Goal: Information Seeking & Learning: Learn about a topic

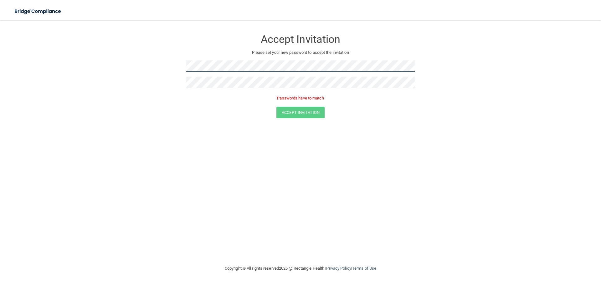
click at [150, 60] on form "Accept Invitation Please set your new password to accept the invitation Passwor…" at bounding box center [300, 75] width 575 height 99
click at [149, 62] on form "Accept Invitation Please set your new password to accept the invitation Passwor…" at bounding box center [300, 75] width 575 height 99
drag, startPoint x: 239, startPoint y: 88, endPoint x: 179, endPoint y: 86, distance: 59.5
click at [162, 88] on form "Accept Invitation Please set your new password to accept the invitation Passwor…" at bounding box center [300, 75] width 575 height 99
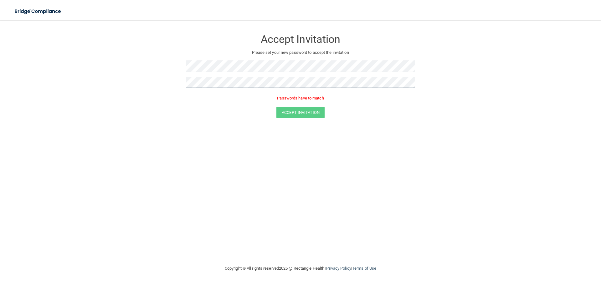
click at [157, 85] on form "Accept Invitation Please set your new password to accept the invitation Passwor…" at bounding box center [300, 75] width 575 height 99
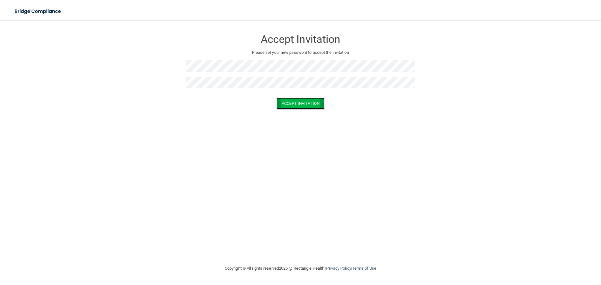
click at [311, 108] on button "Accept Invitation" at bounding box center [300, 104] width 48 height 12
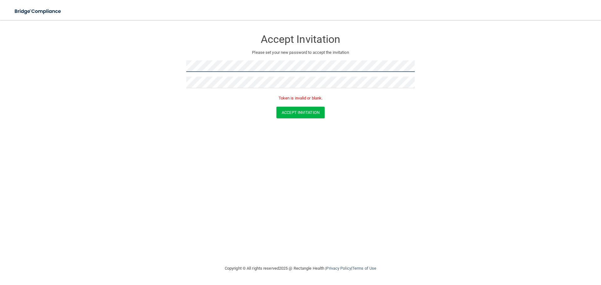
click at [139, 67] on form "Accept Invitation Please set your new password to accept the invitation Token i…" at bounding box center [300, 75] width 575 height 99
click at [207, 80] on div at bounding box center [300, 85] width 228 height 16
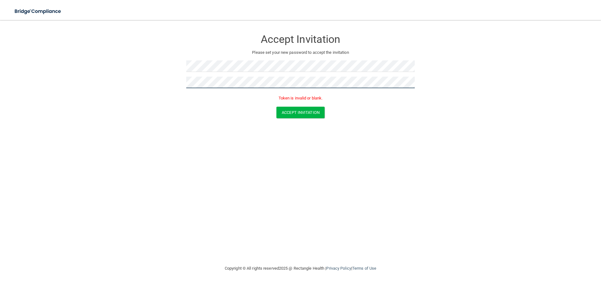
drag, startPoint x: 240, startPoint y: 89, endPoint x: 169, endPoint y: 87, distance: 71.0
click at [169, 87] on form "Accept Invitation Please set your new password to accept the invitation Token i…" at bounding box center [300, 75] width 575 height 99
click at [309, 108] on button "Accept Invitation" at bounding box center [300, 113] width 48 height 12
click at [301, 117] on button "Accept Invitation" at bounding box center [300, 113] width 48 height 12
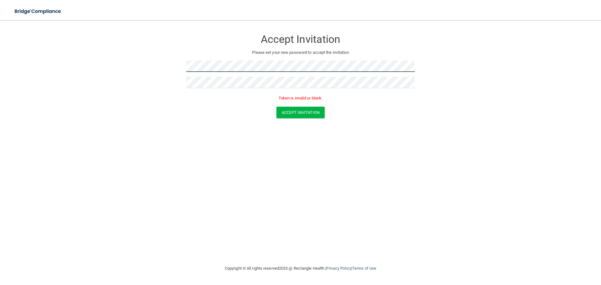
click at [102, 59] on form "Accept Invitation Please set your new password to accept the invitation Token i…" at bounding box center [300, 75] width 575 height 99
click at [209, 86] on div at bounding box center [300, 85] width 228 height 16
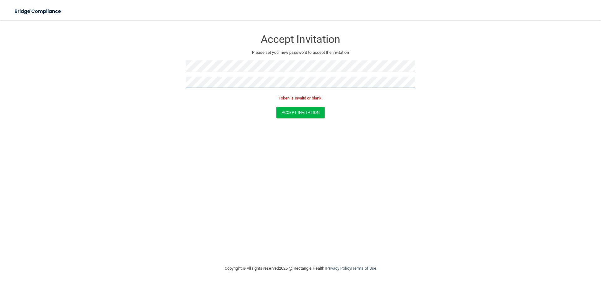
drag, startPoint x: 217, startPoint y: 89, endPoint x: 161, endPoint y: 82, distance: 56.8
click at [161, 82] on form "Accept Invitation Please set your new password to accept the invitation Token i…" at bounding box center [300, 75] width 575 height 99
click at [295, 113] on button "Accept Invitation" at bounding box center [300, 113] width 48 height 12
click at [290, 113] on button "Accept Invitation" at bounding box center [300, 113] width 48 height 12
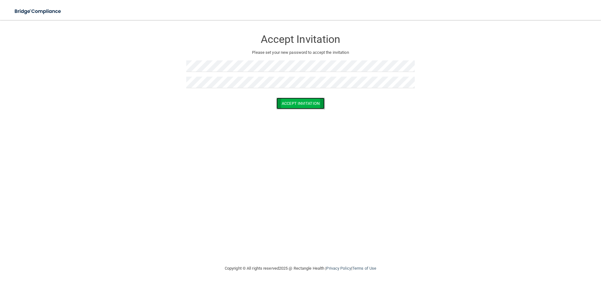
click at [299, 101] on button "Accept Invitation" at bounding box center [300, 104] width 48 height 12
drag, startPoint x: 72, startPoint y: 1, endPoint x: 175, endPoint y: 37, distance: 109.0
click at [175, 37] on form "Accept Invitation Please set your new password to accept the invitation Accept …" at bounding box center [300, 71] width 575 height 90
click at [188, 96] on div at bounding box center [300, 95] width 228 height 5
click at [202, 76] on div at bounding box center [300, 68] width 228 height 16
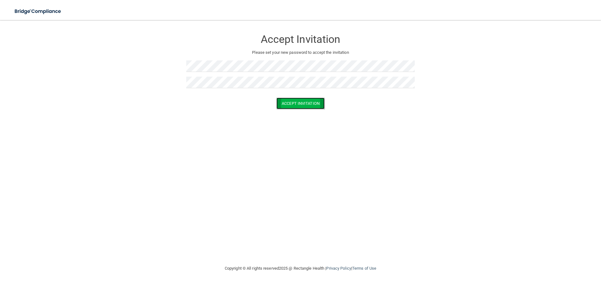
click at [290, 103] on button "Accept Invitation" at bounding box center [300, 104] width 48 height 12
click at [291, 112] on button "Accept Invitation" at bounding box center [300, 113] width 48 height 12
click at [135, 54] on form "Accept Invitation Please set your new password to accept the invitation Accept …" at bounding box center [300, 71] width 575 height 90
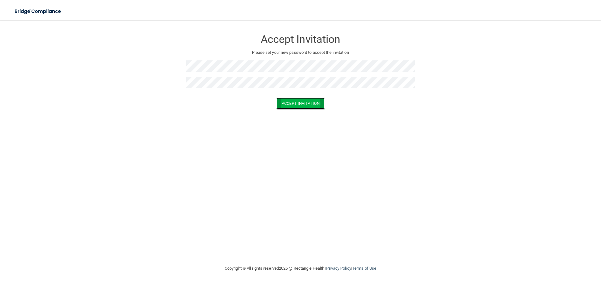
click at [299, 105] on button "Accept Invitation" at bounding box center [300, 104] width 48 height 12
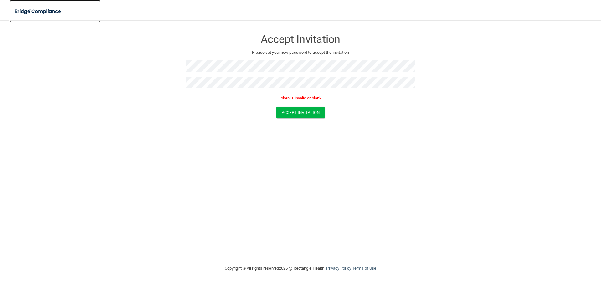
click at [27, 13] on img at bounding box center [38, 11] width 58 height 13
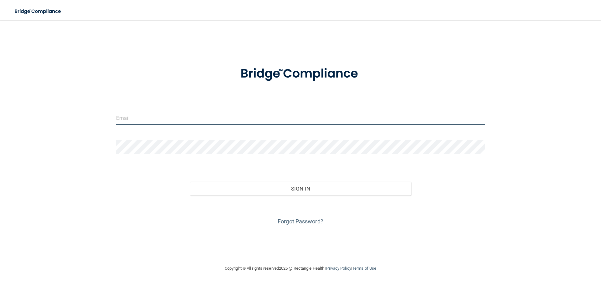
click at [192, 119] on input "email" at bounding box center [300, 118] width 368 height 14
click at [149, 119] on input "email" at bounding box center [300, 118] width 368 height 14
click at [251, 115] on input "email" at bounding box center [300, 118] width 368 height 14
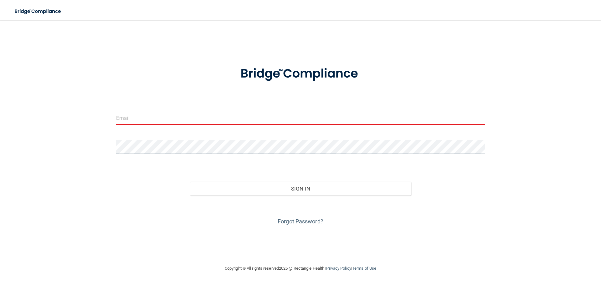
click at [6, 145] on main "Invalid email/password. You don't have permission to access that page. Sign In …" at bounding box center [300, 152] width 601 height 265
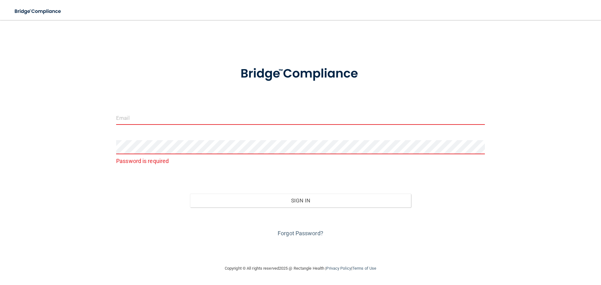
click at [158, 123] on input "email" at bounding box center [300, 118] width 368 height 14
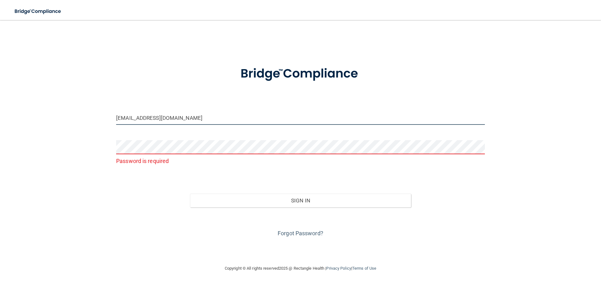
type input "[EMAIL_ADDRESS][DOMAIN_NAME]"
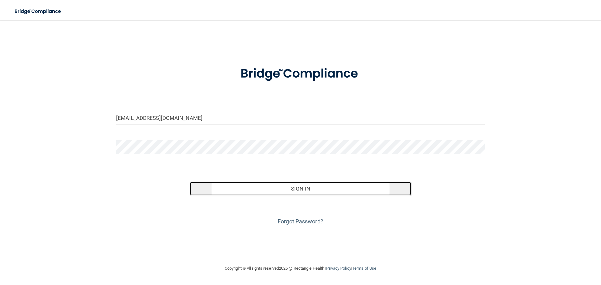
click at [332, 193] on button "Sign In" at bounding box center [300, 189] width 221 height 14
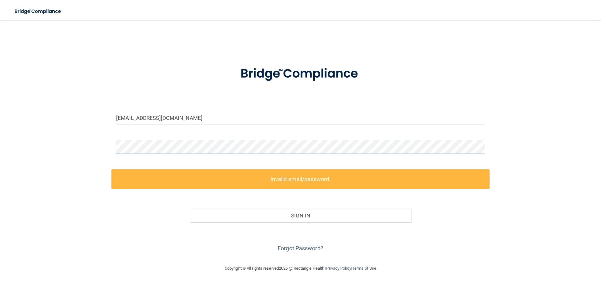
click at [66, 154] on div "[EMAIL_ADDRESS][DOMAIN_NAME] Invalid email/password. You don't have permission …" at bounding box center [300, 142] width 575 height 232
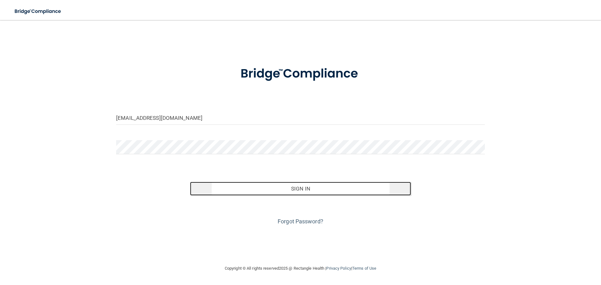
click at [326, 187] on button "Sign In" at bounding box center [300, 189] width 221 height 14
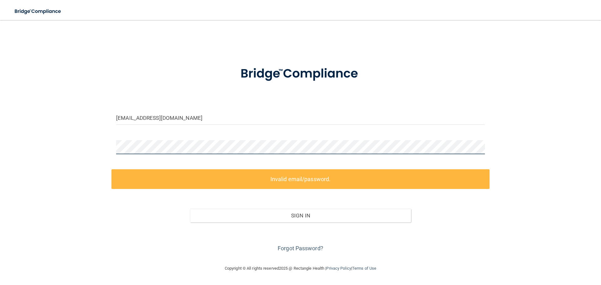
click at [32, 141] on div "[EMAIL_ADDRESS][DOMAIN_NAME] Invalid email/password. You don't have permission …" at bounding box center [300, 142] width 575 height 232
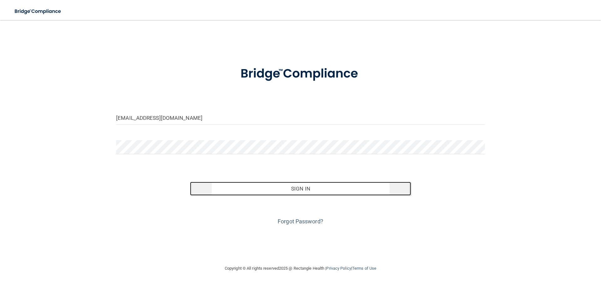
click at [275, 190] on button "Sign In" at bounding box center [300, 189] width 221 height 14
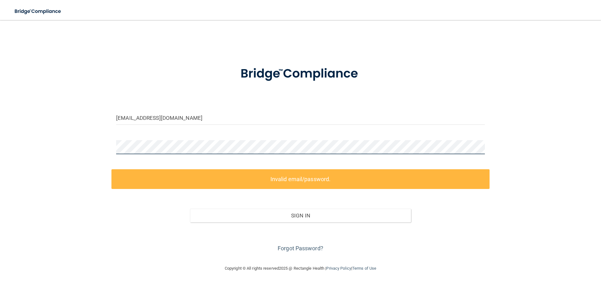
click at [65, 161] on div "gardunocatherine123@gmail.com Invalid email/password. You don't have permission…" at bounding box center [300, 142] width 575 height 232
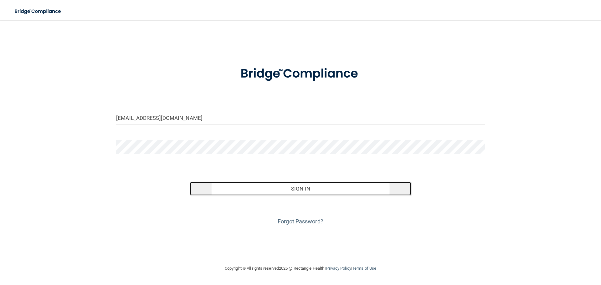
click at [290, 189] on button "Sign In" at bounding box center [300, 189] width 221 height 14
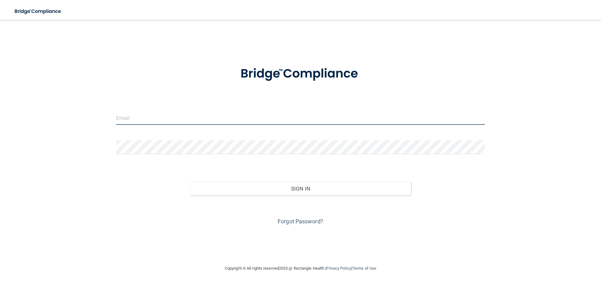
click at [133, 120] on input "email" at bounding box center [300, 118] width 368 height 14
click at [291, 156] on div at bounding box center [300, 149] width 378 height 19
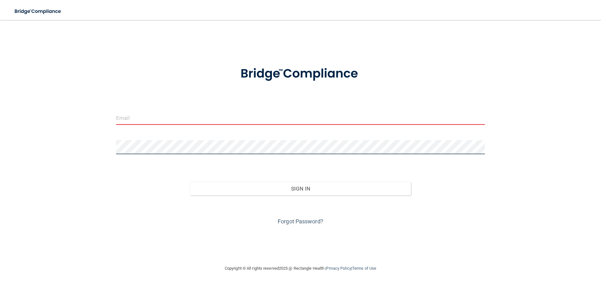
click at [90, 144] on div "Invalid email/password. You don't have permission to access that page. Sign In …" at bounding box center [300, 142] width 575 height 232
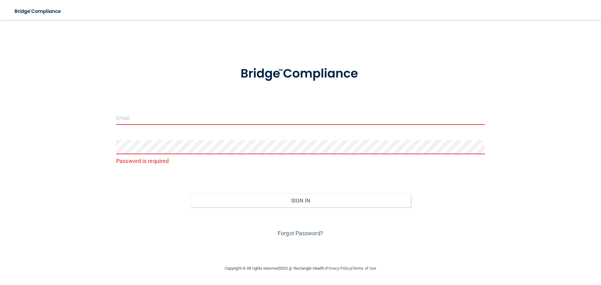
drag, startPoint x: 137, startPoint y: 121, endPoint x: 139, endPoint y: 119, distance: 3.4
click at [137, 121] on input "email" at bounding box center [300, 118] width 368 height 14
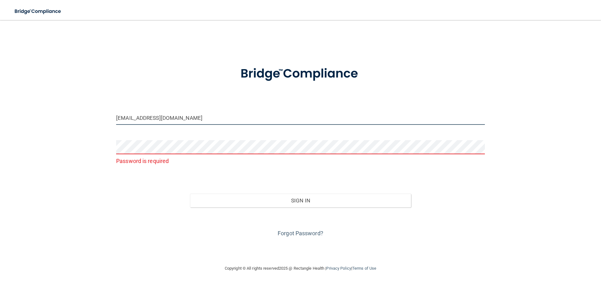
type input "[EMAIL_ADDRESS][DOMAIN_NAME]"
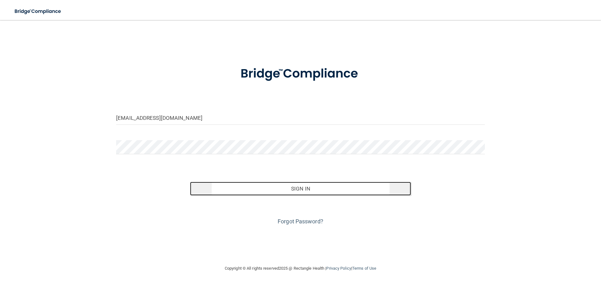
click at [342, 187] on button "Sign In" at bounding box center [300, 189] width 221 height 14
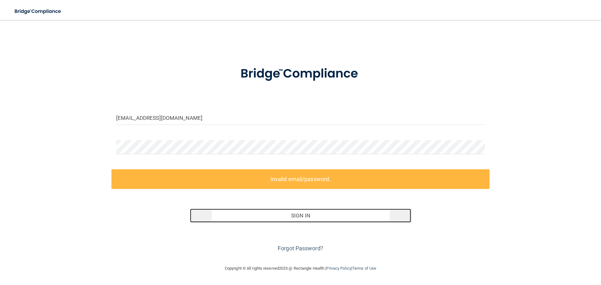
click at [312, 219] on button "Sign In" at bounding box center [300, 216] width 221 height 14
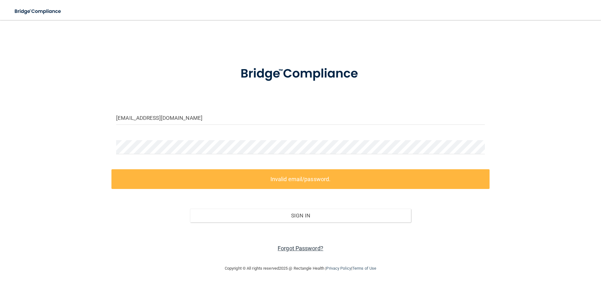
click at [302, 248] on link "Forgot Password?" at bounding box center [300, 248] width 46 height 7
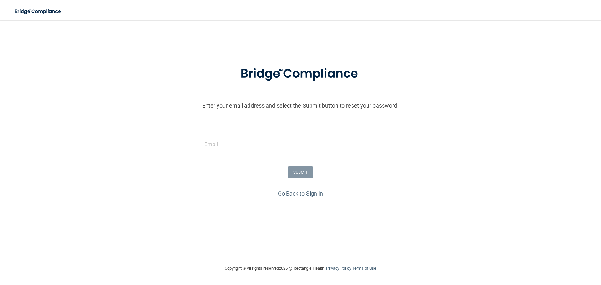
click at [238, 147] on input "email" at bounding box center [300, 144] width 192 height 14
click at [230, 145] on input "email" at bounding box center [300, 144] width 192 height 14
click at [233, 139] on input "email" at bounding box center [300, 144] width 192 height 14
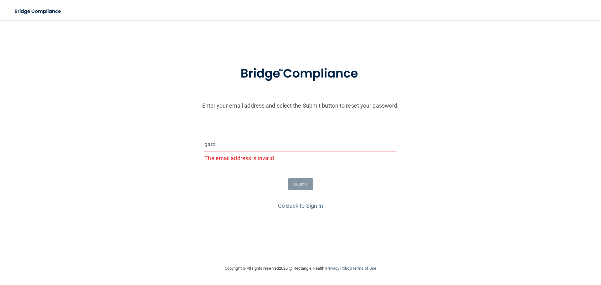
type input "[EMAIL_ADDRESS][DOMAIN_NAME]"
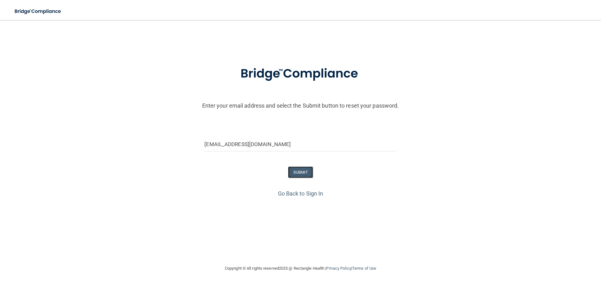
click at [298, 170] on button "SUBMIT" at bounding box center [300, 172] width 25 height 12
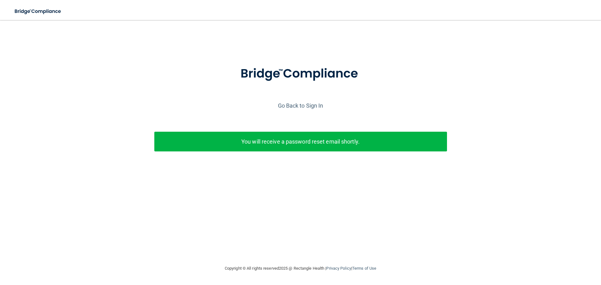
click at [301, 101] on div "Go Back to Sign In" at bounding box center [300, 105] width 604 height 10
click at [299, 103] on link "Go Back to Sign In" at bounding box center [300, 105] width 45 height 7
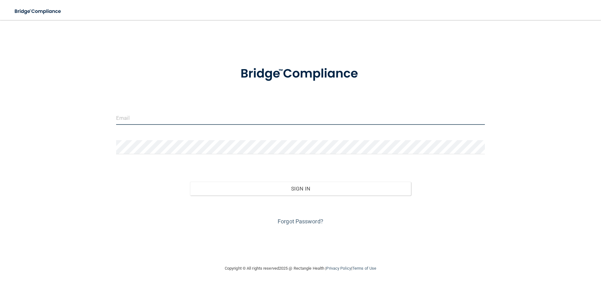
click at [175, 119] on input "email" at bounding box center [300, 118] width 368 height 14
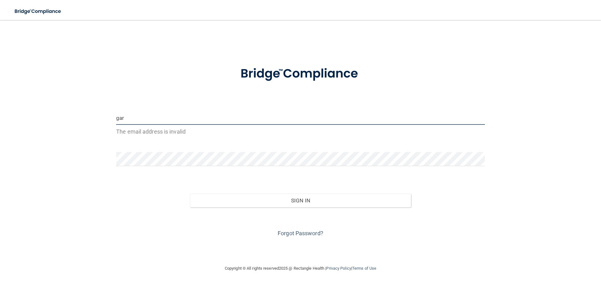
type input "[EMAIL_ADDRESS][DOMAIN_NAME]"
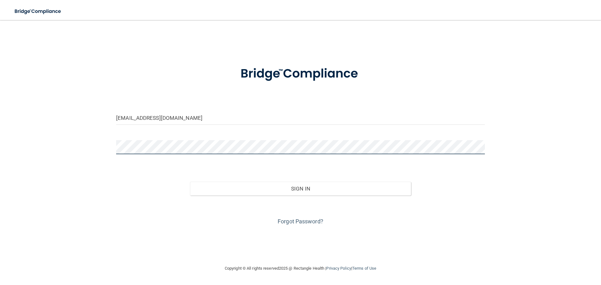
click at [41, 156] on div "gardunocatherine123@gmail.com Invalid email/password. You don't have permission…" at bounding box center [300, 142] width 575 height 232
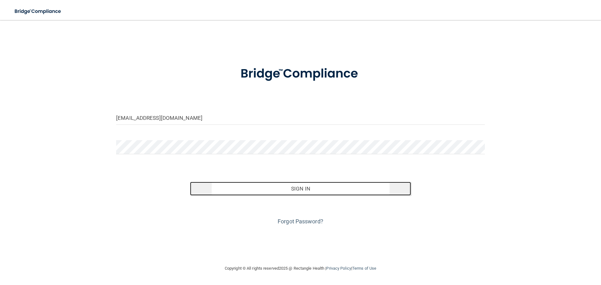
click at [304, 189] on button "Sign In" at bounding box center [300, 189] width 221 height 14
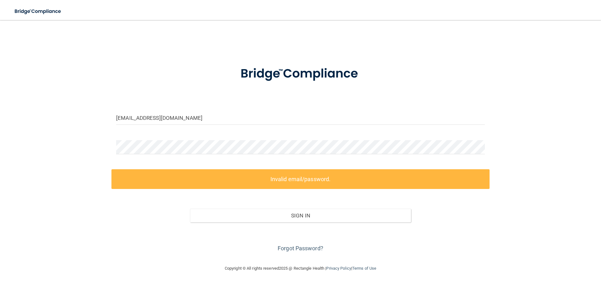
click at [310, 184] on label "Invalid email/password." at bounding box center [300, 179] width 378 height 20
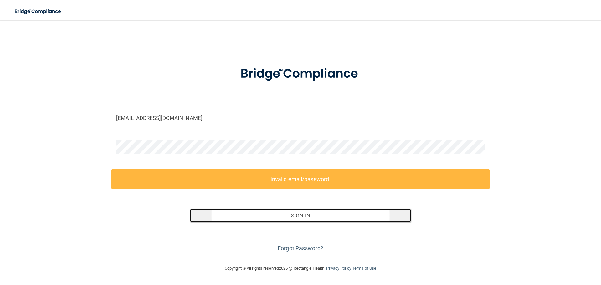
click at [316, 211] on button "Sign In" at bounding box center [300, 216] width 221 height 14
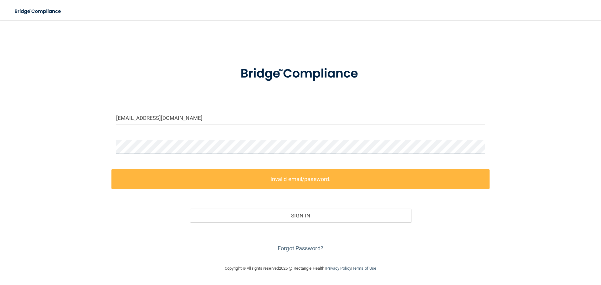
click at [0, 151] on main "gardunocatherine123@gmail.com Invalid email/password. You don't have permission…" at bounding box center [300, 152] width 601 height 265
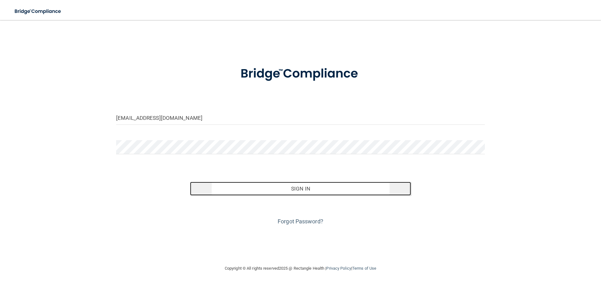
click at [332, 190] on button "Sign In" at bounding box center [300, 189] width 221 height 14
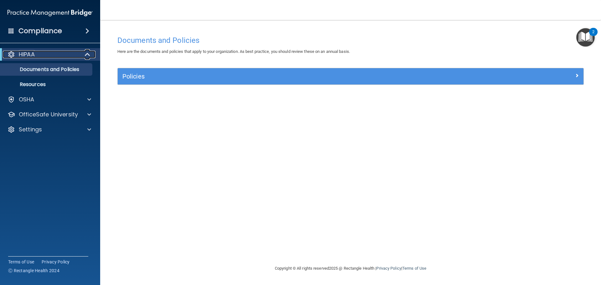
click at [85, 53] on span at bounding box center [87, 55] width 5 height 8
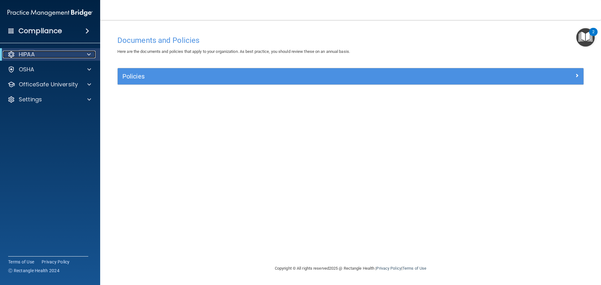
click at [85, 53] on div at bounding box center [87, 55] width 15 height 8
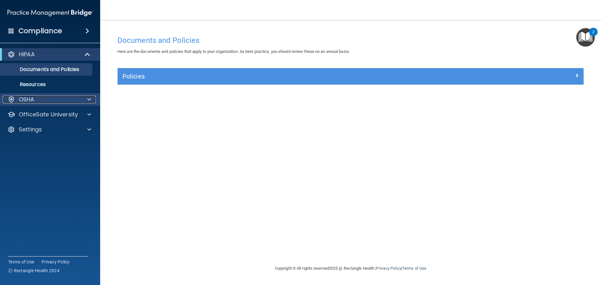
click at [89, 99] on span at bounding box center [89, 100] width 4 height 8
click at [84, 55] on div at bounding box center [87, 55] width 15 height 8
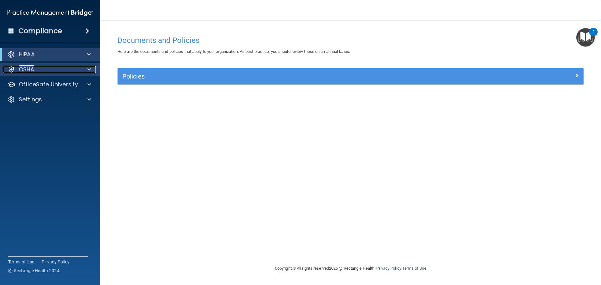
click at [89, 71] on span at bounding box center [89, 70] width 4 height 8
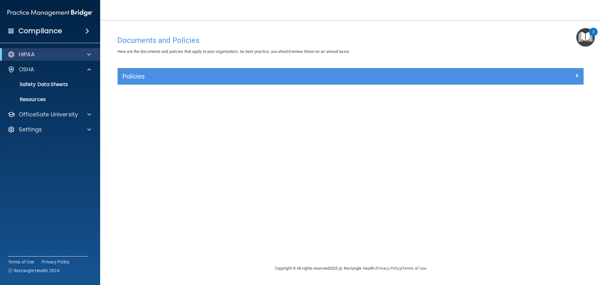
click at [87, 31] on span at bounding box center [87, 31] width 4 height 8
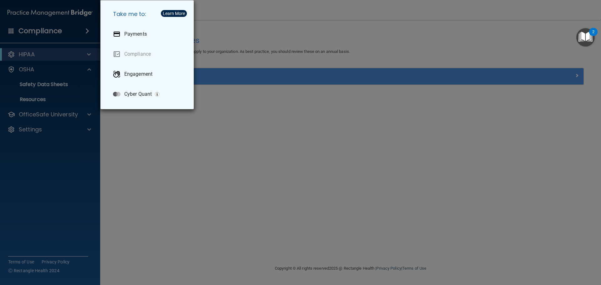
click at [293, 113] on div "Take me to: Payments Compliance Engagement Cyber Quant" at bounding box center [300, 142] width 601 height 285
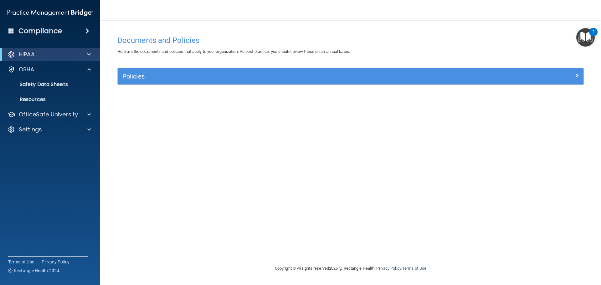
click at [579, 44] on img "Open Resource Center, 2 new notifications" at bounding box center [585, 37] width 18 height 18
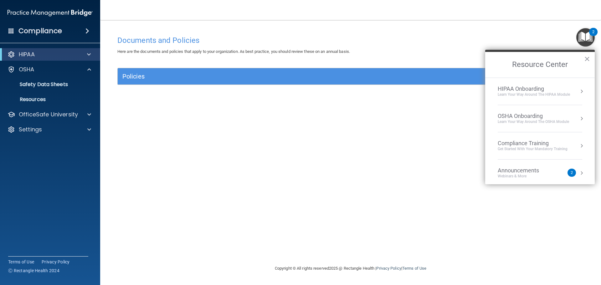
click at [429, 152] on div "Documents and Policies Here are the documents and policies that apply to your o…" at bounding box center [350, 149] width 475 height 232
click at [587, 58] on button "×" at bounding box center [587, 59] width 6 height 10
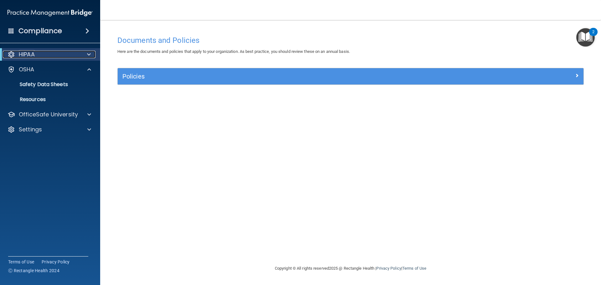
click at [87, 53] on span at bounding box center [89, 55] width 4 height 8
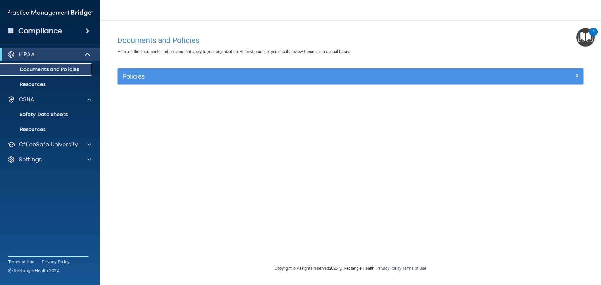
click at [32, 67] on p "Documents and Policies" at bounding box center [46, 69] width 85 height 6
click at [41, 80] on link "Resources" at bounding box center [43, 84] width 99 height 13
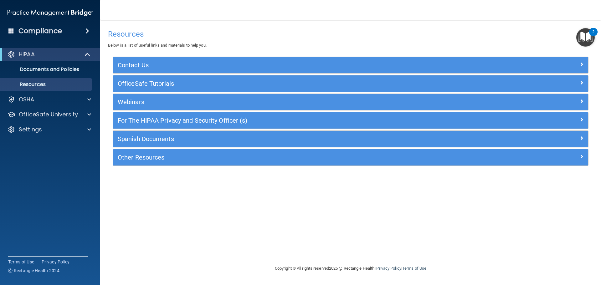
click at [89, 31] on span at bounding box center [87, 31] width 4 height 8
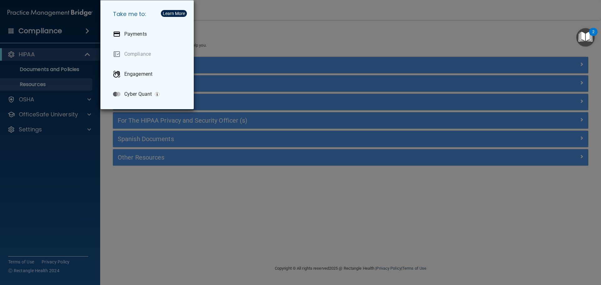
click at [285, 18] on div "Take me to: Payments Compliance Engagement Cyber Quant" at bounding box center [300, 142] width 601 height 285
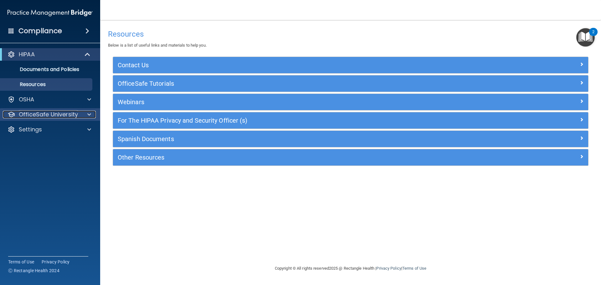
click at [89, 115] on span at bounding box center [89, 115] width 4 height 8
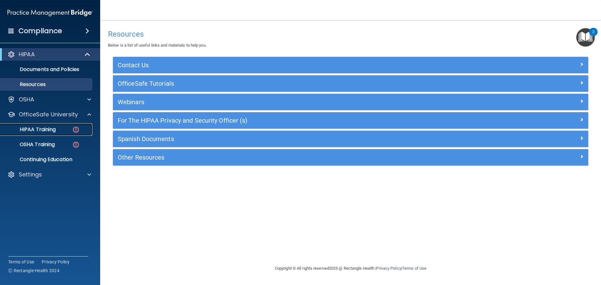
click at [62, 130] on div "HIPAA Training" at bounding box center [46, 129] width 85 height 6
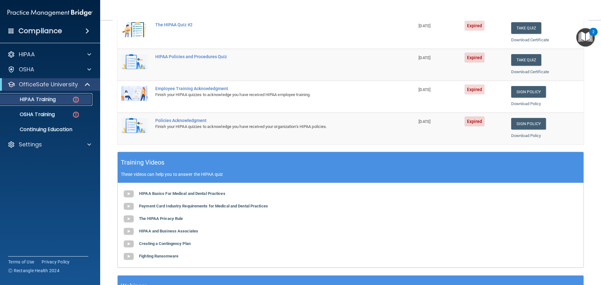
scroll to position [156, 0]
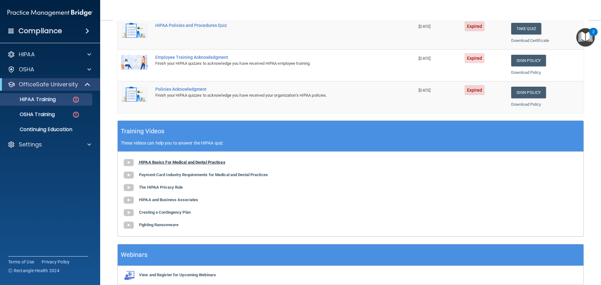
click at [170, 161] on b "HIPAA Basics For Medical and Dental Practices" at bounding box center [182, 162] width 86 height 5
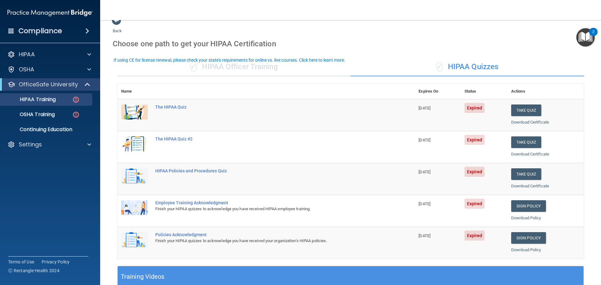
scroll to position [0, 0]
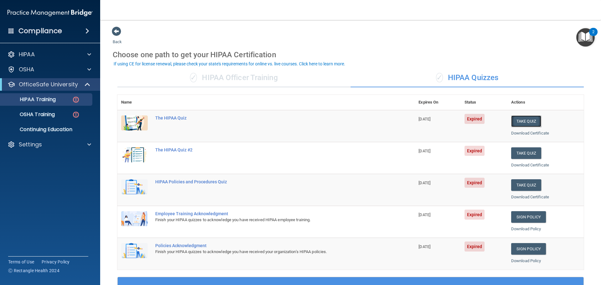
click at [524, 125] on button "Take Quiz" at bounding box center [526, 121] width 30 height 12
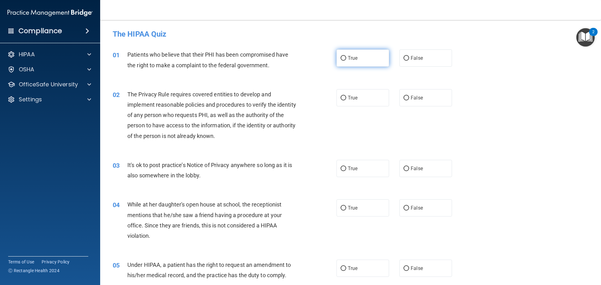
click at [342, 61] on label "True" at bounding box center [362, 57] width 53 height 17
click at [342, 61] on input "True" at bounding box center [343, 58] width 6 height 5
radio input "true"
click at [340, 97] on input "True" at bounding box center [343, 98] width 6 height 5
radio input "true"
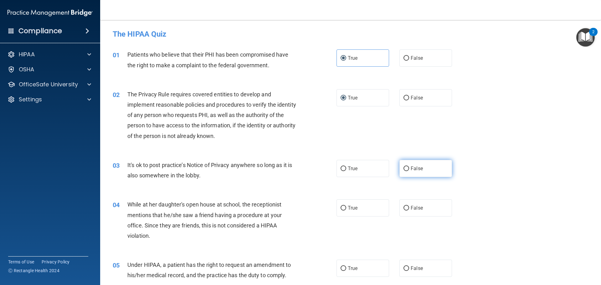
click at [403, 168] on input "False" at bounding box center [406, 168] width 6 height 5
radio input "true"
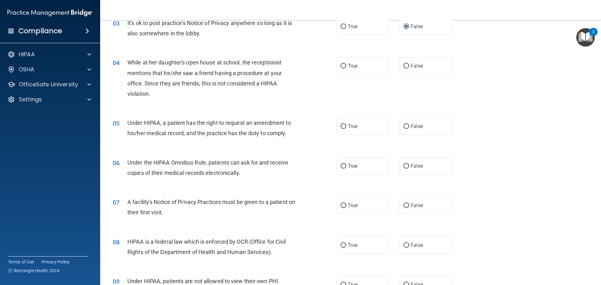
scroll to position [156, 0]
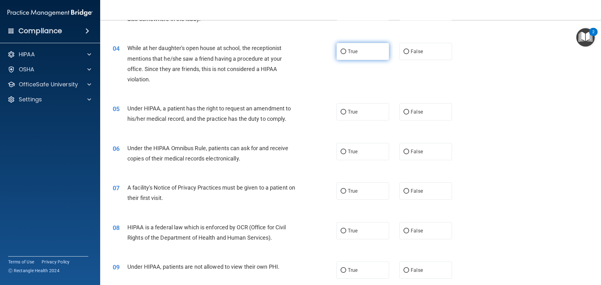
click at [340, 52] on input "True" at bounding box center [343, 51] width 6 height 5
radio input "true"
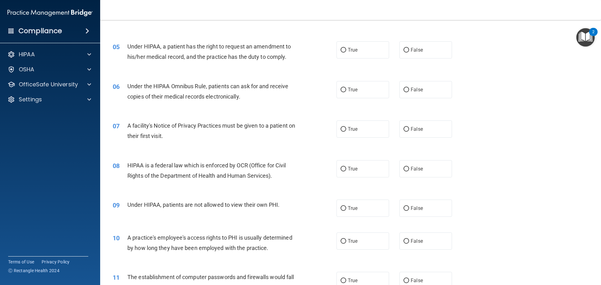
scroll to position [219, 0]
click at [343, 48] on input "True" at bounding box center [343, 49] width 6 height 5
radio input "true"
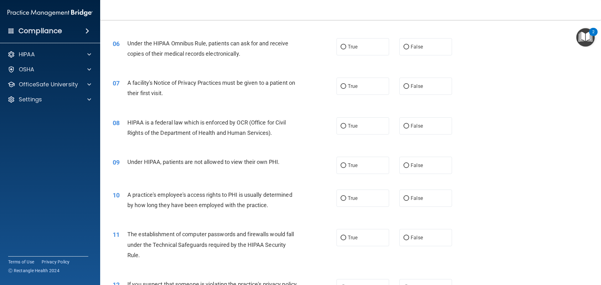
scroll to position [250, 0]
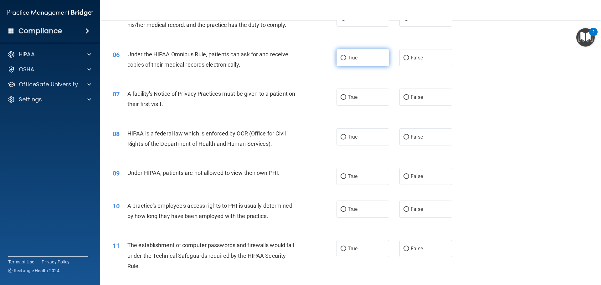
click at [340, 58] on input "True" at bounding box center [343, 58] width 6 height 5
radio input "true"
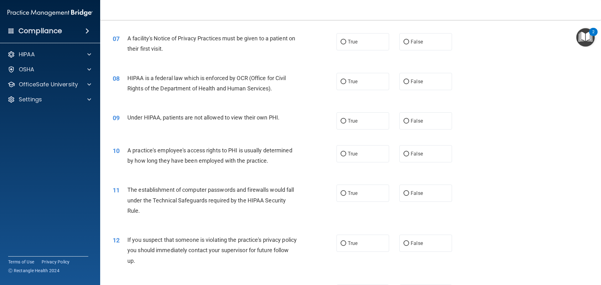
scroll to position [313, 0]
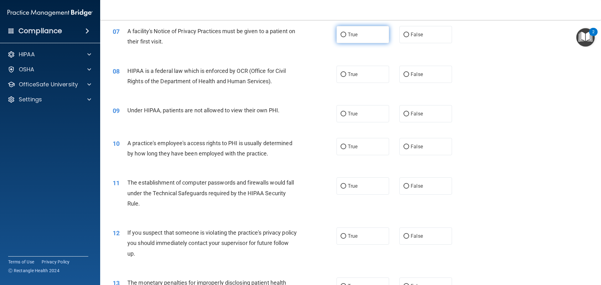
click at [341, 34] on input "True" at bounding box center [343, 35] width 6 height 5
radio input "true"
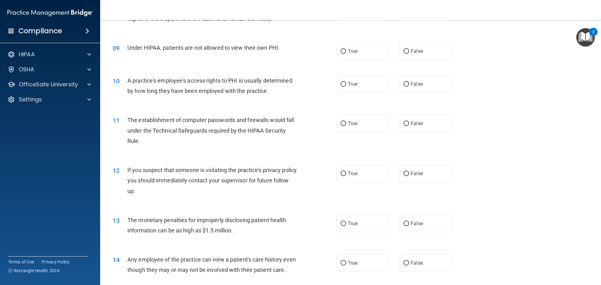
scroll to position [344, 0]
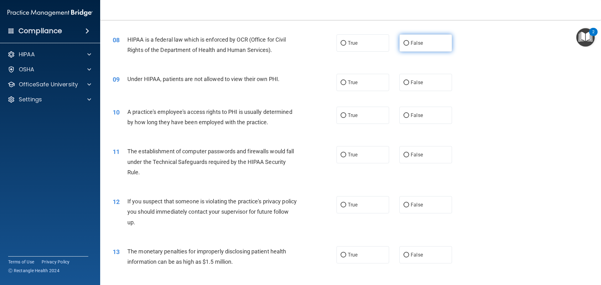
click at [400, 43] on label "False" at bounding box center [425, 42] width 53 height 17
click at [403, 43] on input "False" at bounding box center [406, 43] width 6 height 5
radio input "true"
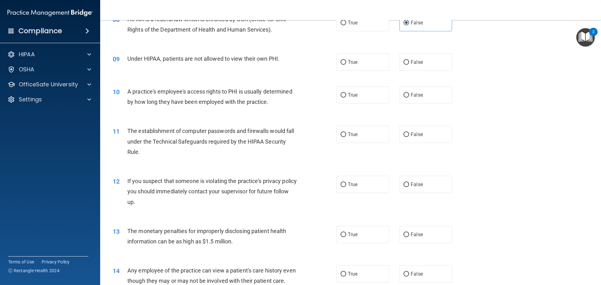
scroll to position [375, 0]
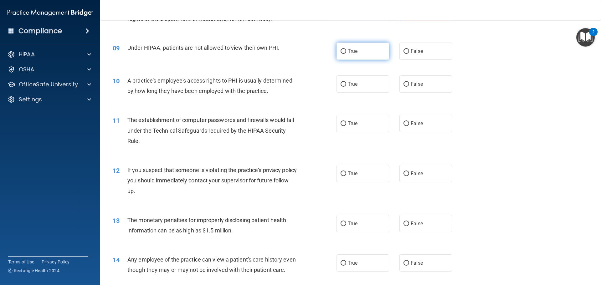
click at [340, 52] on input "True" at bounding box center [343, 51] width 6 height 5
radio input "true"
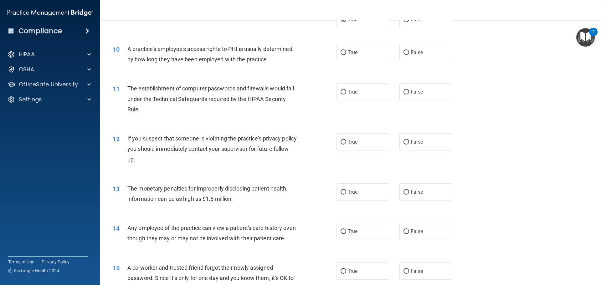
scroll to position [407, 0]
click at [403, 53] on input "False" at bounding box center [406, 53] width 6 height 5
radio input "true"
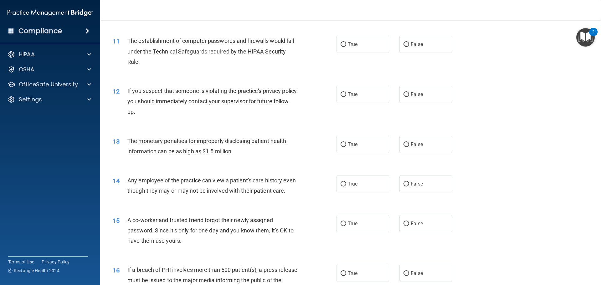
scroll to position [469, 0]
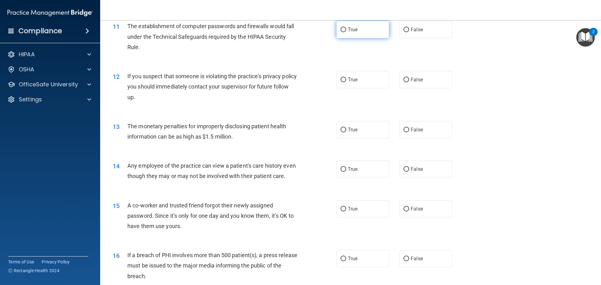
click at [341, 33] on label "True" at bounding box center [362, 29] width 53 height 17
click at [341, 32] on input "True" at bounding box center [343, 30] width 6 height 5
radio input "true"
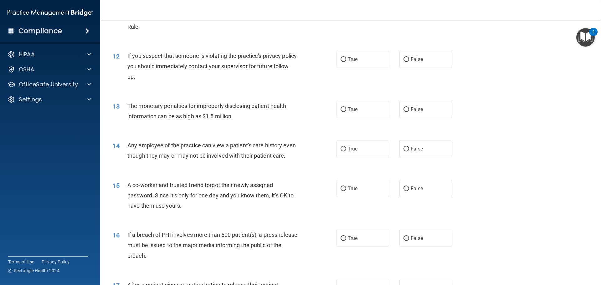
scroll to position [500, 0]
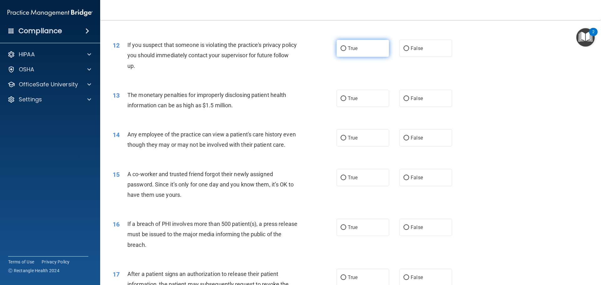
click at [340, 48] on input "True" at bounding box center [343, 48] width 6 height 5
radio input "true"
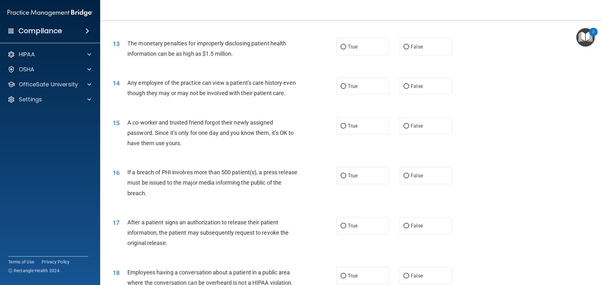
scroll to position [563, 0]
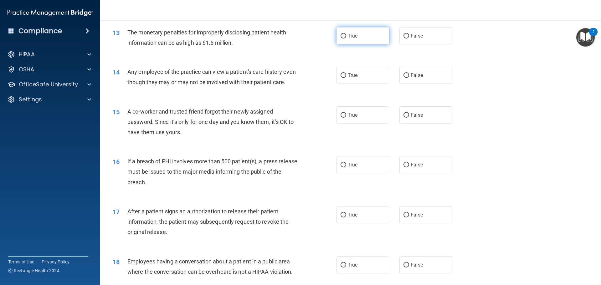
click at [341, 37] on input "True" at bounding box center [343, 36] width 6 height 5
radio input "true"
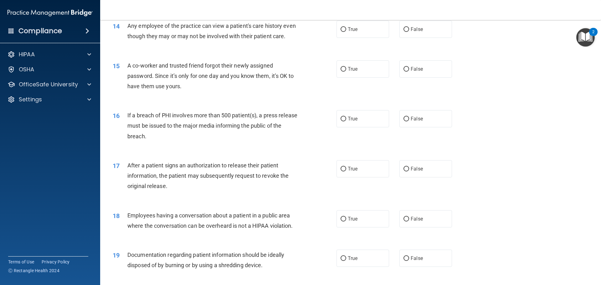
scroll to position [594, 0]
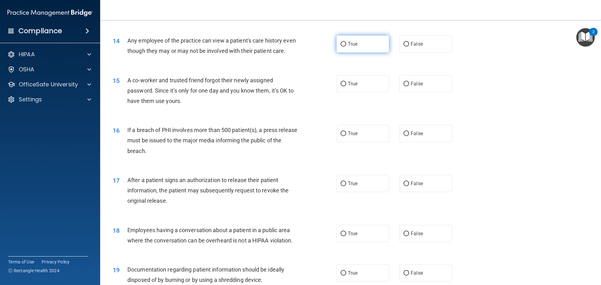
click at [342, 44] on input "True" at bounding box center [343, 44] width 6 height 5
radio input "true"
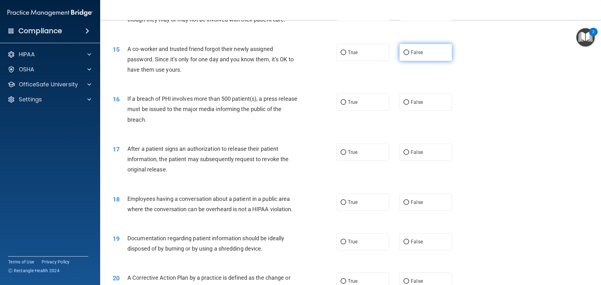
click at [403, 55] on input "False" at bounding box center [406, 52] width 6 height 5
radio input "true"
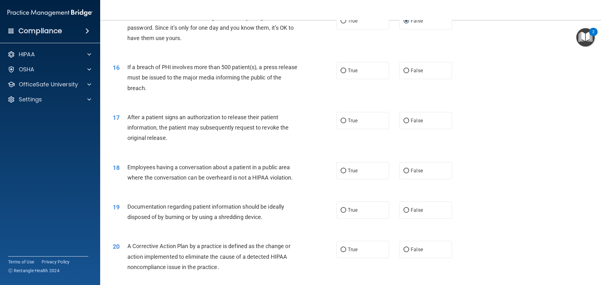
scroll to position [688, 0]
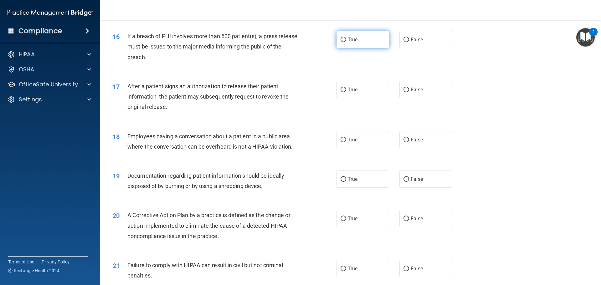
click at [342, 42] on input "True" at bounding box center [343, 40] width 6 height 5
radio input "true"
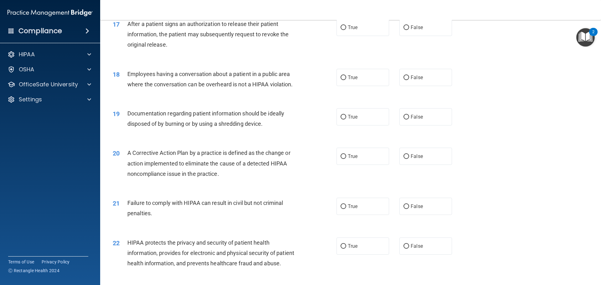
scroll to position [751, 0]
click at [340, 30] on input "True" at bounding box center [343, 27] width 6 height 5
radio input "true"
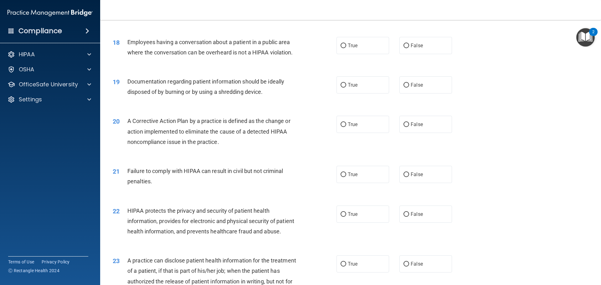
scroll to position [782, 0]
click at [403, 48] on input "False" at bounding box center [406, 46] width 6 height 5
radio input "true"
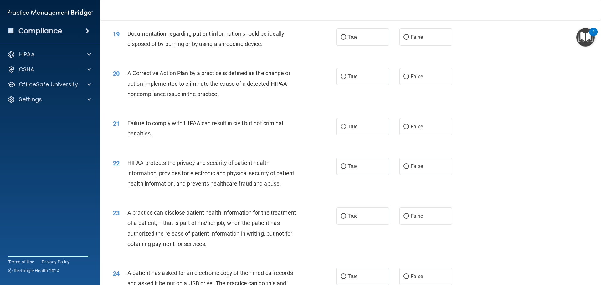
scroll to position [844, 0]
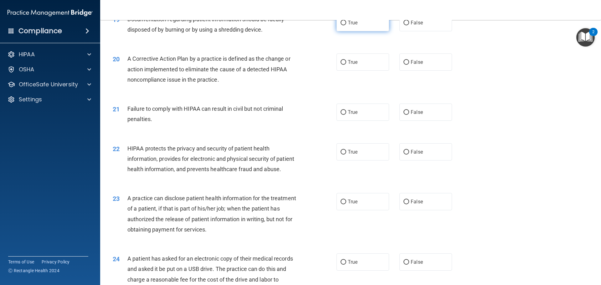
click at [342, 25] on input "True" at bounding box center [343, 23] width 6 height 5
radio input "true"
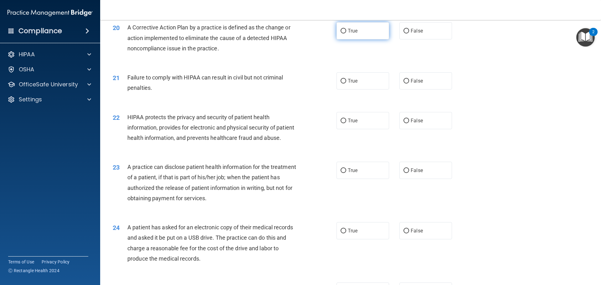
click at [344, 39] on label "True" at bounding box center [362, 30] width 53 height 17
click at [344, 33] on input "True" at bounding box center [343, 31] width 6 height 5
radio input "true"
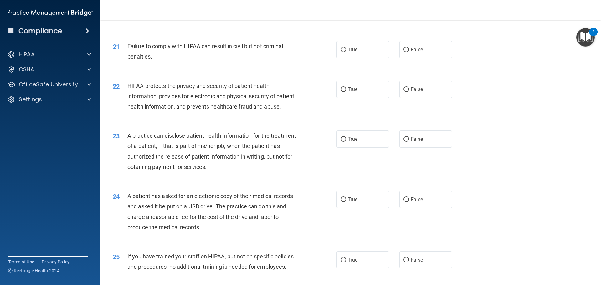
scroll to position [938, 0]
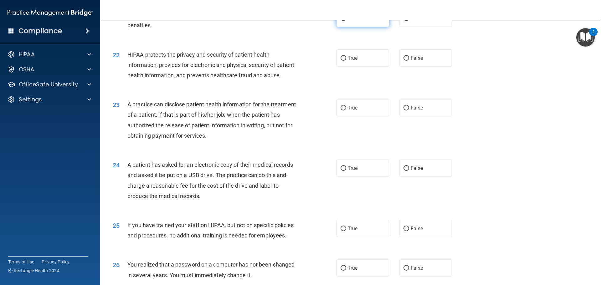
click at [342, 21] on input "True" at bounding box center [343, 18] width 6 height 5
radio input "true"
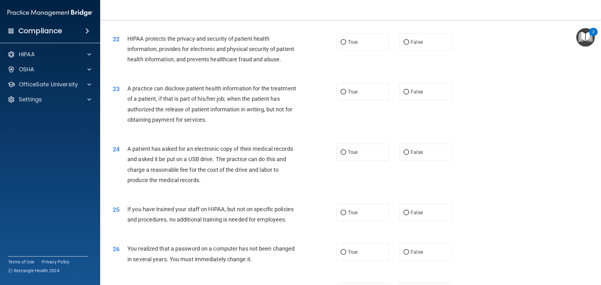
scroll to position [970, 0]
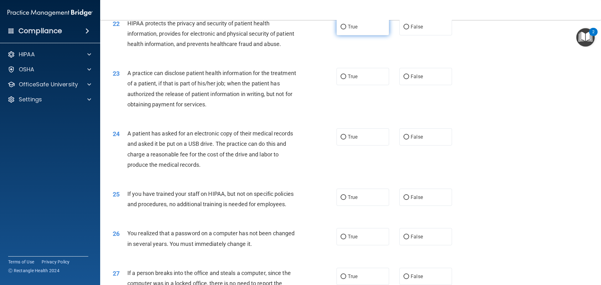
click at [340, 29] on input "True" at bounding box center [343, 27] width 6 height 5
radio input "true"
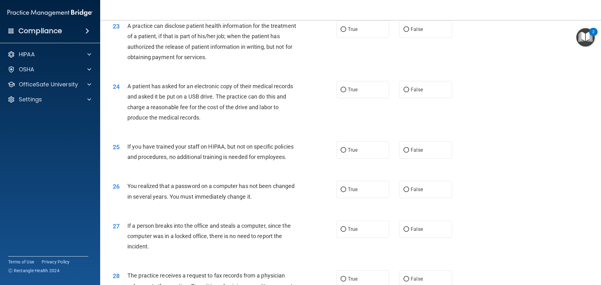
scroll to position [1032, 0]
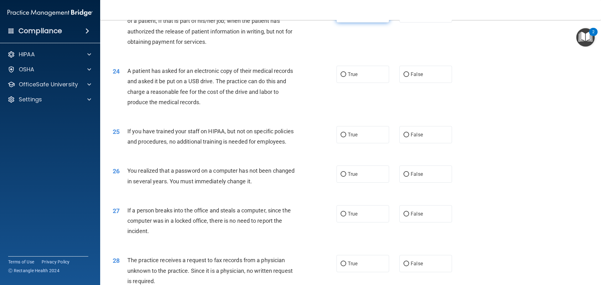
click at [340, 17] on input "True" at bounding box center [343, 14] width 6 height 5
radio input "true"
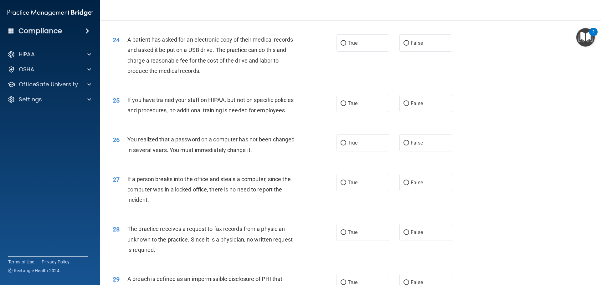
scroll to position [1095, 0]
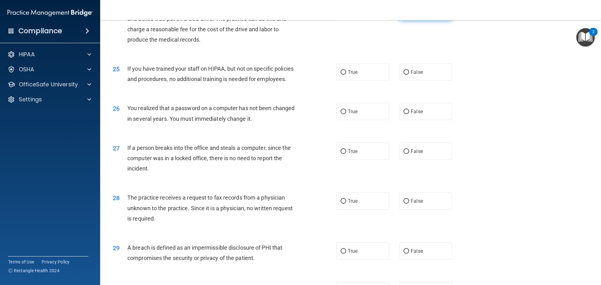
click at [403, 14] on input "False" at bounding box center [406, 12] width 6 height 5
radio input "true"
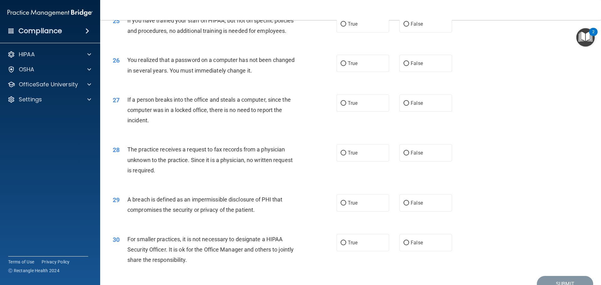
scroll to position [1157, 0]
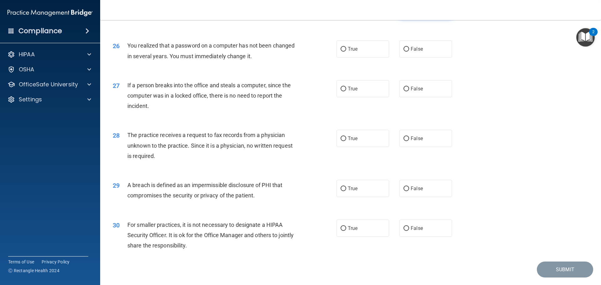
click at [403, 12] on input "False" at bounding box center [406, 10] width 6 height 5
radio input "true"
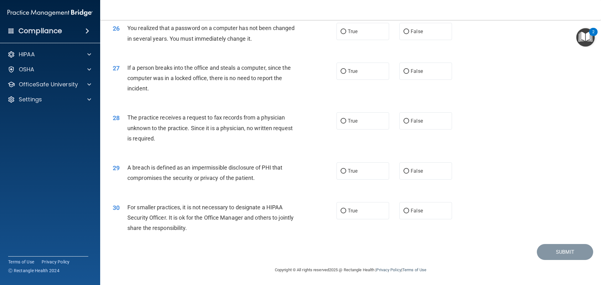
scroll to position [1195, 0]
click at [342, 30] on input "True" at bounding box center [343, 31] width 6 height 5
radio input "true"
click at [404, 70] on input "False" at bounding box center [406, 71] width 6 height 5
radio input "true"
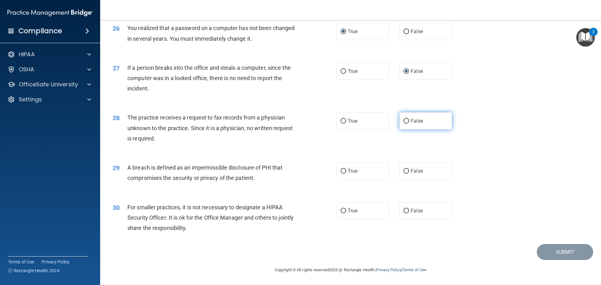
click at [404, 121] on input "False" at bounding box center [406, 121] width 6 height 5
radio input "true"
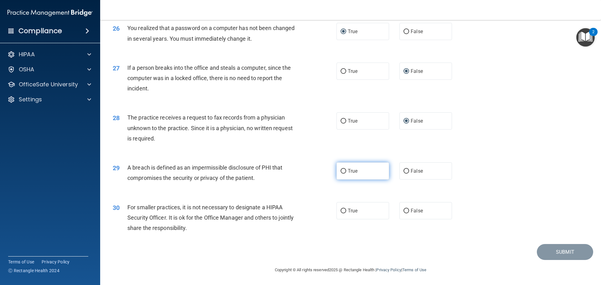
click at [340, 170] on input "True" at bounding box center [343, 171] width 6 height 5
radio input "true"
click at [403, 212] on input "False" at bounding box center [406, 211] width 6 height 5
radio input "true"
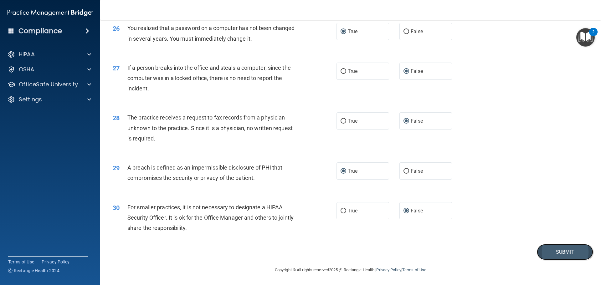
click at [566, 256] on button "Submit" at bounding box center [564, 252] width 56 height 16
click at [555, 254] on button "Submit" at bounding box center [564, 252] width 56 height 16
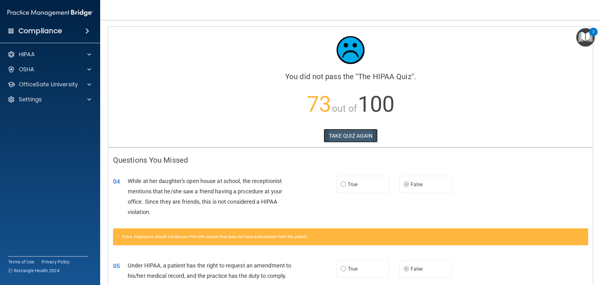
click at [359, 135] on button "TAKE QUIZ AGAIN" at bounding box center [350, 136] width 54 height 14
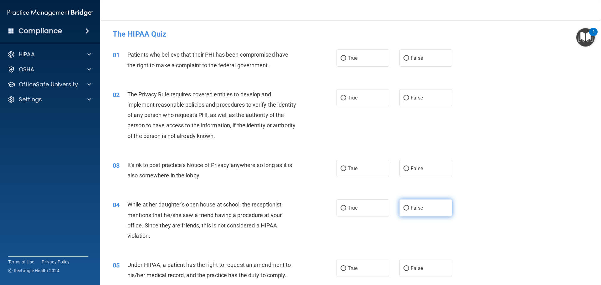
click at [403, 206] on input "False" at bounding box center [406, 208] width 6 height 5
radio input "true"
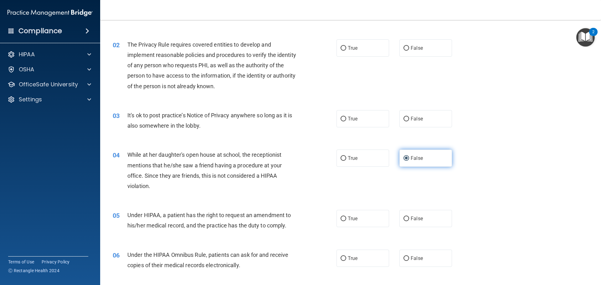
scroll to position [63, 0]
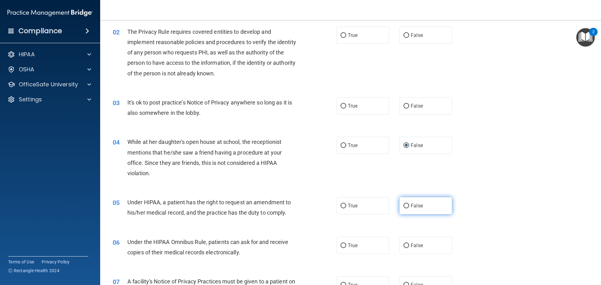
click at [401, 209] on label "False" at bounding box center [425, 205] width 53 height 17
click at [403, 208] on input "False" at bounding box center [406, 206] width 6 height 5
radio input "true"
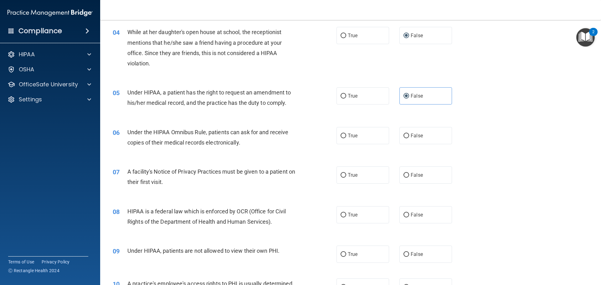
scroll to position [188, 0]
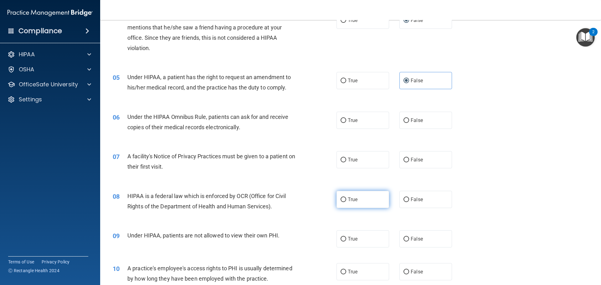
click at [343, 200] on input "True" at bounding box center [343, 199] width 6 height 5
radio input "true"
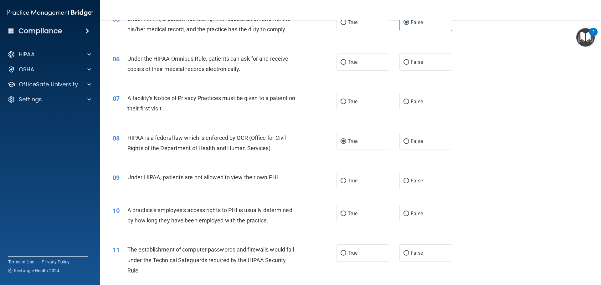
scroll to position [281, 0]
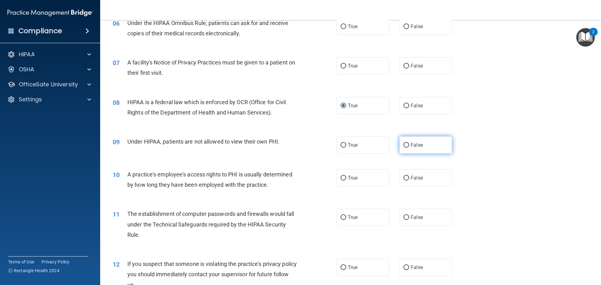
click at [403, 145] on input "False" at bounding box center [406, 145] width 6 height 5
radio input "true"
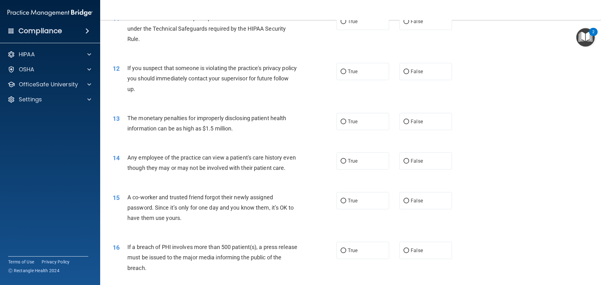
scroll to position [500, 0]
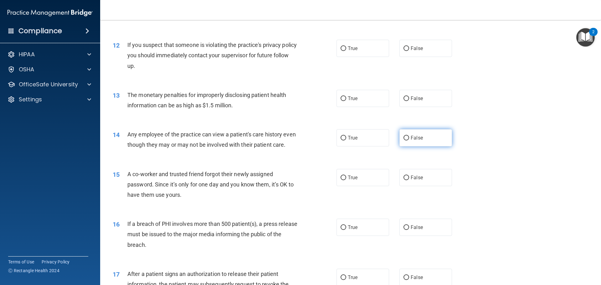
click at [403, 138] on input "False" at bounding box center [406, 138] width 6 height 5
radio input "true"
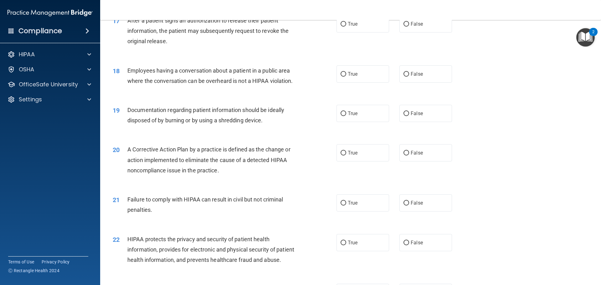
scroll to position [782, 0]
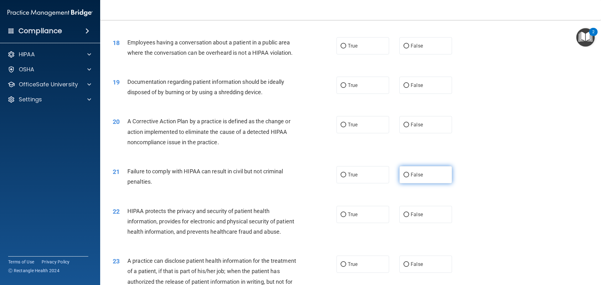
click at [403, 177] on input "False" at bounding box center [406, 175] width 6 height 5
radio input "true"
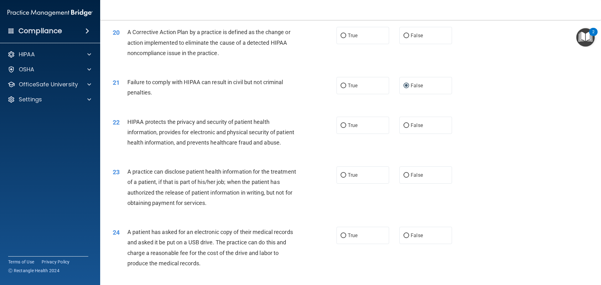
scroll to position [876, 0]
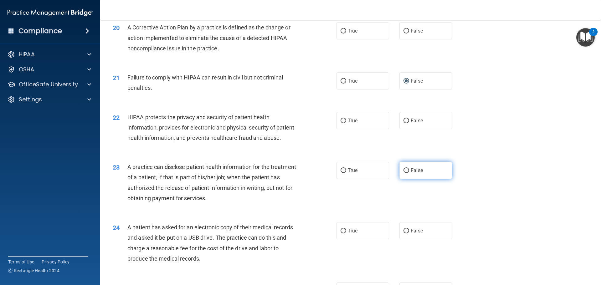
click at [404, 173] on input "False" at bounding box center [406, 170] width 6 height 5
radio input "true"
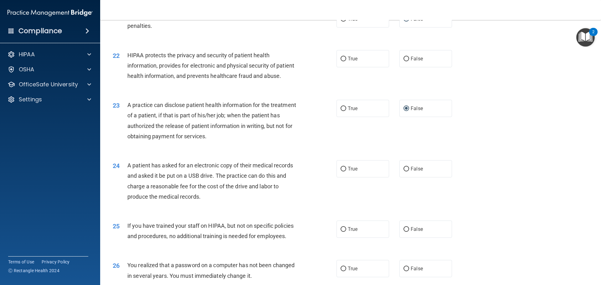
scroll to position [938, 0]
click at [341, 171] on input "True" at bounding box center [343, 168] width 6 height 5
radio input "true"
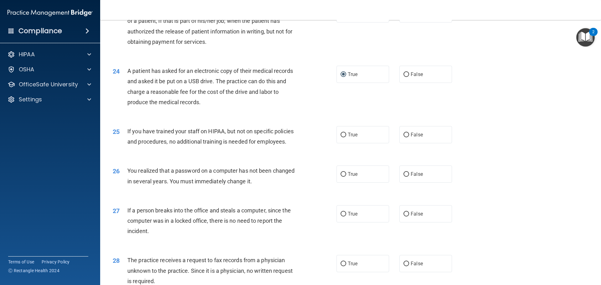
scroll to position [1063, 0]
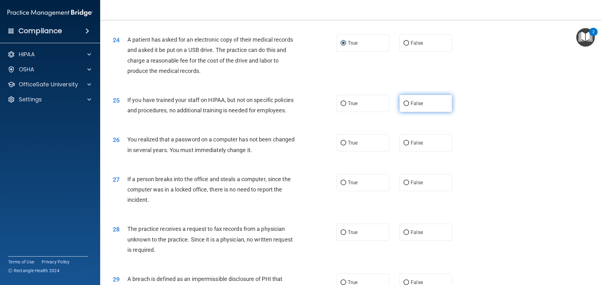
click at [404, 106] on input "False" at bounding box center [406, 103] width 6 height 5
radio input "true"
click at [341, 145] on input "True" at bounding box center [343, 143] width 6 height 5
radio input "true"
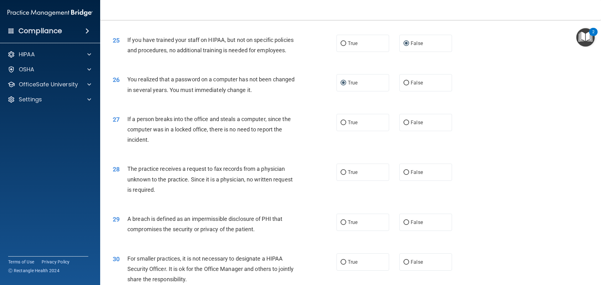
scroll to position [1126, 0]
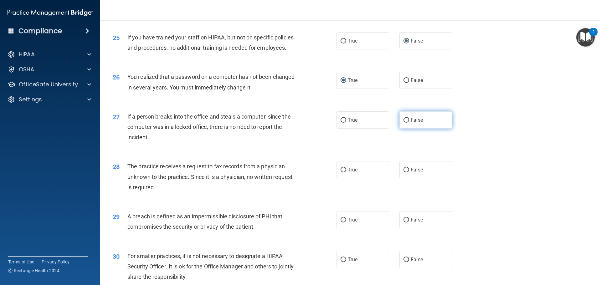
click at [403, 123] on input "False" at bounding box center [406, 120] width 6 height 5
radio input "true"
click at [404, 172] on input "False" at bounding box center [406, 170] width 6 height 5
radio input "true"
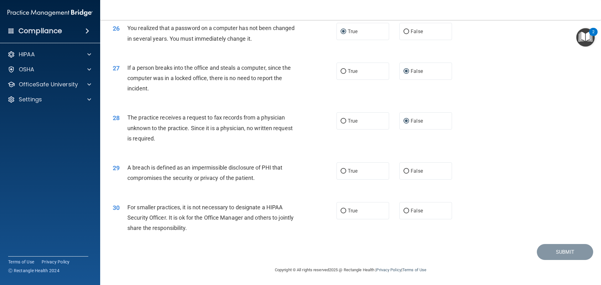
scroll to position [1195, 0]
click at [340, 171] on input "True" at bounding box center [343, 171] width 6 height 5
radio input "true"
click at [406, 210] on label "False" at bounding box center [425, 210] width 53 height 17
click at [406, 210] on input "False" at bounding box center [406, 211] width 6 height 5
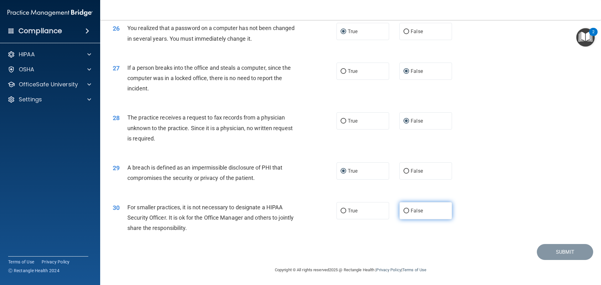
radio input "true"
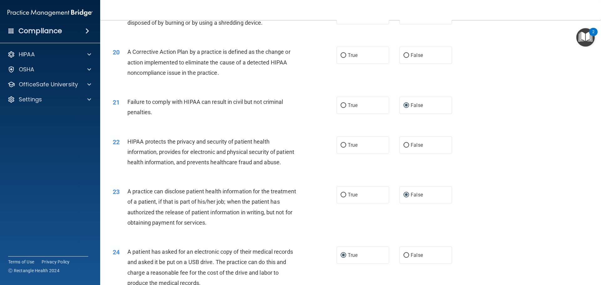
scroll to position [820, 0]
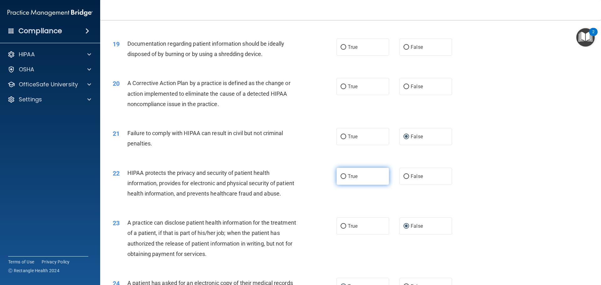
click at [343, 179] on input "True" at bounding box center [343, 176] width 6 height 5
radio input "true"
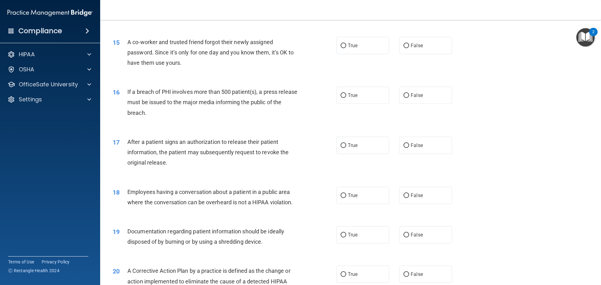
scroll to position [664, 0]
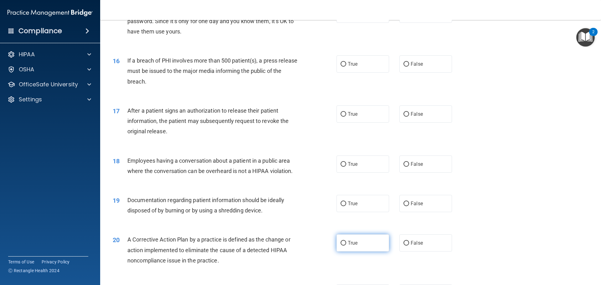
click at [341, 246] on input "True" at bounding box center [343, 243] width 6 height 5
radio input "true"
click at [340, 206] on input "True" at bounding box center [343, 203] width 6 height 5
radio input "true"
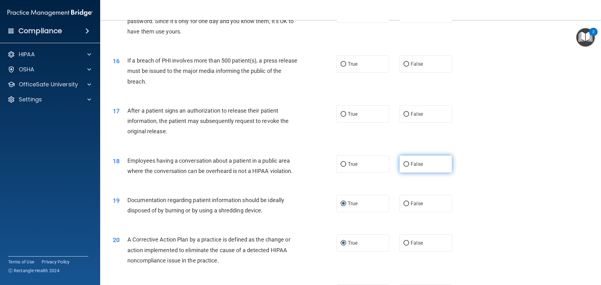
click at [407, 173] on label "False" at bounding box center [425, 163] width 53 height 17
click at [407, 167] on input "False" at bounding box center [406, 164] width 6 height 5
radio input "true"
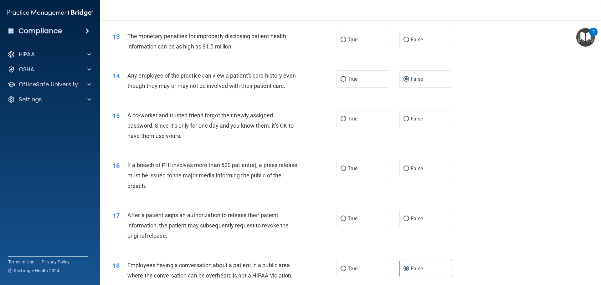
scroll to position [539, 0]
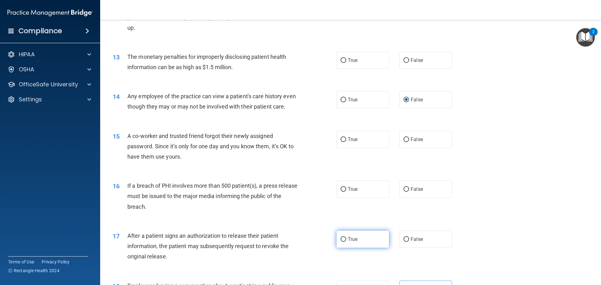
click at [340, 242] on input "True" at bounding box center [343, 239] width 6 height 5
radio input "true"
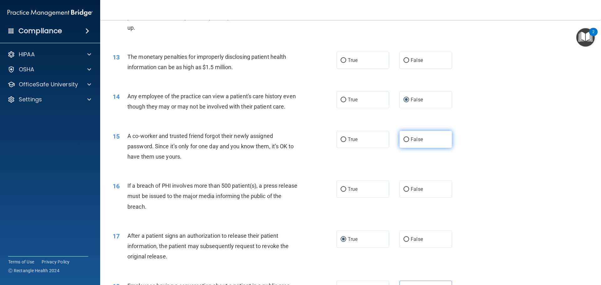
click at [403, 148] on label "False" at bounding box center [425, 139] width 53 height 17
click at [403, 142] on input "False" at bounding box center [406, 139] width 6 height 5
radio input "true"
click at [340, 192] on input "True" at bounding box center [343, 189] width 6 height 5
radio input "true"
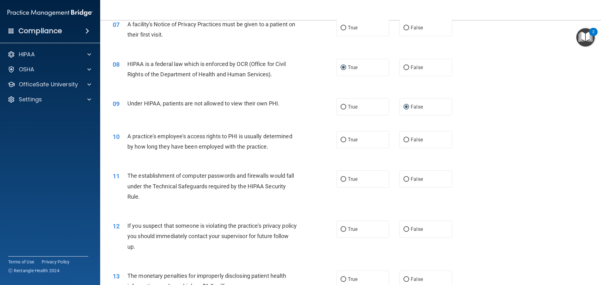
scroll to position [351, 0]
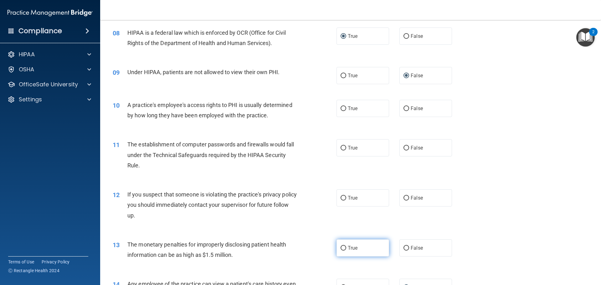
click at [340, 246] on input "True" at bounding box center [343, 248] width 6 height 5
radio input "true"
click at [340, 197] on input "True" at bounding box center [343, 198] width 6 height 5
radio input "true"
click at [343, 149] on input "True" at bounding box center [343, 148] width 6 height 5
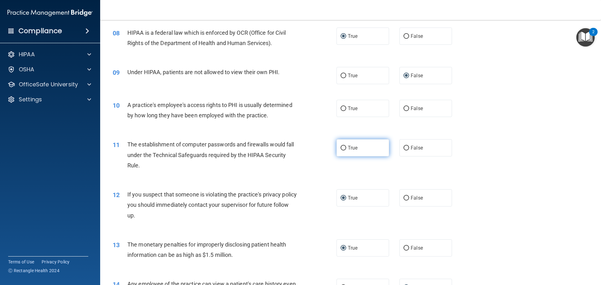
radio input "true"
click at [405, 108] on input "False" at bounding box center [406, 108] width 6 height 5
radio input "true"
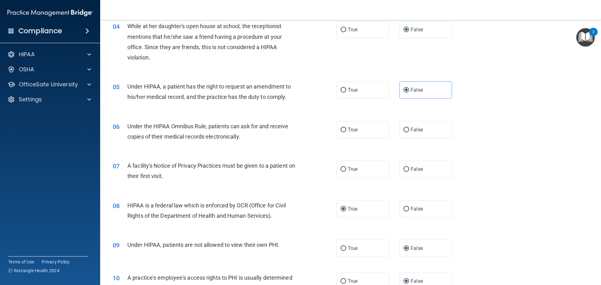
scroll to position [163, 0]
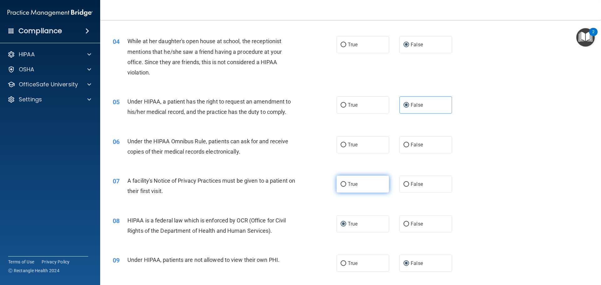
click at [348, 182] on span "True" at bounding box center [352, 184] width 10 height 6
click at [346, 182] on input "True" at bounding box center [343, 184] width 6 height 5
radio input "true"
click at [341, 144] on input "True" at bounding box center [343, 145] width 6 height 5
radio input "true"
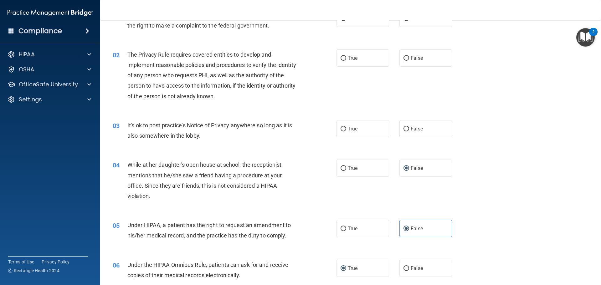
scroll to position [38, 0]
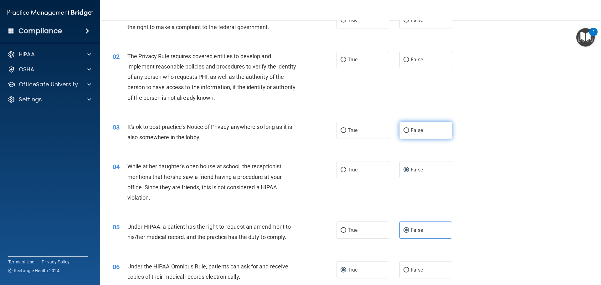
click at [403, 131] on input "False" at bounding box center [406, 130] width 6 height 5
radio input "true"
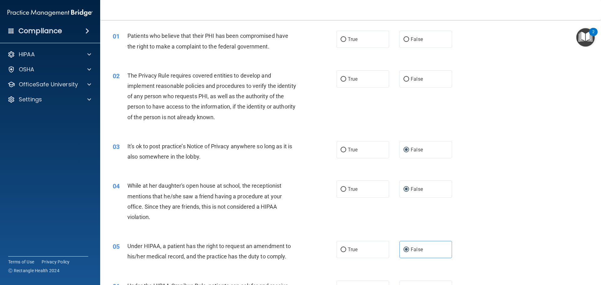
scroll to position [0, 0]
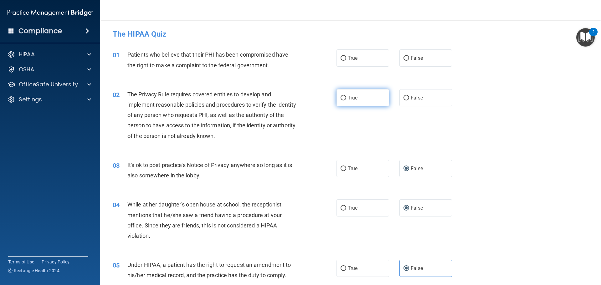
click at [343, 93] on label "True" at bounding box center [362, 97] width 53 height 17
click at [343, 96] on input "True" at bounding box center [343, 98] width 6 height 5
radio input "true"
click at [341, 56] on input "True" at bounding box center [343, 58] width 6 height 5
radio input "true"
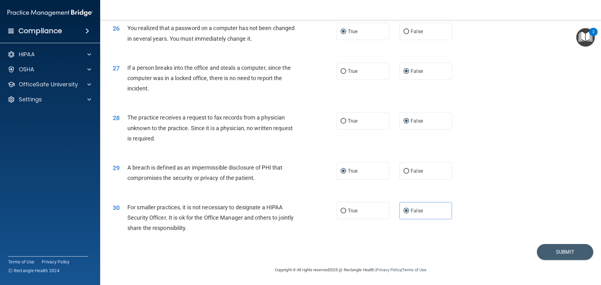
scroll to position [1195, 0]
click at [563, 250] on button "Submit" at bounding box center [564, 252] width 56 height 16
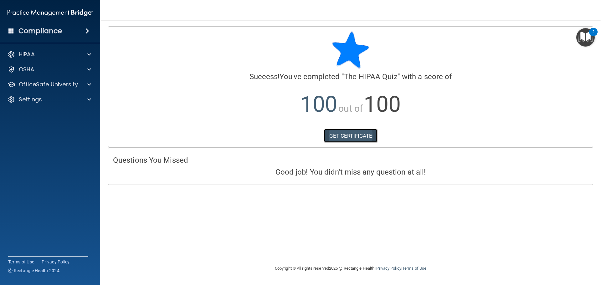
click at [371, 134] on link "GET CERTIFICATE" at bounding box center [350, 136] width 53 height 14
click at [93, 56] on div at bounding box center [88, 55] width 16 height 8
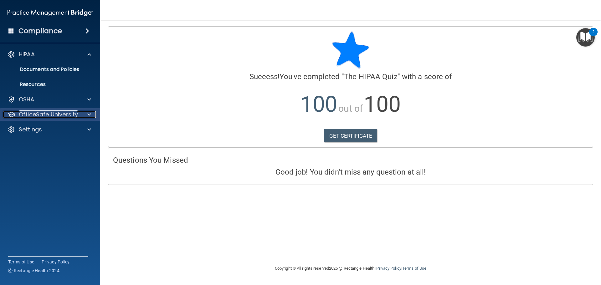
click at [87, 113] on div at bounding box center [88, 115] width 16 height 8
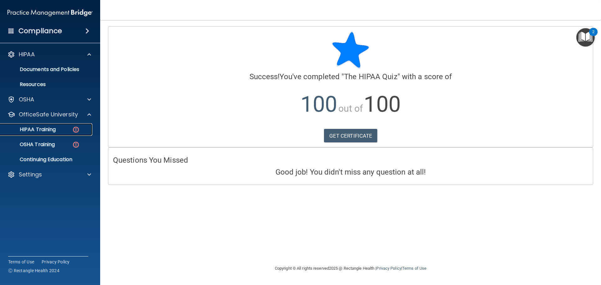
click at [63, 128] on div "HIPAA Training" at bounding box center [46, 129] width 85 height 6
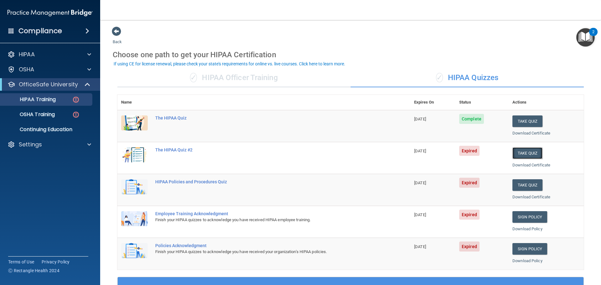
click at [521, 154] on button "Take Quiz" at bounding box center [527, 153] width 30 height 12
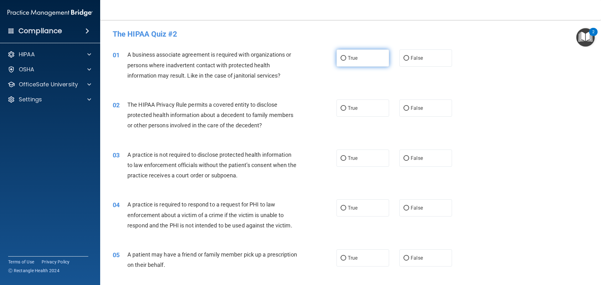
click at [340, 59] on input "True" at bounding box center [343, 58] width 6 height 5
radio input "true"
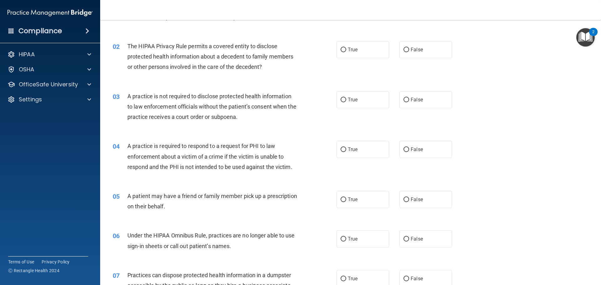
scroll to position [63, 0]
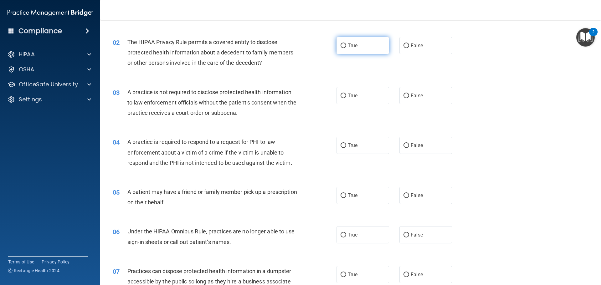
click at [343, 49] on label "True" at bounding box center [362, 45] width 53 height 17
click at [343, 48] on input "True" at bounding box center [343, 45] width 6 height 5
radio input "true"
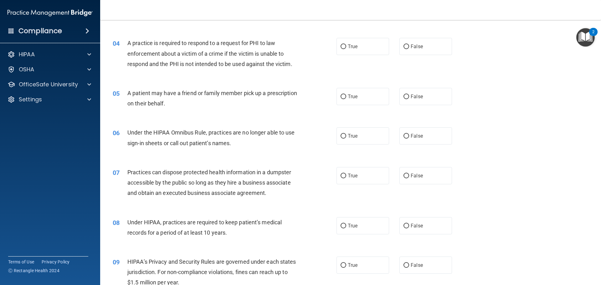
scroll to position [125, 0]
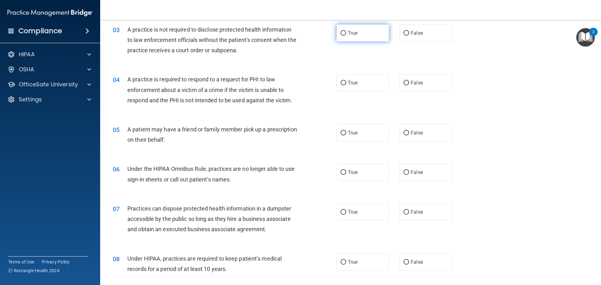
click at [340, 34] on input "True" at bounding box center [343, 33] width 6 height 5
radio input "true"
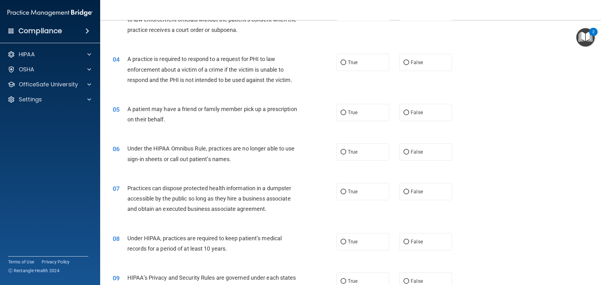
scroll to position [156, 0]
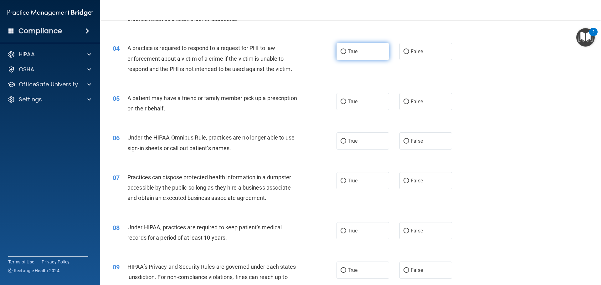
click at [341, 51] on input "True" at bounding box center [343, 51] width 6 height 5
radio input "true"
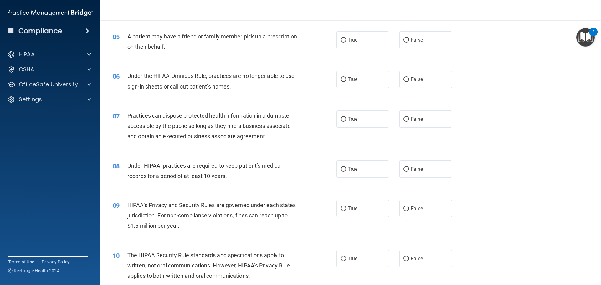
scroll to position [219, 0]
click at [404, 42] on input "False" at bounding box center [406, 39] width 6 height 5
radio input "true"
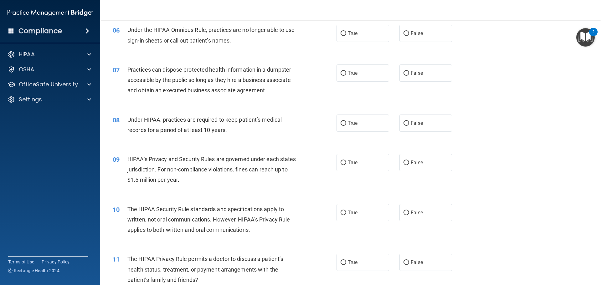
scroll to position [250, 0]
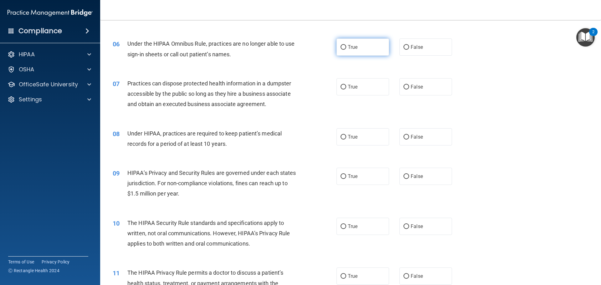
click at [340, 47] on input "True" at bounding box center [343, 47] width 6 height 5
radio input "true"
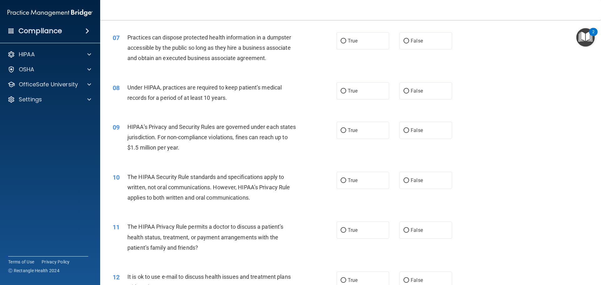
scroll to position [281, 0]
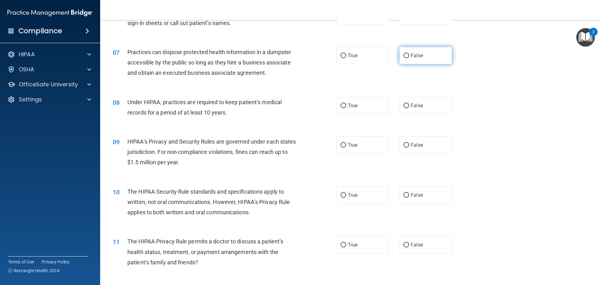
click at [403, 56] on input "False" at bounding box center [406, 55] width 6 height 5
radio input "true"
click at [340, 106] on input "True" at bounding box center [343, 106] width 6 height 5
radio input "true"
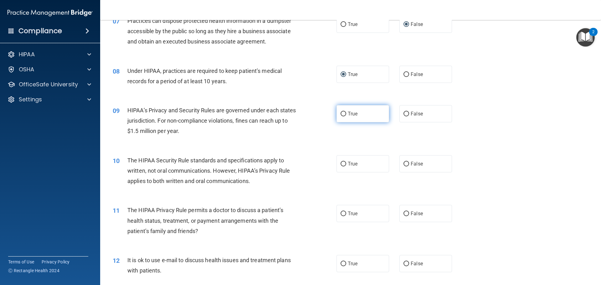
click at [340, 116] on label "True" at bounding box center [362, 113] width 53 height 17
click at [340, 116] on input "True" at bounding box center [343, 114] width 6 height 5
radio input "true"
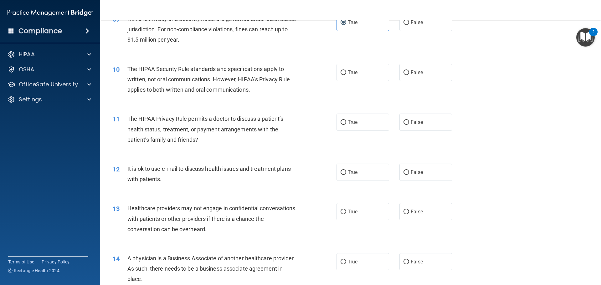
scroll to position [407, 0]
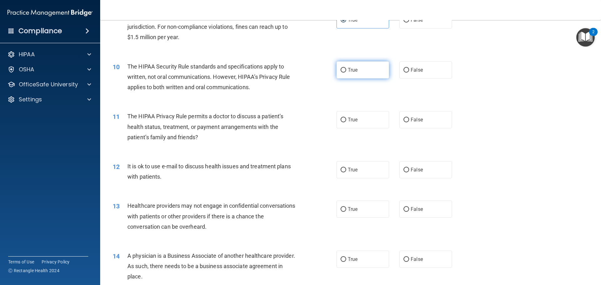
click at [340, 71] on input "True" at bounding box center [343, 70] width 6 height 5
radio input "true"
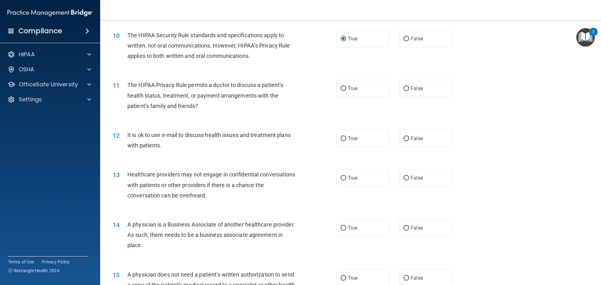
scroll to position [469, 0]
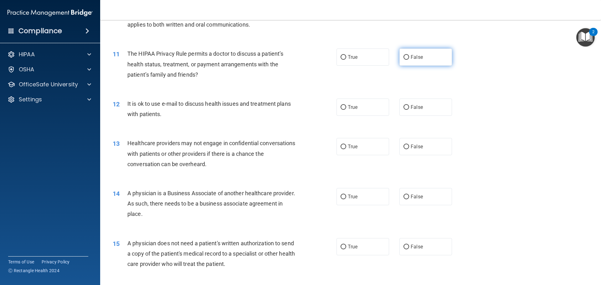
click at [403, 56] on input "False" at bounding box center [406, 57] width 6 height 5
radio input "true"
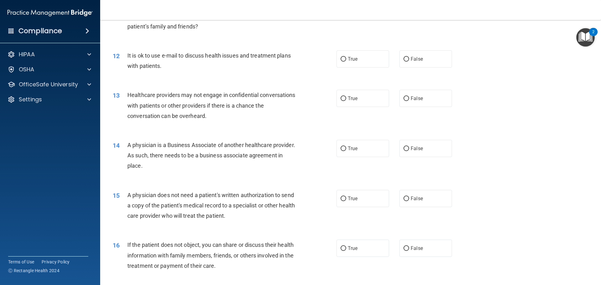
scroll to position [532, 0]
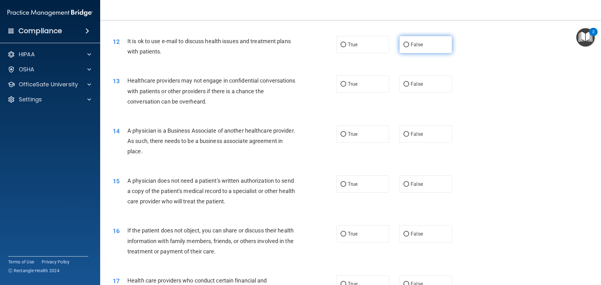
click at [400, 44] on label "False" at bounding box center [425, 44] width 53 height 17
click at [403, 44] on input "False" at bounding box center [406, 45] width 6 height 5
radio input "true"
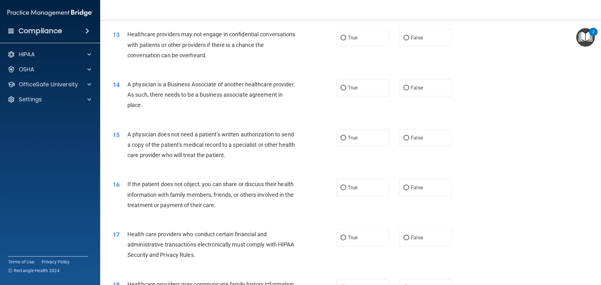
scroll to position [563, 0]
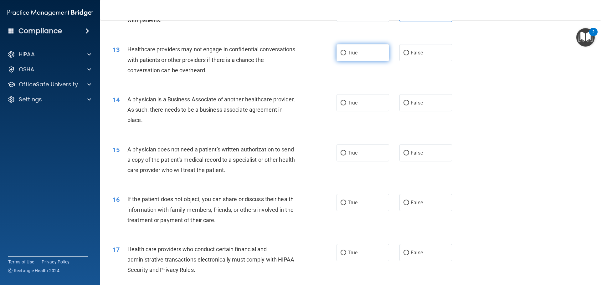
click at [340, 51] on input "True" at bounding box center [343, 53] width 6 height 5
radio input "true"
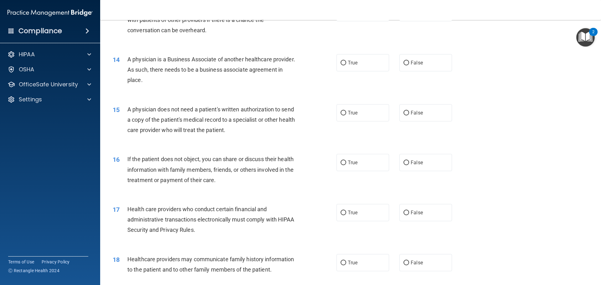
scroll to position [594, 0]
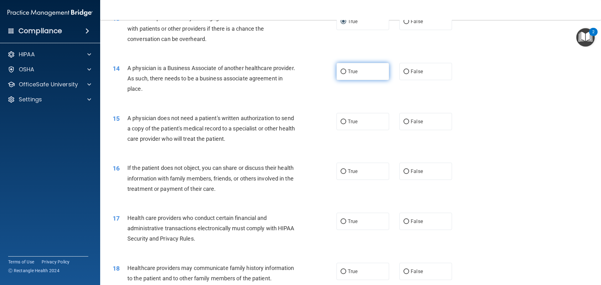
click at [340, 70] on input "True" at bounding box center [343, 71] width 6 height 5
radio input "true"
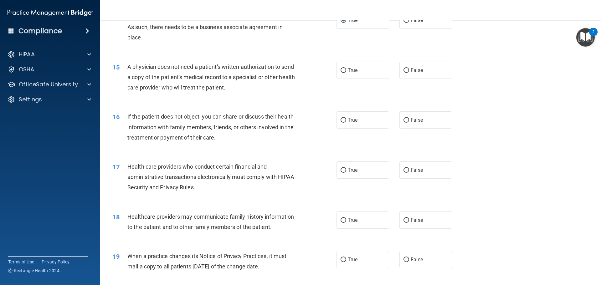
scroll to position [657, 0]
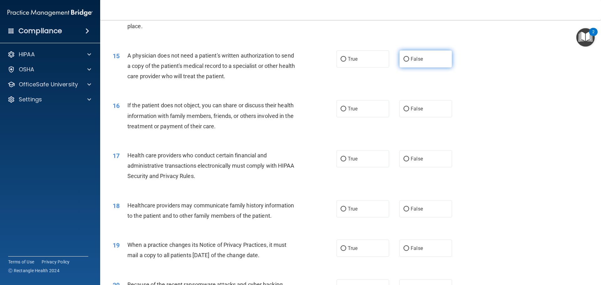
click at [403, 58] on input "False" at bounding box center [406, 59] width 6 height 5
radio input "true"
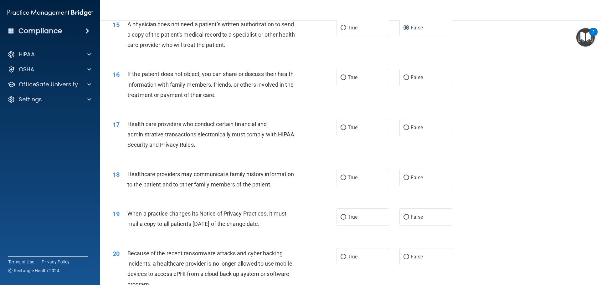
scroll to position [719, 0]
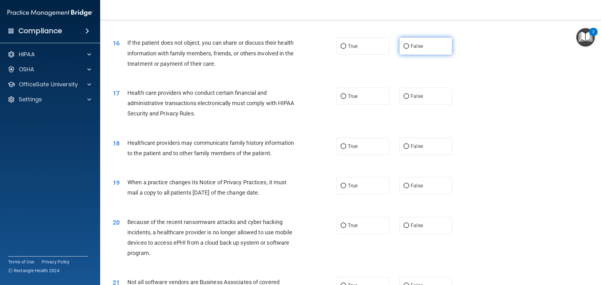
click at [404, 45] on input "False" at bounding box center [406, 46] width 6 height 5
radio input "true"
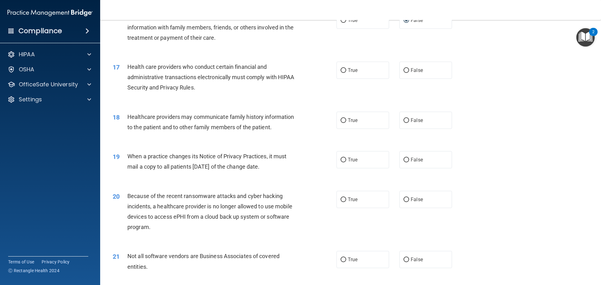
scroll to position [782, 0]
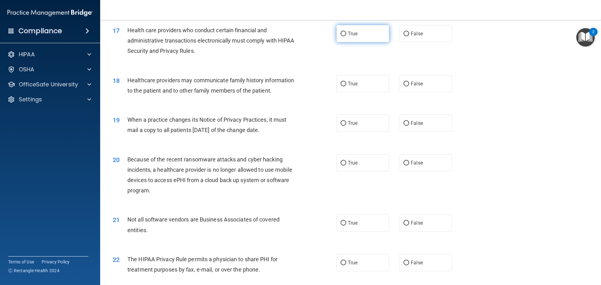
click at [340, 34] on input "True" at bounding box center [343, 34] width 6 height 5
radio input "true"
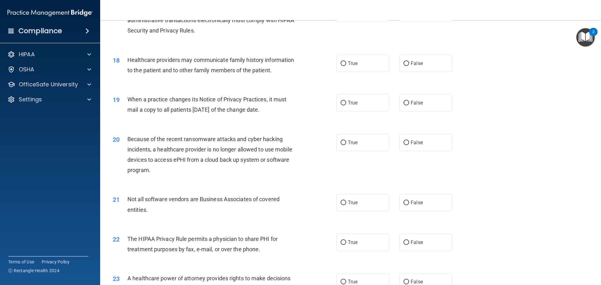
scroll to position [813, 0]
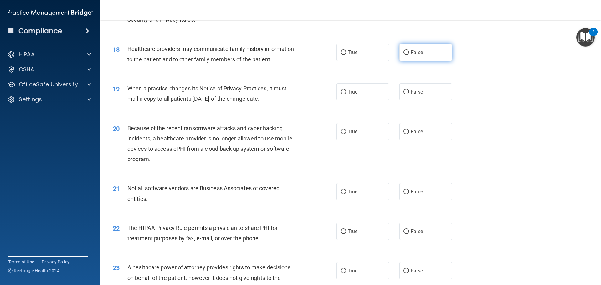
click at [400, 52] on label "False" at bounding box center [425, 52] width 53 height 17
click at [403, 52] on input "False" at bounding box center [406, 52] width 6 height 5
radio input "true"
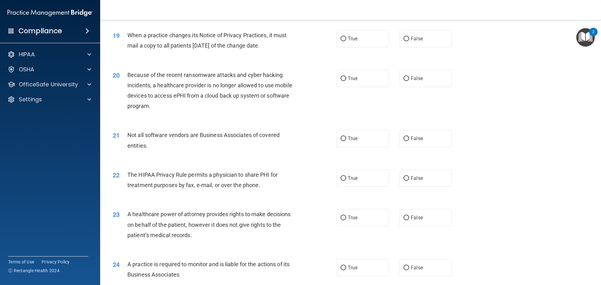
scroll to position [876, 0]
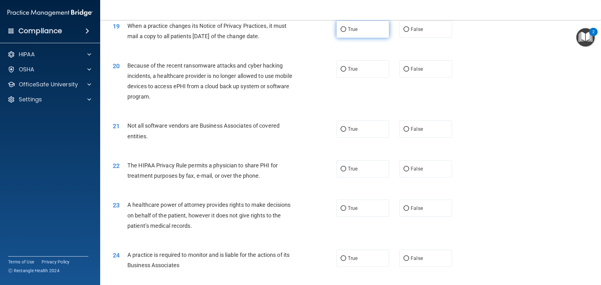
click at [344, 31] on label "True" at bounding box center [362, 29] width 53 height 17
click at [344, 31] on input "True" at bounding box center [343, 29] width 6 height 5
radio input "true"
click at [404, 69] on input "False" at bounding box center [406, 69] width 6 height 5
radio input "true"
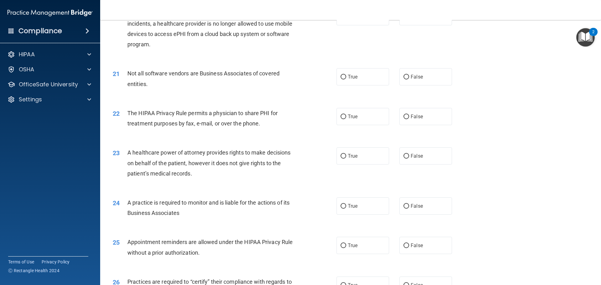
scroll to position [938, 0]
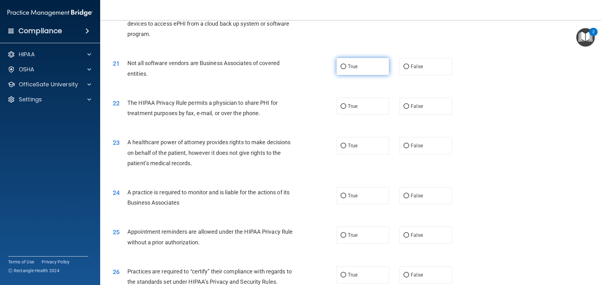
click at [340, 68] on input "True" at bounding box center [343, 66] width 6 height 5
radio input "true"
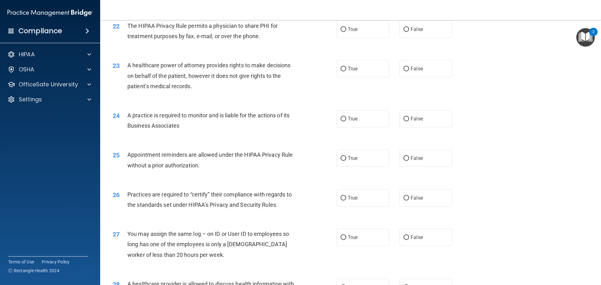
scroll to position [970, 0]
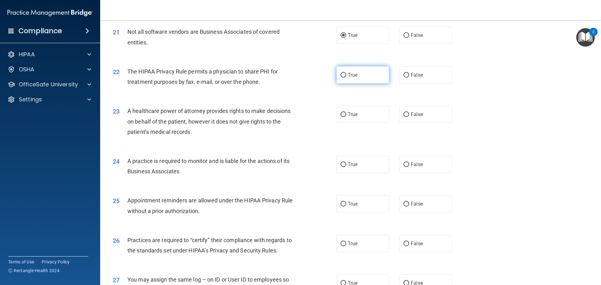
click at [340, 74] on input "True" at bounding box center [343, 75] width 6 height 5
radio input "true"
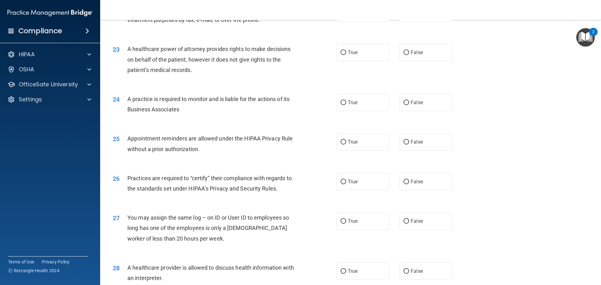
scroll to position [1032, 0]
click at [340, 52] on input "True" at bounding box center [343, 52] width 6 height 5
radio input "true"
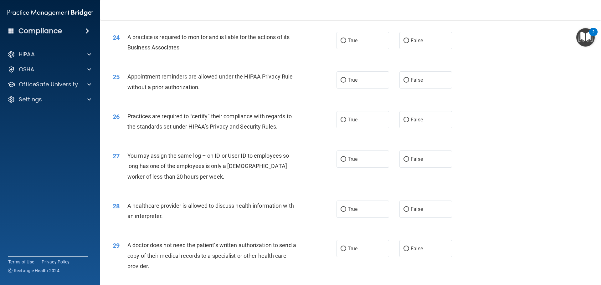
scroll to position [1095, 0]
click at [340, 40] on input "True" at bounding box center [343, 39] width 6 height 5
radio input "true"
click at [344, 81] on label "True" at bounding box center [362, 78] width 53 height 17
click at [344, 81] on input "True" at bounding box center [343, 79] width 6 height 5
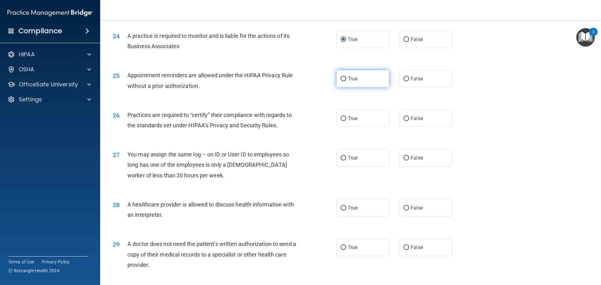
radio input "true"
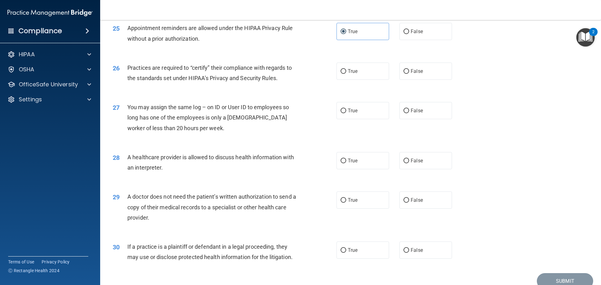
scroll to position [1157, 0]
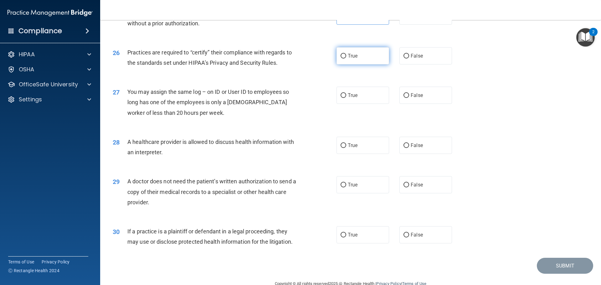
click at [342, 59] on label "True" at bounding box center [362, 55] width 53 height 17
click at [342, 58] on input "True" at bounding box center [343, 56] width 6 height 5
radio input "true"
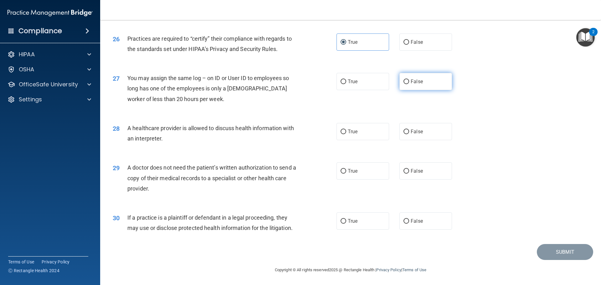
click at [403, 80] on input "False" at bounding box center [406, 81] width 6 height 5
radio input "true"
click at [403, 133] on input "False" at bounding box center [406, 131] width 6 height 5
radio input "true"
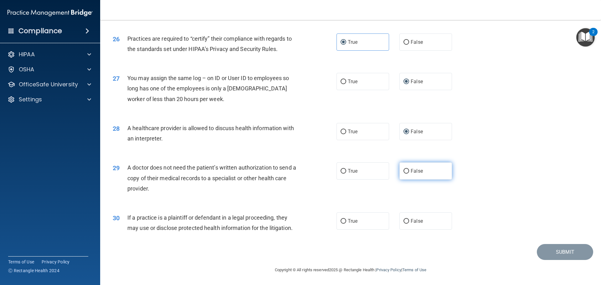
click at [403, 170] on input "False" at bounding box center [406, 171] width 6 height 5
radio input "true"
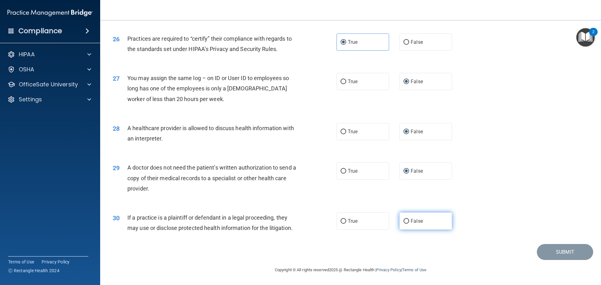
click at [403, 223] on input "False" at bounding box center [406, 221] width 6 height 5
radio input "true"
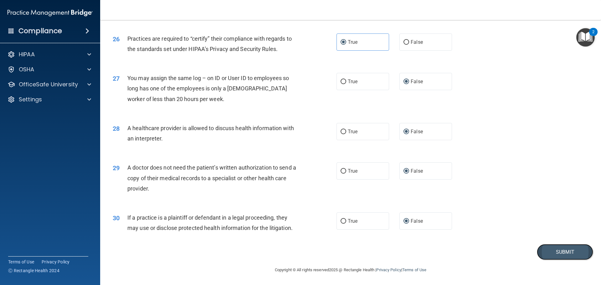
click at [545, 257] on button "Submit" at bounding box center [564, 252] width 56 height 16
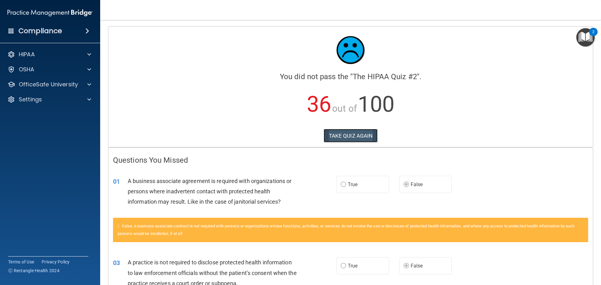
click at [368, 138] on button "TAKE QUIZ AGAIN" at bounding box center [350, 136] width 54 height 14
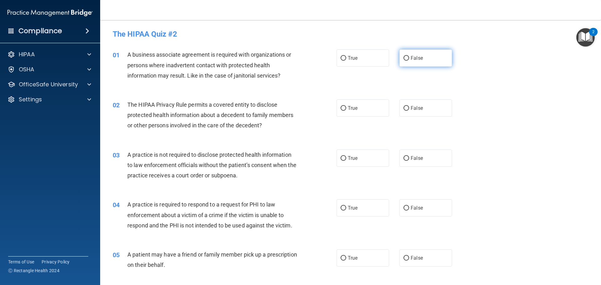
click at [403, 57] on input "False" at bounding box center [406, 58] width 6 height 5
radio input "true"
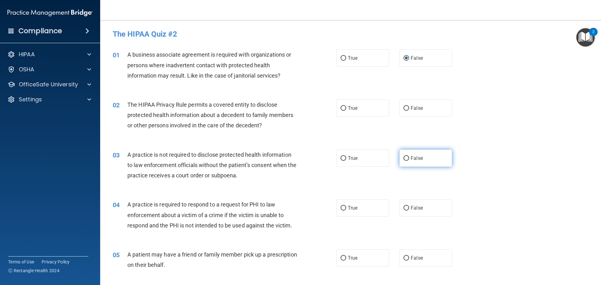
click at [403, 158] on input "False" at bounding box center [406, 158] width 6 height 5
radio input "true"
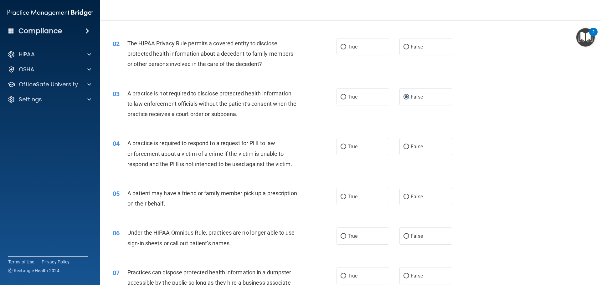
scroll to position [63, 0]
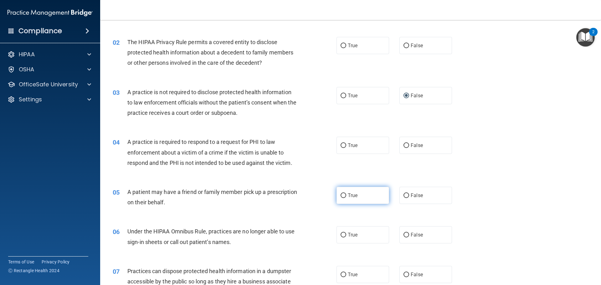
click at [337, 193] on label "True" at bounding box center [362, 195] width 53 height 17
click at [340, 193] on input "True" at bounding box center [343, 195] width 6 height 5
radio input "true"
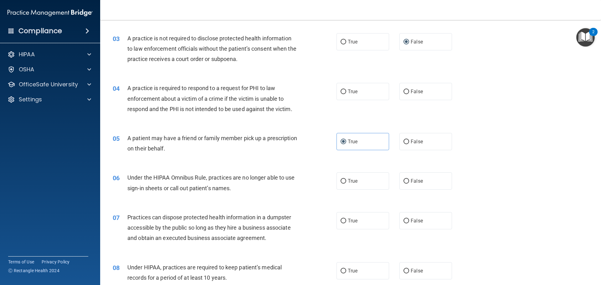
scroll to position [125, 0]
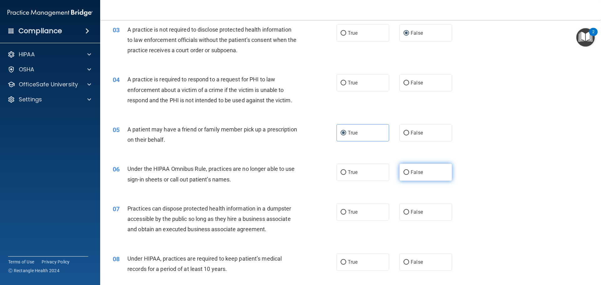
click at [403, 174] on input "False" at bounding box center [406, 172] width 6 height 5
radio input "true"
click at [404, 264] on input "False" at bounding box center [406, 262] width 6 height 5
radio input "true"
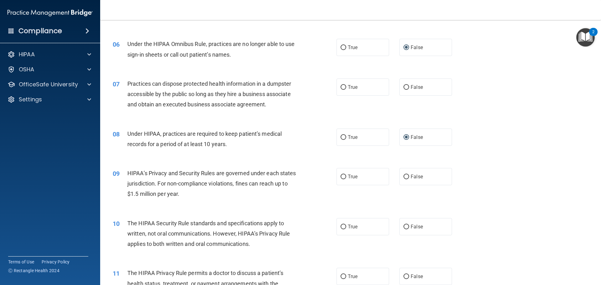
scroll to position [250, 0]
click at [403, 177] on input "False" at bounding box center [406, 176] width 6 height 5
radio input "true"
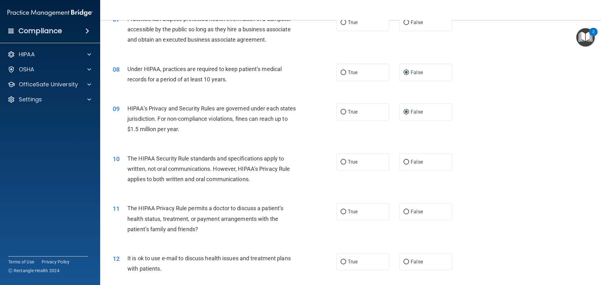
scroll to position [344, 0]
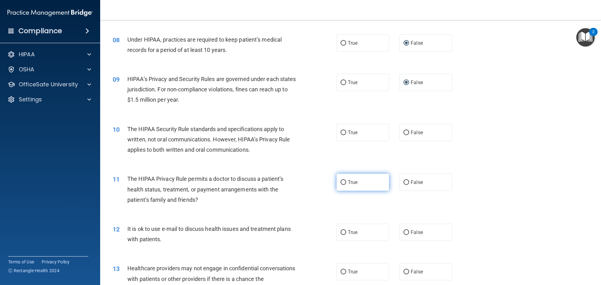
click at [341, 183] on input "True" at bounding box center [343, 182] width 6 height 5
radio input "true"
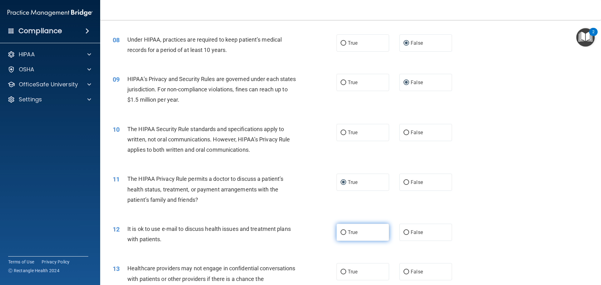
click at [341, 237] on label "True" at bounding box center [362, 232] width 53 height 17
click at [341, 235] on input "True" at bounding box center [343, 232] width 6 height 5
radio input "true"
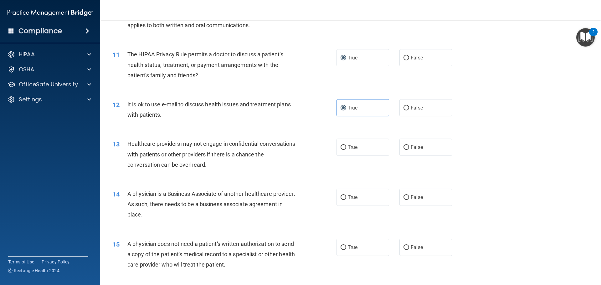
scroll to position [469, 0]
click at [404, 144] on input "False" at bounding box center [406, 146] width 6 height 5
radio input "true"
click at [403, 198] on input "False" at bounding box center [406, 197] width 6 height 5
radio input "true"
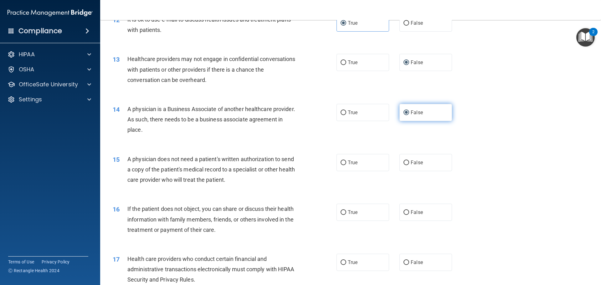
scroll to position [563, 0]
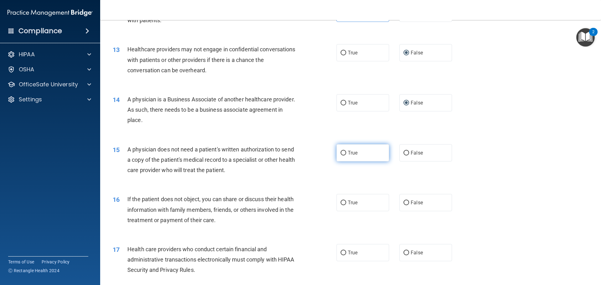
click at [340, 151] on input "True" at bounding box center [343, 153] width 6 height 5
radio input "true"
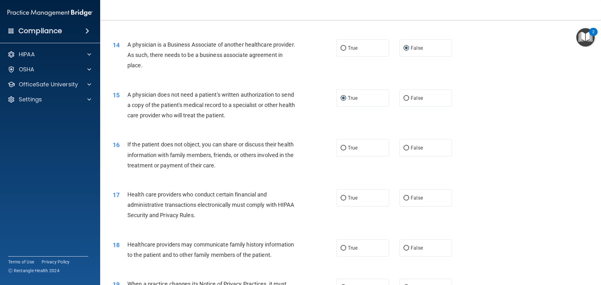
scroll to position [626, 0]
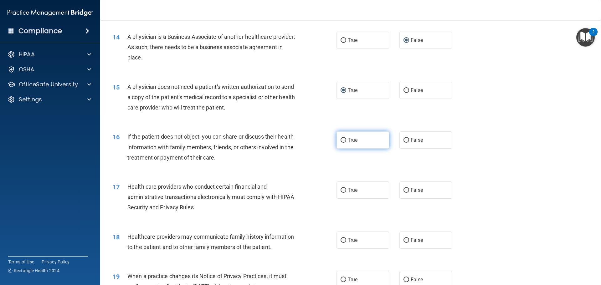
click at [338, 136] on label "True" at bounding box center [362, 139] width 53 height 17
click at [340, 138] on input "True" at bounding box center [343, 140] width 6 height 5
radio input "true"
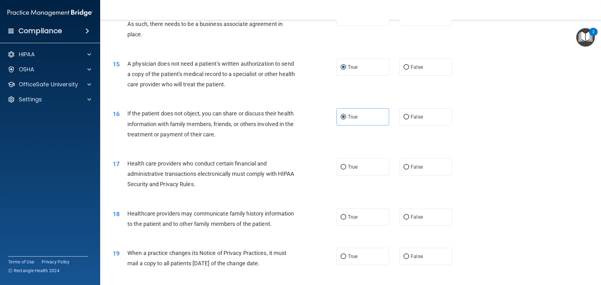
scroll to position [688, 0]
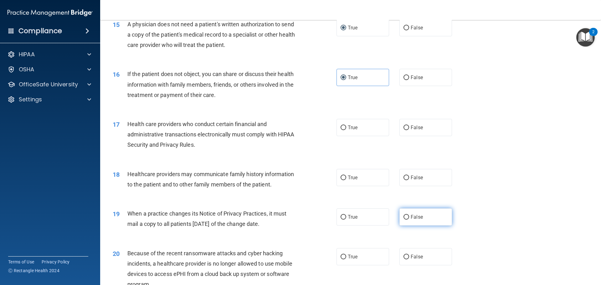
click at [404, 217] on input "False" at bounding box center [406, 217] width 6 height 5
radio input "true"
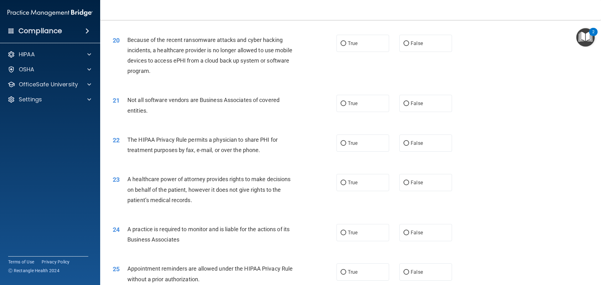
scroll to position [907, 0]
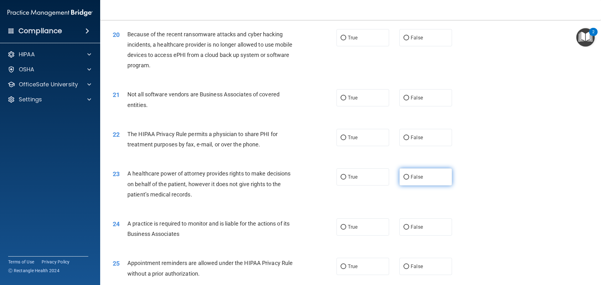
click at [407, 178] on label "False" at bounding box center [425, 176] width 53 height 17
click at [407, 178] on input "False" at bounding box center [406, 177] width 6 height 5
radio input "true"
click at [405, 229] on input "False" at bounding box center [406, 227] width 6 height 5
radio input "true"
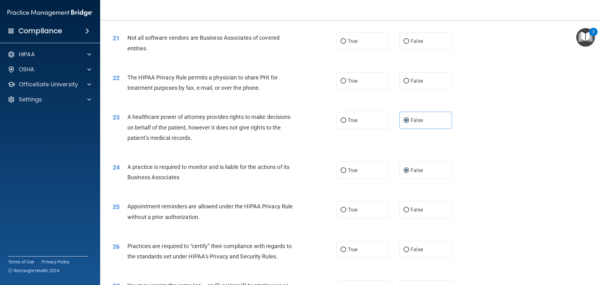
scroll to position [970, 0]
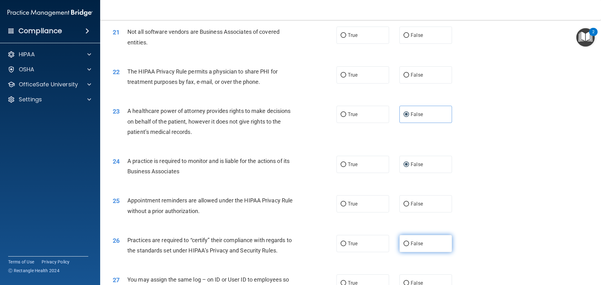
click at [400, 245] on label "False" at bounding box center [425, 243] width 53 height 17
click at [403, 245] on input "False" at bounding box center [406, 243] width 6 height 5
radio input "true"
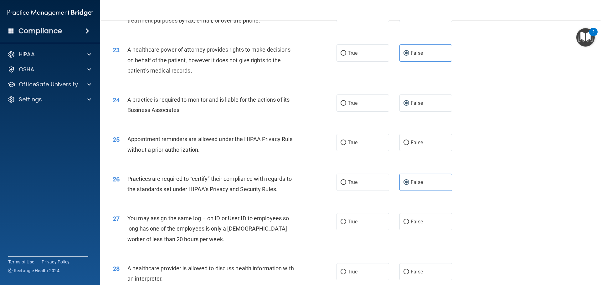
scroll to position [1032, 0]
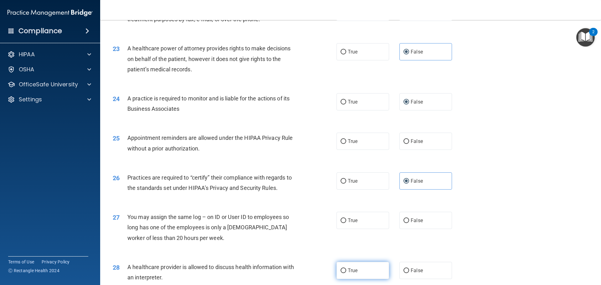
click at [340, 271] on input "True" at bounding box center [343, 270] width 6 height 5
radio input "true"
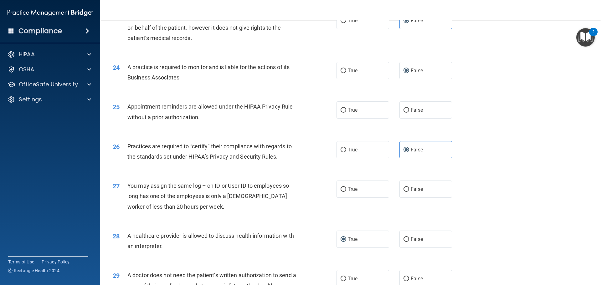
scroll to position [1095, 0]
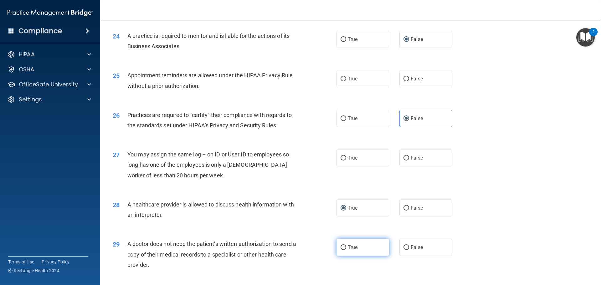
click at [340, 248] on input "True" at bounding box center [343, 247] width 6 height 5
radio input "true"
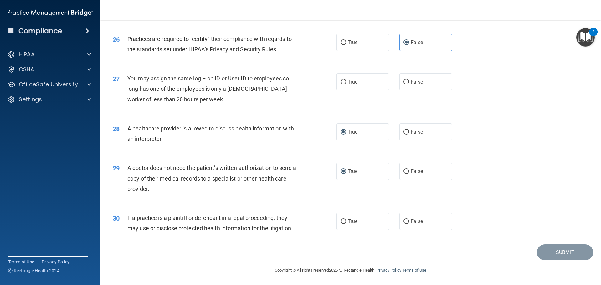
scroll to position [1171, 0]
click at [342, 222] on input "True" at bounding box center [343, 221] width 6 height 5
radio input "true"
click at [401, 79] on label "False" at bounding box center [425, 81] width 53 height 17
click at [403, 79] on input "False" at bounding box center [406, 81] width 6 height 5
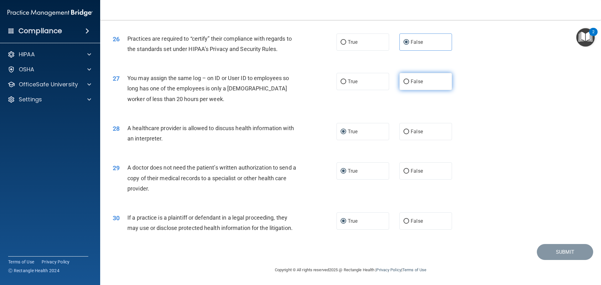
radio input "true"
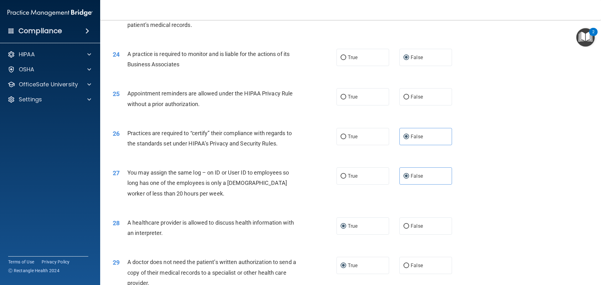
scroll to position [1046, 0]
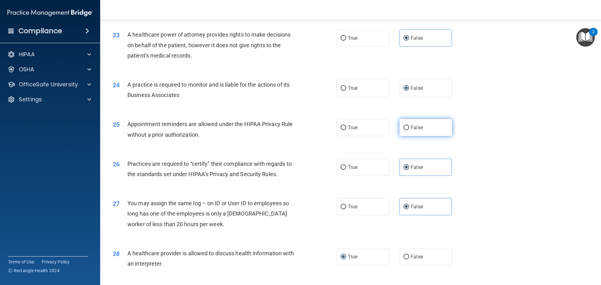
click at [404, 126] on input "False" at bounding box center [406, 127] width 6 height 5
radio input "true"
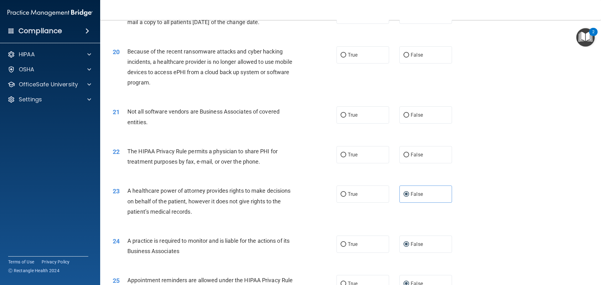
scroll to position [890, 0]
click at [410, 153] on span "False" at bounding box center [416, 155] width 12 height 6
click at [408, 153] on input "False" at bounding box center [406, 155] width 6 height 5
radio input "true"
click at [340, 117] on input "True" at bounding box center [343, 115] width 6 height 5
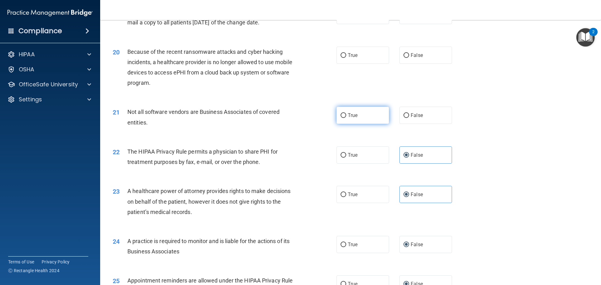
radio input "true"
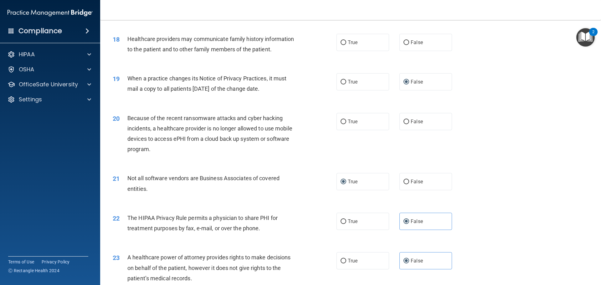
scroll to position [796, 0]
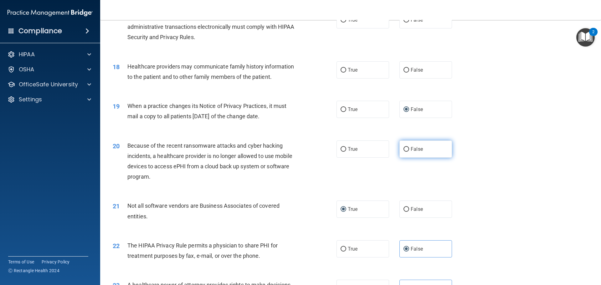
click at [403, 151] on input "False" at bounding box center [406, 149] width 6 height 5
radio input "true"
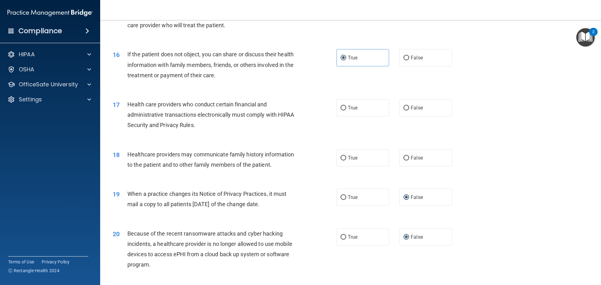
scroll to position [671, 0]
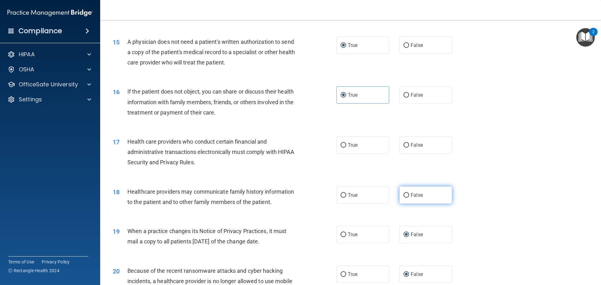
click at [405, 195] on input "False" at bounding box center [406, 195] width 6 height 5
radio input "true"
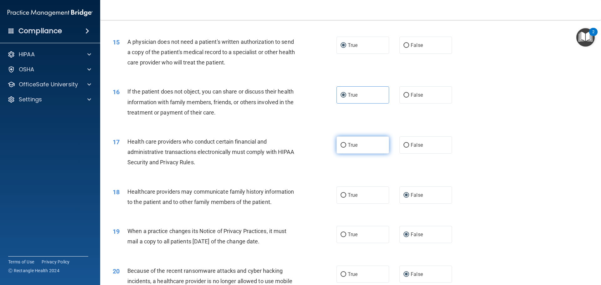
click at [342, 146] on input "True" at bounding box center [343, 145] width 6 height 5
radio input "true"
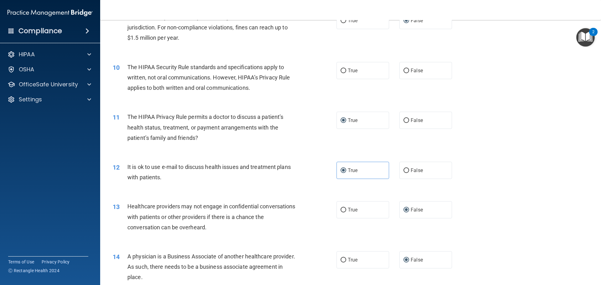
scroll to position [389, 0]
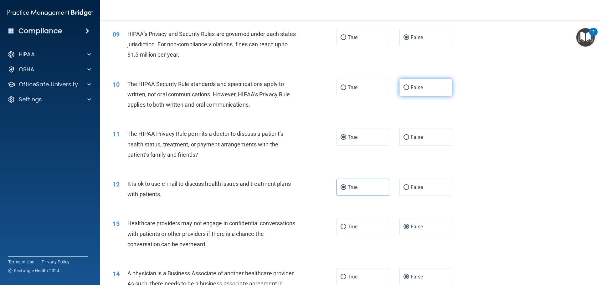
click at [406, 88] on label "False" at bounding box center [425, 87] width 53 height 17
click at [406, 88] on input "False" at bounding box center [406, 87] width 6 height 5
radio input "true"
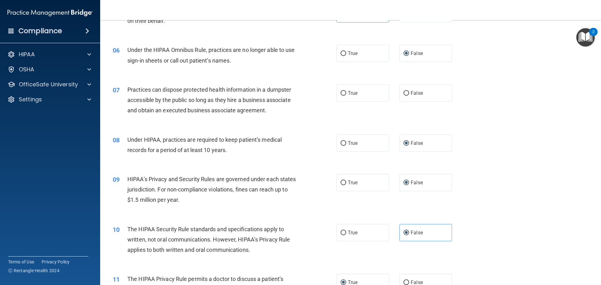
scroll to position [233, 0]
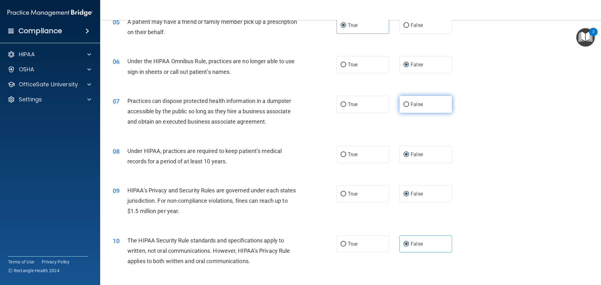
click at [401, 107] on label "False" at bounding box center [425, 104] width 53 height 17
click at [403, 107] on input "False" at bounding box center [406, 104] width 6 height 5
radio input "true"
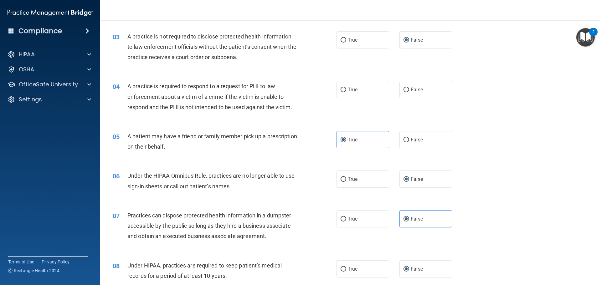
scroll to position [108, 0]
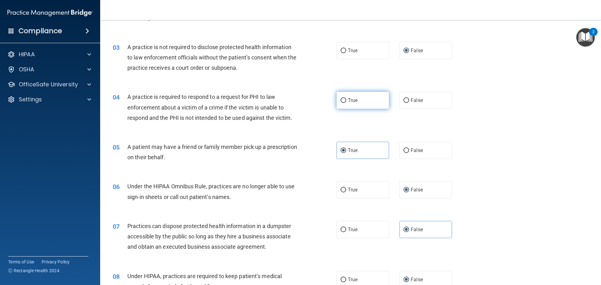
click at [342, 104] on label "True" at bounding box center [362, 100] width 53 height 17
click at [342, 103] on input "True" at bounding box center [343, 100] width 6 height 5
radio input "true"
click at [403, 100] on input "False" at bounding box center [406, 100] width 6 height 5
radio input "true"
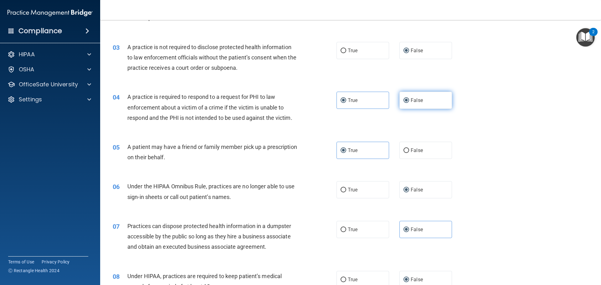
radio input "false"
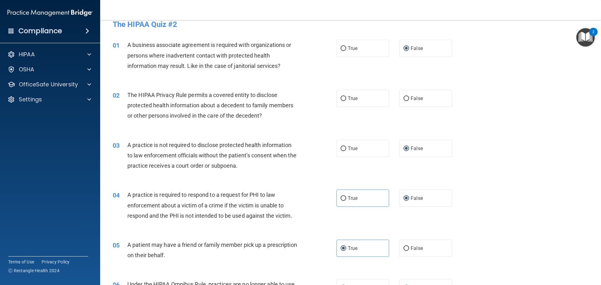
scroll to position [0, 0]
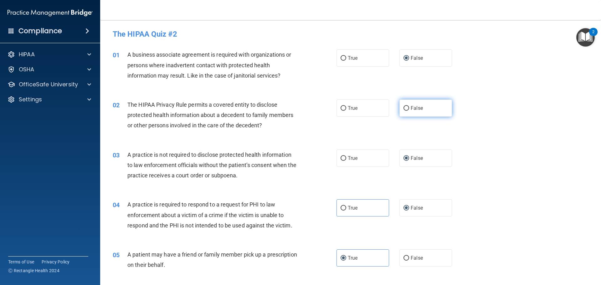
click at [403, 107] on input "False" at bounding box center [406, 108] width 6 height 5
radio input "true"
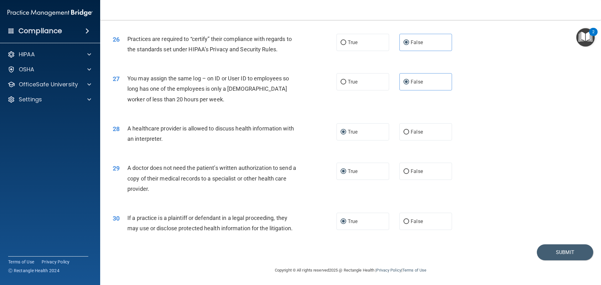
scroll to position [1171, 0]
click at [562, 249] on button "Submit" at bounding box center [564, 252] width 56 height 16
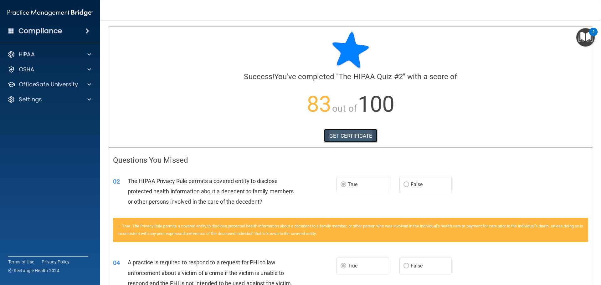
click at [361, 135] on link "GET CERTIFICATE" at bounding box center [350, 136] width 53 height 14
click at [87, 53] on div at bounding box center [88, 55] width 16 height 8
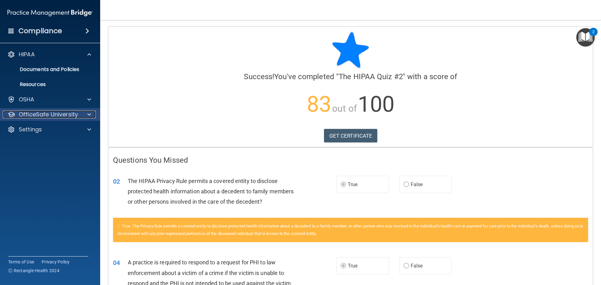
click at [89, 115] on span at bounding box center [89, 115] width 4 height 8
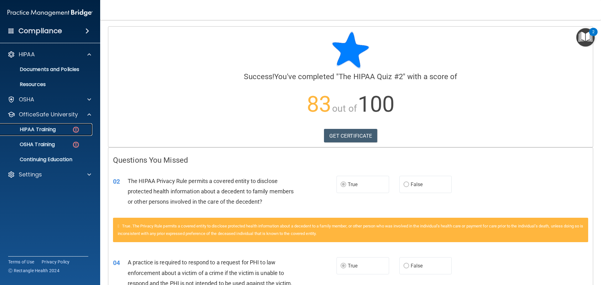
click at [70, 128] on div "HIPAA Training" at bounding box center [46, 129] width 85 height 6
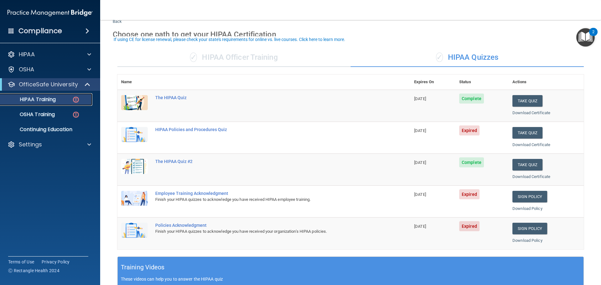
scroll to position [31, 0]
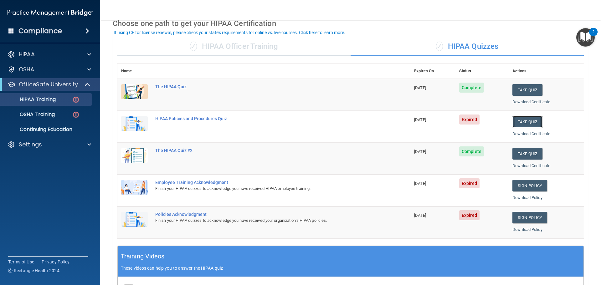
click at [529, 119] on button "Take Quiz" at bounding box center [527, 122] width 30 height 12
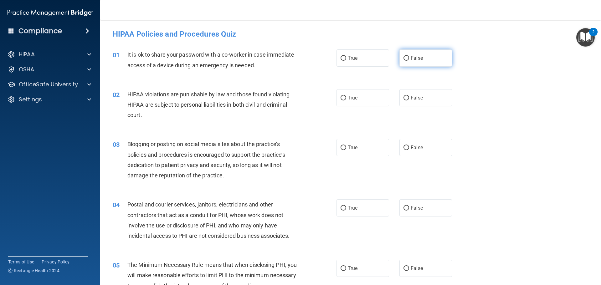
click at [403, 58] on input "False" at bounding box center [406, 58] width 6 height 5
radio input "true"
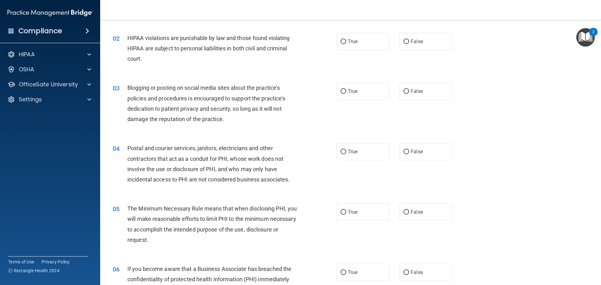
scroll to position [63, 0]
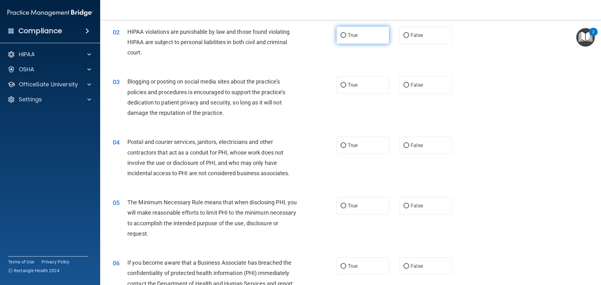
click at [342, 34] on input "True" at bounding box center [343, 35] width 6 height 5
radio input "true"
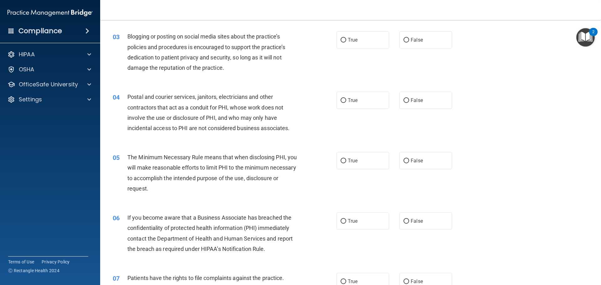
scroll to position [94, 0]
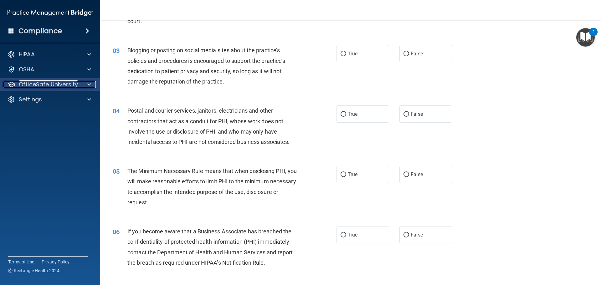
click at [95, 87] on div at bounding box center [88, 85] width 16 height 8
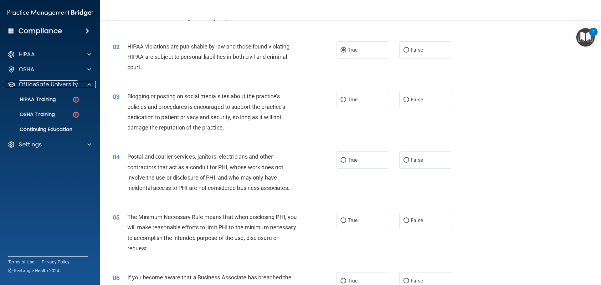
scroll to position [63, 0]
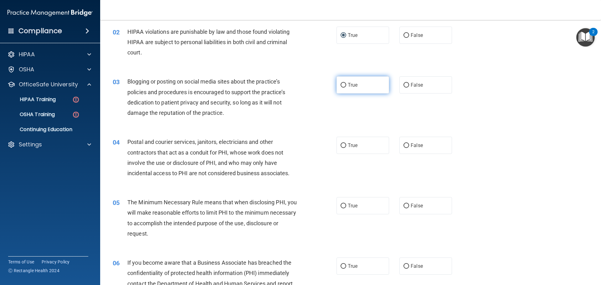
click at [342, 84] on input "True" at bounding box center [343, 85] width 6 height 5
radio input "true"
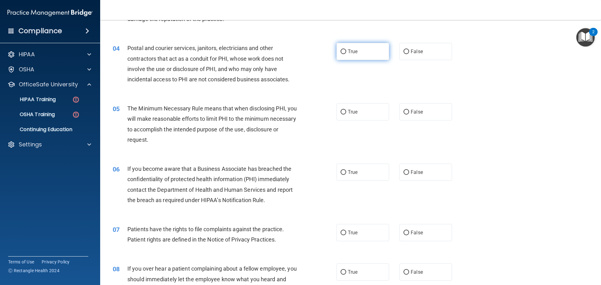
click at [340, 52] on input "True" at bounding box center [343, 51] width 6 height 5
radio input "true"
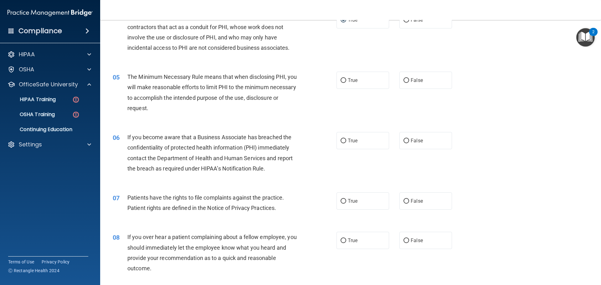
scroll to position [219, 0]
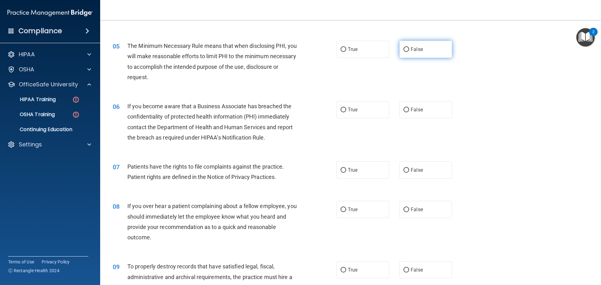
click at [404, 48] on input "False" at bounding box center [406, 49] width 6 height 5
radio input "true"
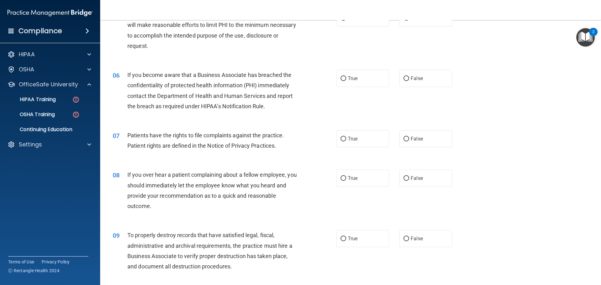
scroll to position [281, 0]
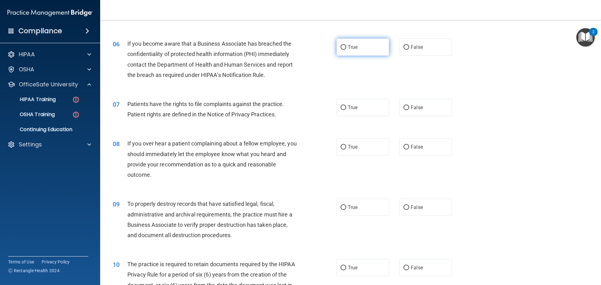
click at [337, 47] on label "True" at bounding box center [362, 46] width 53 height 17
click at [340, 47] on input "True" at bounding box center [343, 47] width 6 height 5
radio input "true"
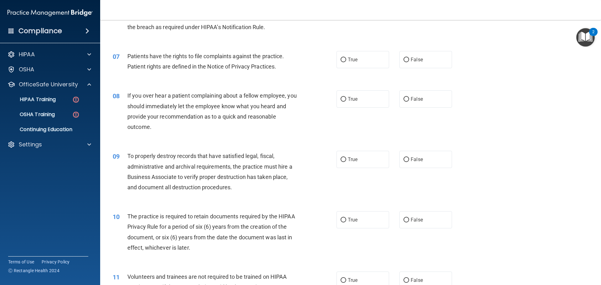
scroll to position [344, 0]
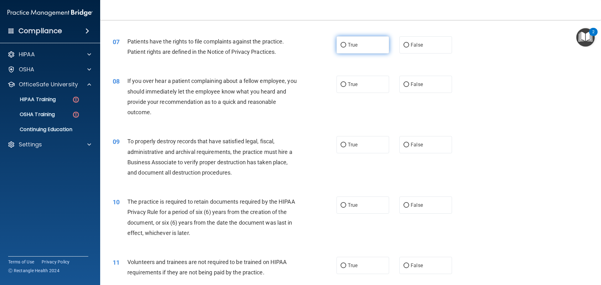
click at [342, 50] on label "True" at bounding box center [362, 44] width 53 height 17
click at [342, 48] on input "True" at bounding box center [343, 45] width 6 height 5
radio input "true"
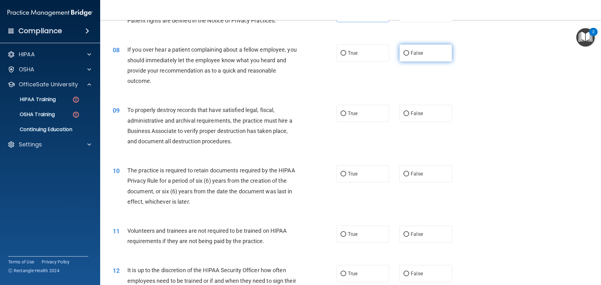
click at [403, 55] on input "False" at bounding box center [406, 53] width 6 height 5
radio input "true"
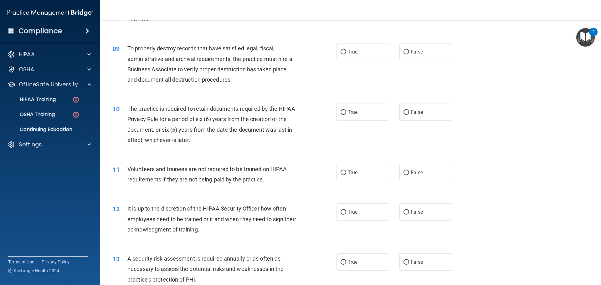
scroll to position [438, 0]
click at [343, 54] on label "True" at bounding box center [362, 50] width 53 height 17
click at [343, 53] on input "True" at bounding box center [343, 51] width 6 height 5
radio input "true"
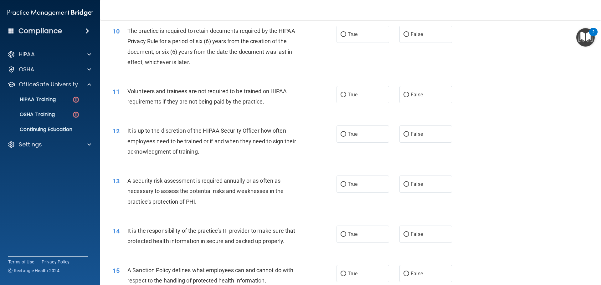
scroll to position [500, 0]
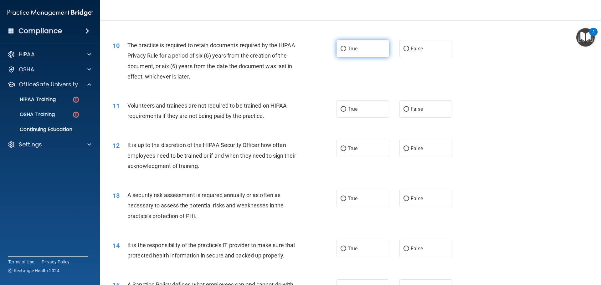
click at [340, 48] on input "True" at bounding box center [343, 49] width 6 height 5
radio input "true"
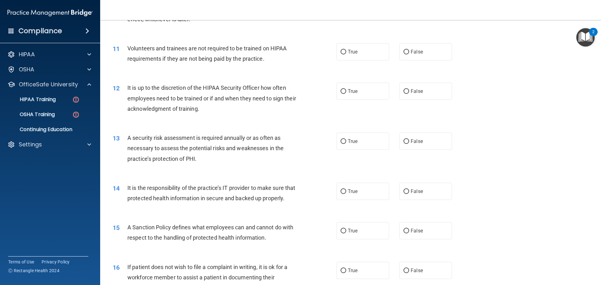
scroll to position [563, 0]
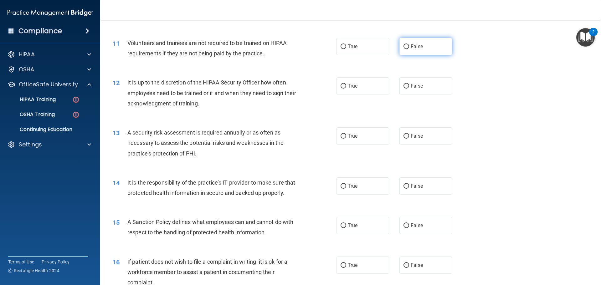
click at [402, 49] on label "False" at bounding box center [425, 46] width 53 height 17
click at [403, 49] on input "False" at bounding box center [406, 46] width 6 height 5
radio input "true"
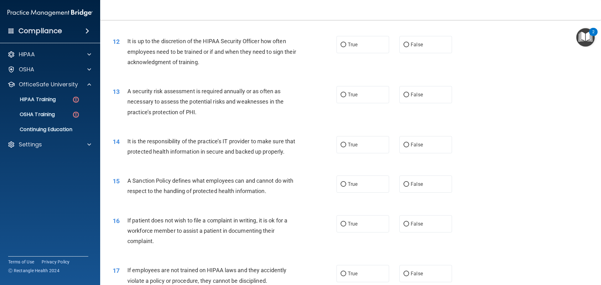
scroll to position [594, 0]
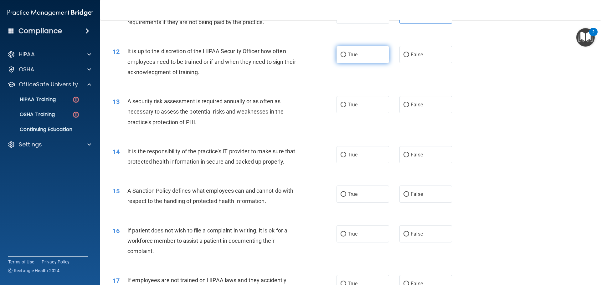
click at [342, 54] on input "True" at bounding box center [343, 55] width 6 height 5
radio input "true"
click at [404, 55] on input "False" at bounding box center [406, 55] width 6 height 5
radio input "true"
radio input "false"
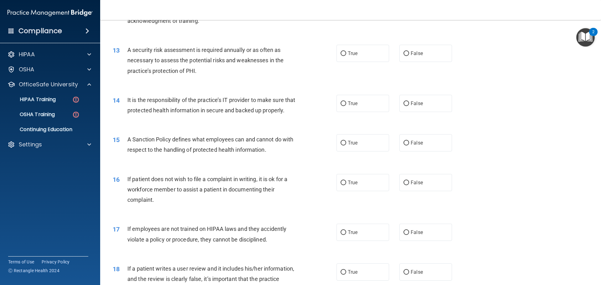
scroll to position [657, 0]
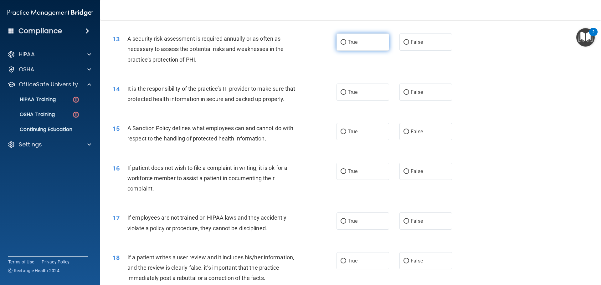
click at [337, 43] on label "True" at bounding box center [362, 41] width 53 height 17
click at [340, 43] on input "True" at bounding box center [343, 42] width 6 height 5
radio input "true"
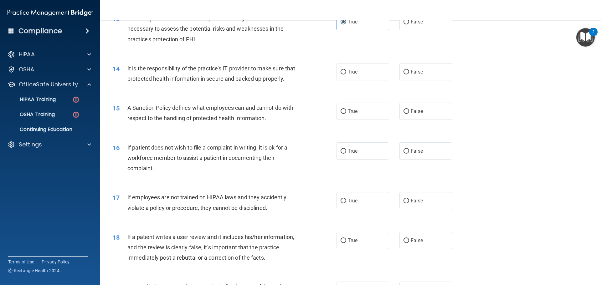
scroll to position [688, 0]
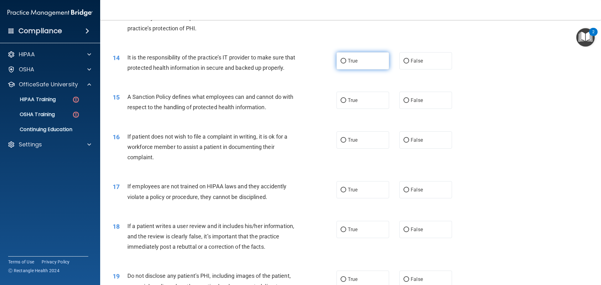
click at [342, 62] on input "True" at bounding box center [343, 61] width 6 height 5
radio input "true"
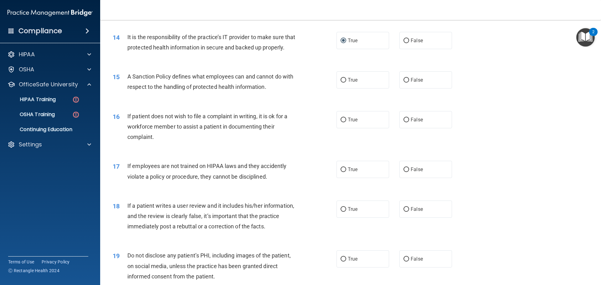
scroll to position [719, 0]
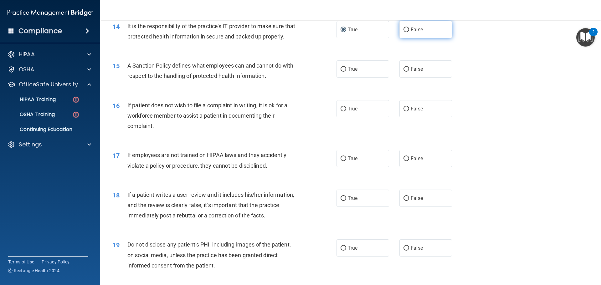
click at [403, 29] on input "False" at bounding box center [406, 30] width 6 height 5
radio input "true"
radio input "false"
click at [341, 78] on label "True" at bounding box center [362, 68] width 53 height 17
click at [341, 72] on input "True" at bounding box center [343, 69] width 6 height 5
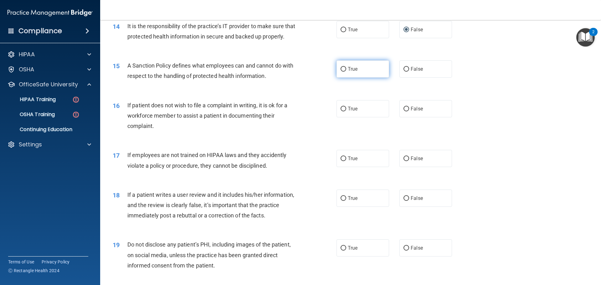
radio input "true"
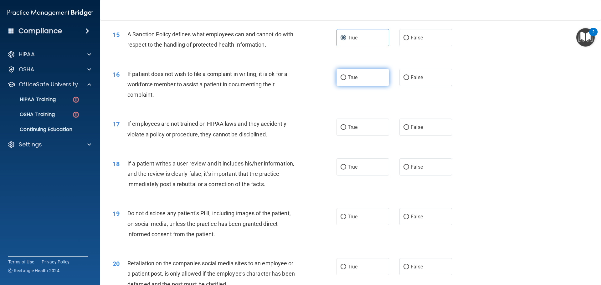
click at [341, 80] on input "True" at bounding box center [343, 77] width 6 height 5
radio input "true"
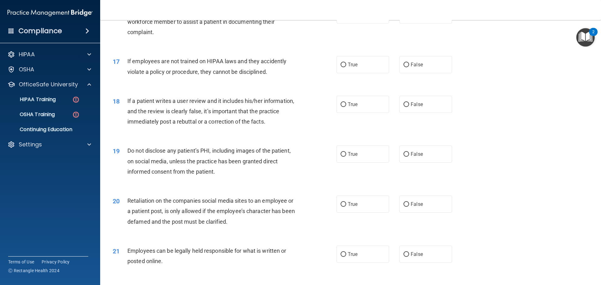
scroll to position [844, 0]
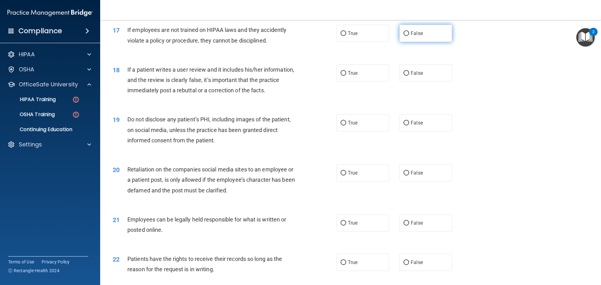
click at [399, 42] on label "False" at bounding box center [425, 33] width 53 height 17
click at [403, 36] on input "False" at bounding box center [406, 33] width 6 height 5
radio input "true"
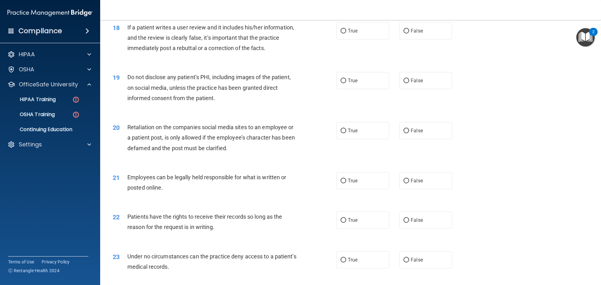
scroll to position [876, 0]
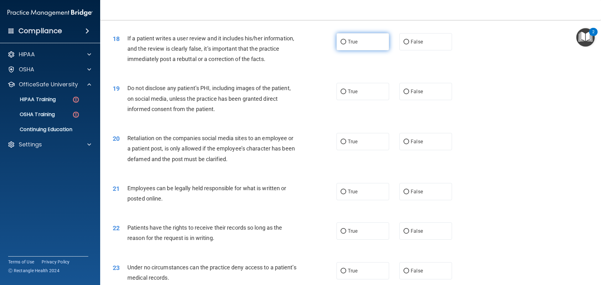
click at [340, 44] on input "True" at bounding box center [343, 42] width 6 height 5
radio input "true"
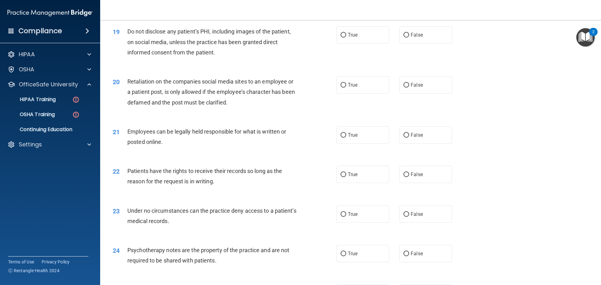
scroll to position [938, 0]
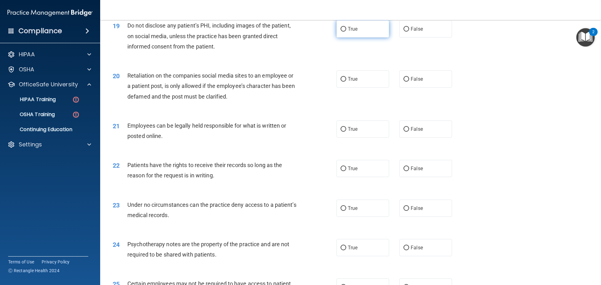
click at [336, 38] on label "True" at bounding box center [362, 28] width 53 height 17
click at [340, 32] on input "True" at bounding box center [343, 29] width 6 height 5
radio input "true"
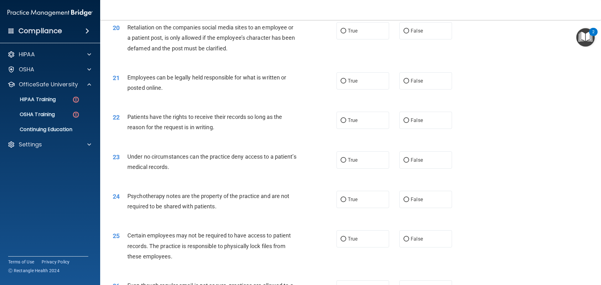
scroll to position [1001, 0]
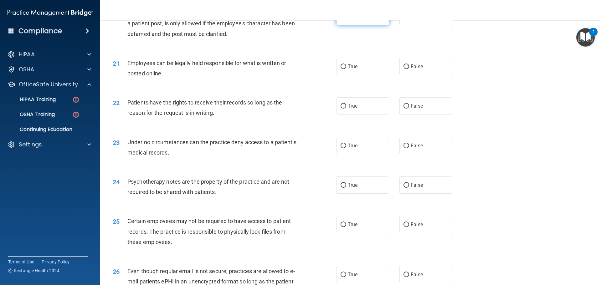
click at [356, 25] on label "True" at bounding box center [362, 16] width 53 height 17
click at [346, 19] on input "True" at bounding box center [343, 16] width 6 height 5
radio input "true"
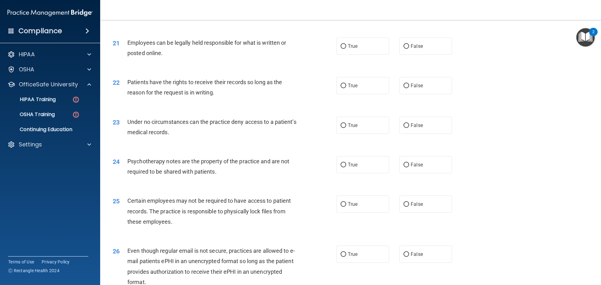
scroll to position [1032, 0]
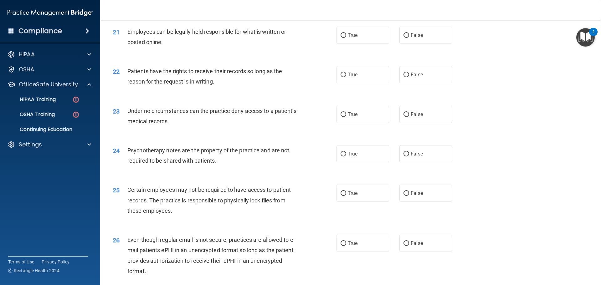
click at [346, 55] on div "21 Employees can be legally held responsible for what is written or posted onli…" at bounding box center [350, 38] width 485 height 39
click at [362, 44] on label "True" at bounding box center [362, 35] width 53 height 17
click at [346, 38] on input "True" at bounding box center [343, 35] width 6 height 5
radio input "true"
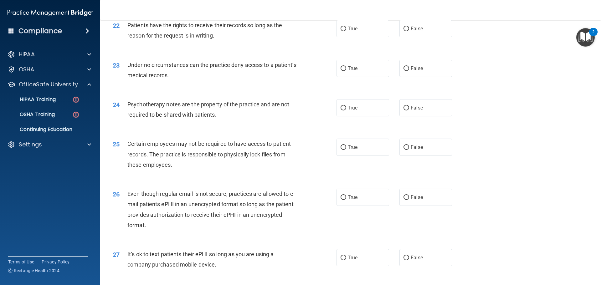
scroll to position [1063, 0]
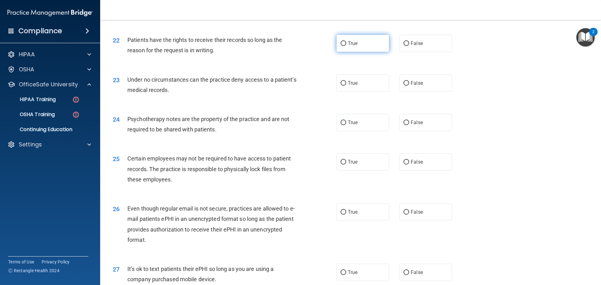
click at [340, 46] on input "True" at bounding box center [343, 43] width 6 height 5
radio input "true"
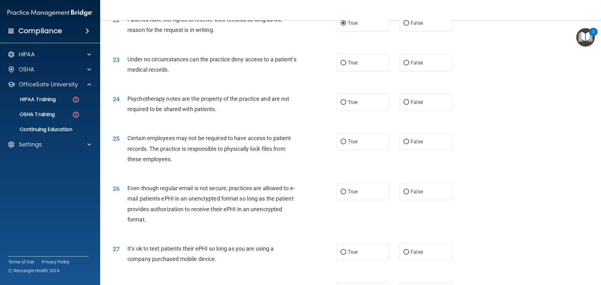
scroll to position [1095, 0]
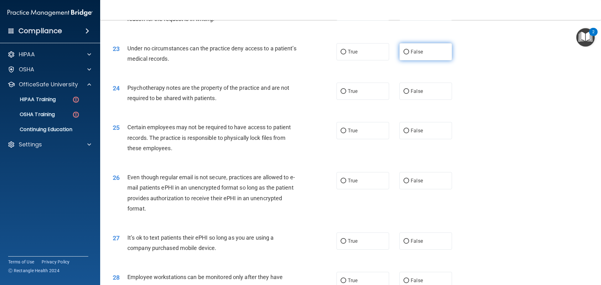
click at [404, 60] on label "False" at bounding box center [425, 51] width 53 height 17
click at [404, 54] on input "False" at bounding box center [406, 52] width 6 height 5
radio input "true"
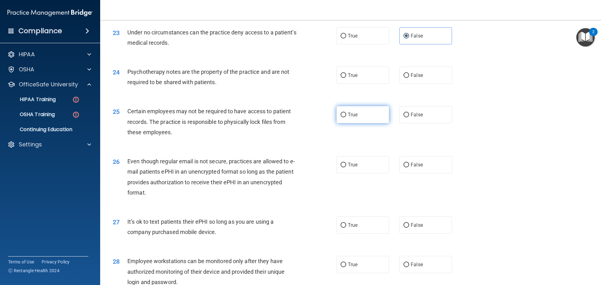
scroll to position [1126, 0]
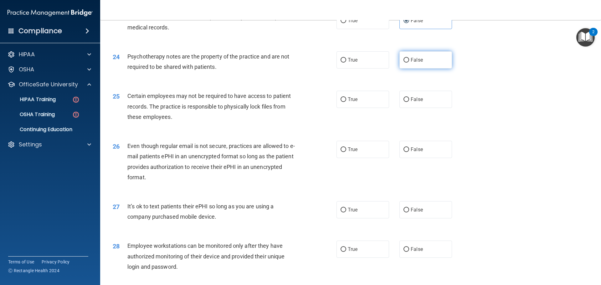
click at [403, 68] on label "False" at bounding box center [425, 59] width 53 height 17
click at [403, 63] on input "False" at bounding box center [406, 60] width 6 height 5
radio input "true"
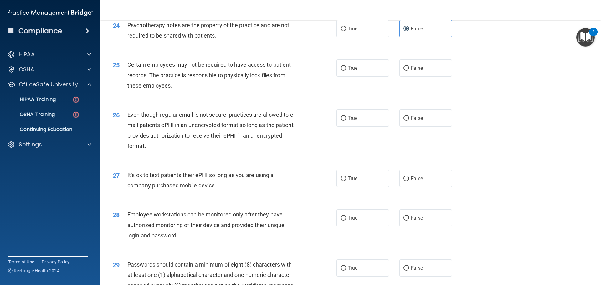
scroll to position [1189, 0]
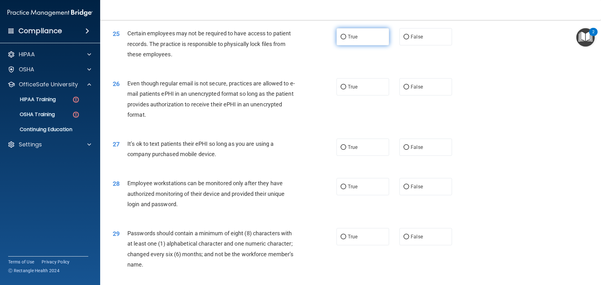
click at [351, 40] on span "True" at bounding box center [352, 37] width 10 height 6
click at [346, 39] on input "True" at bounding box center [343, 37] width 6 height 5
radio input "true"
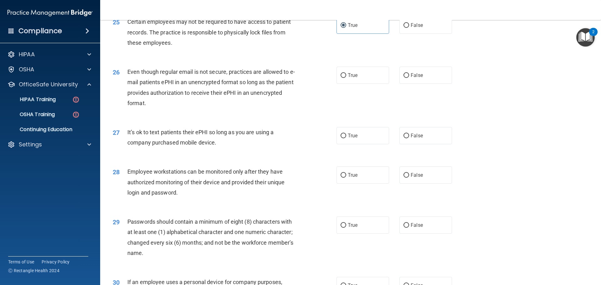
scroll to position [1220, 0]
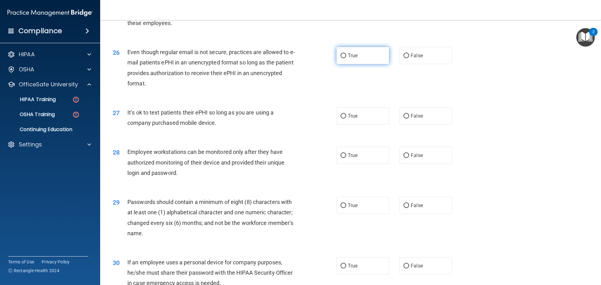
click at [358, 64] on label "True" at bounding box center [362, 55] width 53 height 17
click at [346, 58] on input "True" at bounding box center [343, 55] width 6 height 5
radio input "true"
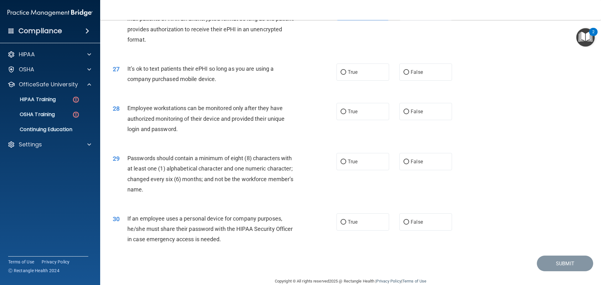
scroll to position [1282, 0]
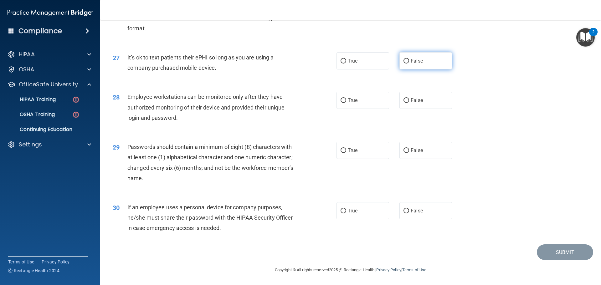
click at [407, 64] on label "False" at bounding box center [425, 60] width 53 height 17
click at [407, 63] on input "False" at bounding box center [406, 61] width 6 height 5
radio input "true"
click at [350, 108] on label "True" at bounding box center [362, 100] width 53 height 17
click at [346, 103] on input "True" at bounding box center [343, 100] width 6 height 5
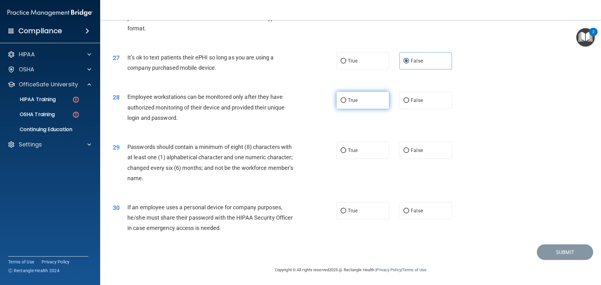
radio input "true"
click at [342, 151] on input "True" at bounding box center [343, 150] width 6 height 5
radio input "true"
click at [366, 216] on label "True" at bounding box center [362, 210] width 53 height 17
click at [346, 213] on input "True" at bounding box center [343, 211] width 6 height 5
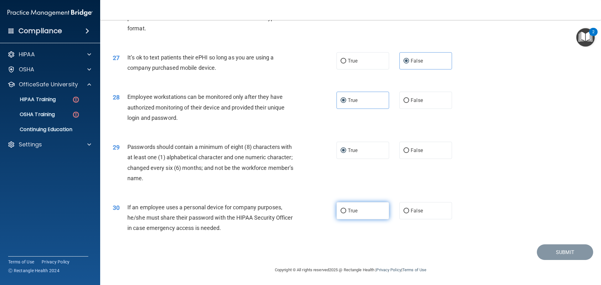
radio input "true"
click at [547, 256] on button "Submit" at bounding box center [564, 252] width 56 height 16
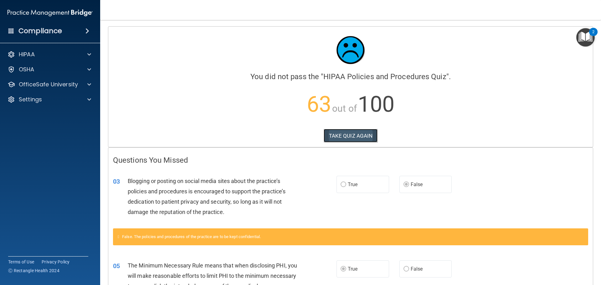
click at [341, 134] on button "TAKE QUIZ AGAIN" at bounding box center [350, 136] width 54 height 14
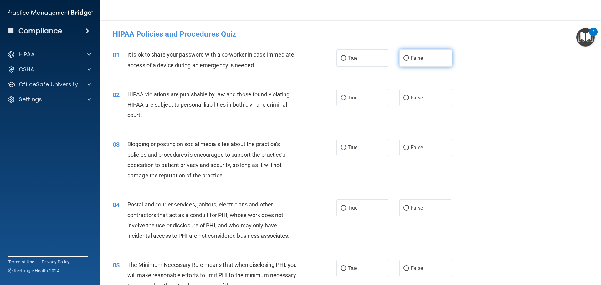
click at [404, 63] on label "False" at bounding box center [425, 57] width 53 height 17
click at [404, 61] on input "False" at bounding box center [406, 58] width 6 height 5
radio input "true"
click at [350, 100] on span "True" at bounding box center [352, 98] width 10 height 6
click at [346, 100] on input "True" at bounding box center [343, 98] width 6 height 5
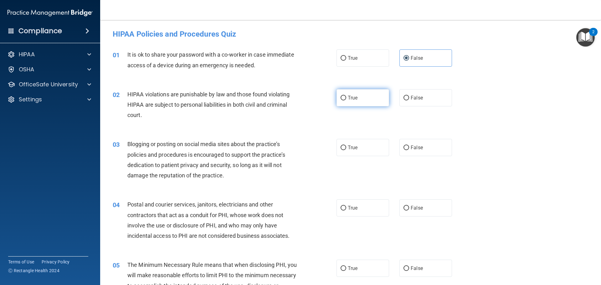
radio input "true"
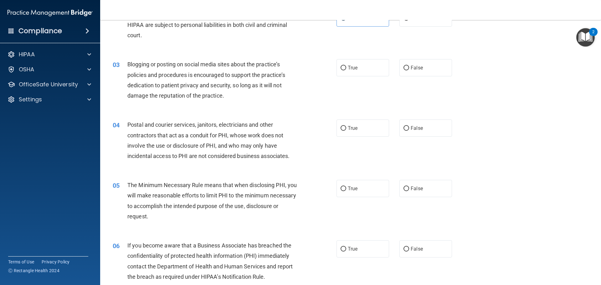
scroll to position [94, 0]
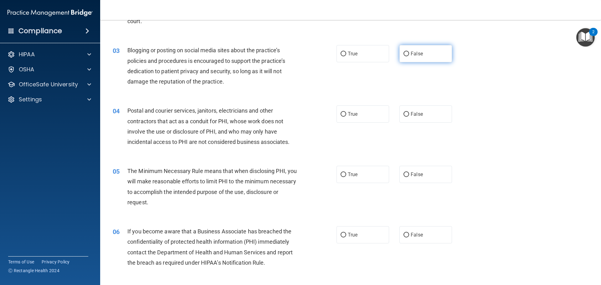
click at [403, 55] on input "False" at bounding box center [406, 54] width 6 height 5
radio input "true"
click at [339, 177] on label "True" at bounding box center [362, 174] width 53 height 17
click at [340, 177] on input "True" at bounding box center [343, 174] width 6 height 5
radio input "true"
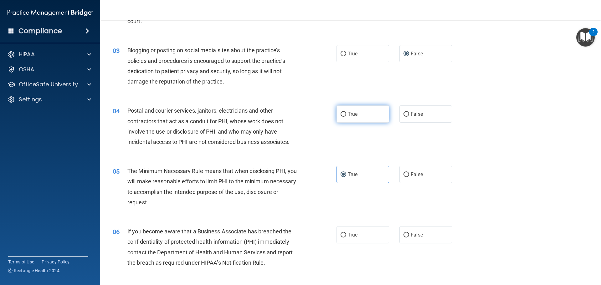
click at [347, 116] on span "True" at bounding box center [352, 114] width 10 height 6
click at [345, 116] on input "True" at bounding box center [343, 114] width 6 height 5
radio input "true"
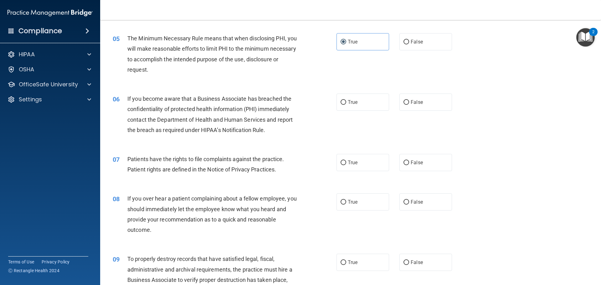
scroll to position [250, 0]
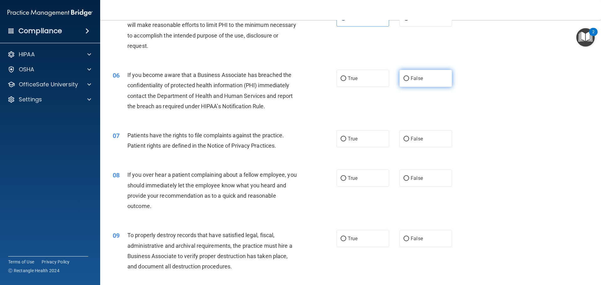
click at [405, 78] on input "False" at bounding box center [406, 78] width 6 height 5
radio input "true"
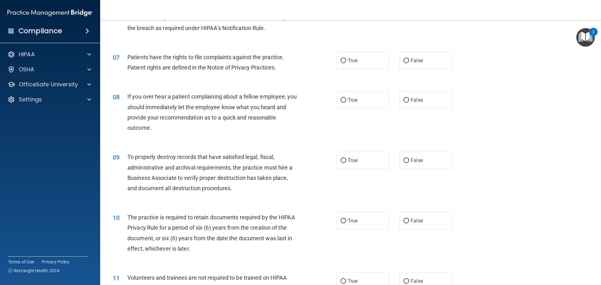
scroll to position [344, 0]
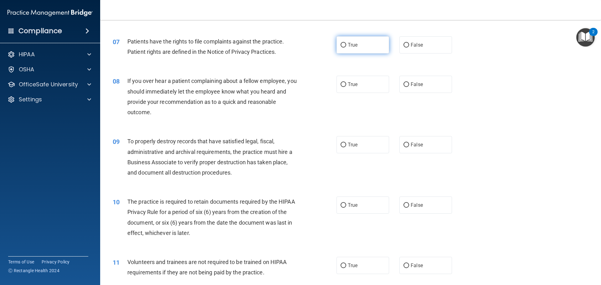
click at [366, 42] on label "True" at bounding box center [362, 44] width 53 height 17
click at [346, 43] on input "True" at bounding box center [343, 45] width 6 height 5
radio input "true"
click at [407, 87] on label "False" at bounding box center [425, 84] width 53 height 17
click at [407, 87] on input "False" at bounding box center [406, 84] width 6 height 5
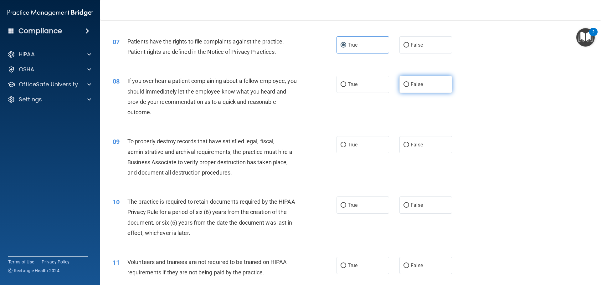
radio input "true"
click at [404, 143] on input "False" at bounding box center [406, 145] width 6 height 5
radio input "true"
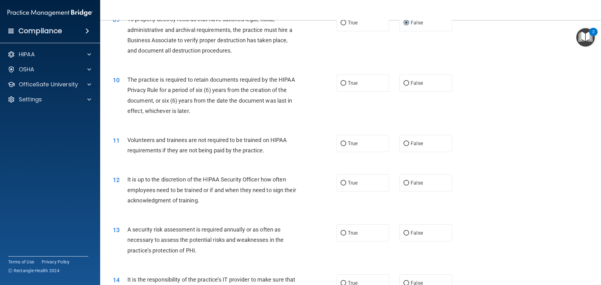
scroll to position [469, 0]
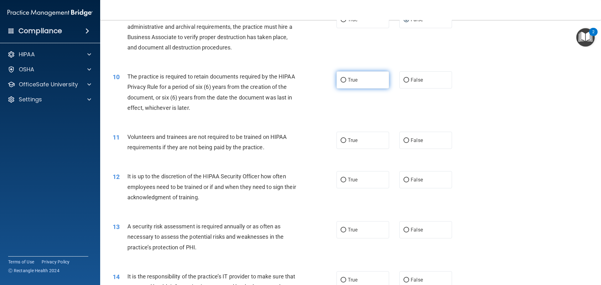
click at [344, 81] on label "True" at bounding box center [362, 79] width 53 height 17
click at [344, 81] on input "True" at bounding box center [343, 80] width 6 height 5
radio input "true"
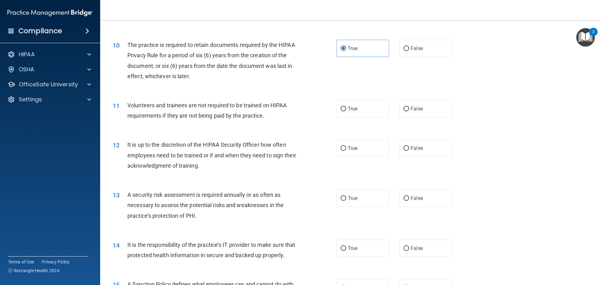
scroll to position [532, 0]
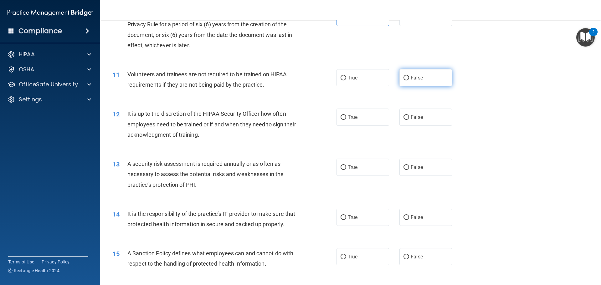
click at [403, 80] on input "False" at bounding box center [406, 78] width 6 height 5
radio input "true"
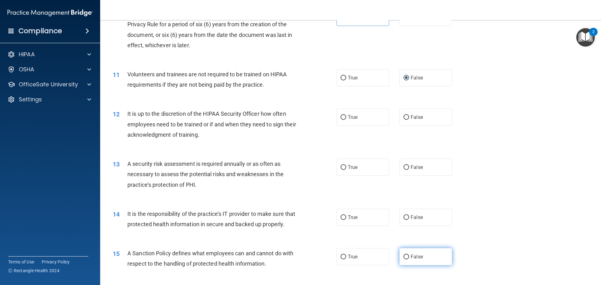
click at [403, 259] on input "False" at bounding box center [406, 257] width 6 height 5
radio input "true"
click at [405, 119] on input "False" at bounding box center [406, 117] width 6 height 5
radio input "true"
click at [350, 169] on span "True" at bounding box center [352, 167] width 10 height 6
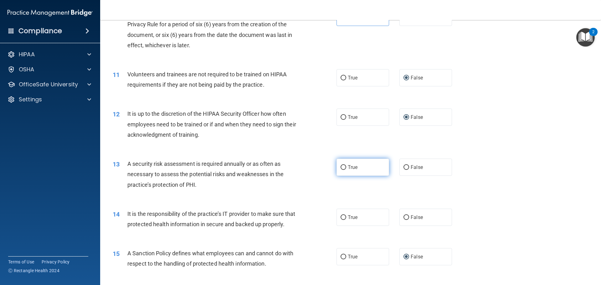
click at [346, 169] on input "True" at bounding box center [343, 167] width 6 height 5
radio input "true"
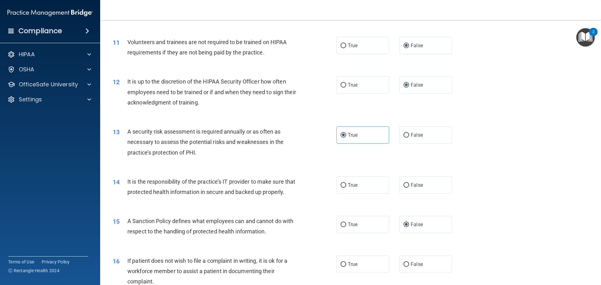
scroll to position [594, 0]
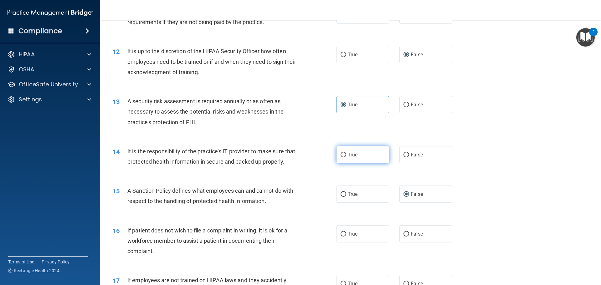
click at [359, 157] on label "True" at bounding box center [362, 154] width 53 height 17
click at [346, 157] on input "True" at bounding box center [343, 155] width 6 height 5
radio input "true"
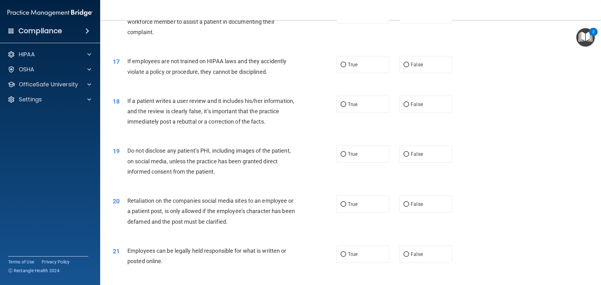
scroll to position [782, 0]
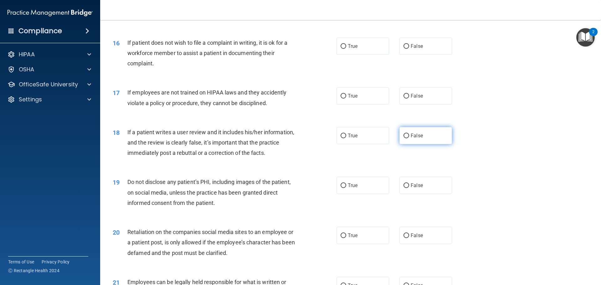
click at [403, 138] on input "False" at bounding box center [406, 136] width 6 height 5
radio input "true"
click at [406, 244] on label "False" at bounding box center [425, 235] width 53 height 17
click at [406, 238] on input "False" at bounding box center [406, 235] width 6 height 5
radio input "true"
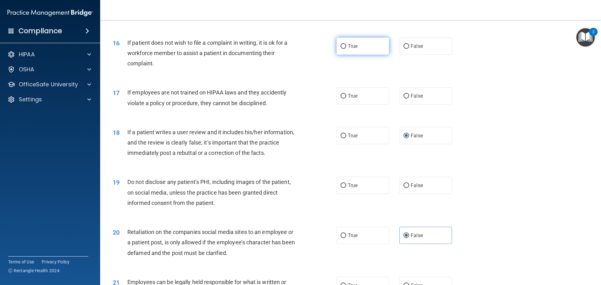
click at [358, 55] on label "True" at bounding box center [362, 46] width 53 height 17
click at [346, 49] on input "True" at bounding box center [343, 46] width 6 height 5
radio input "true"
click at [407, 104] on label "False" at bounding box center [425, 95] width 53 height 17
click at [407, 99] on input "False" at bounding box center [406, 96] width 6 height 5
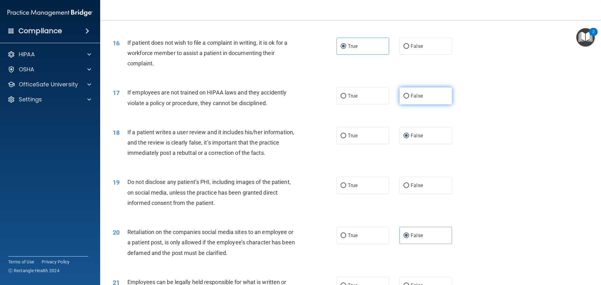
radio input "true"
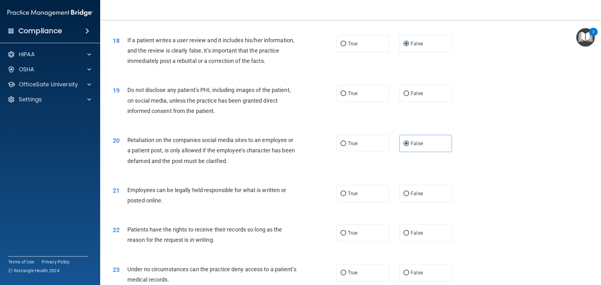
scroll to position [876, 0]
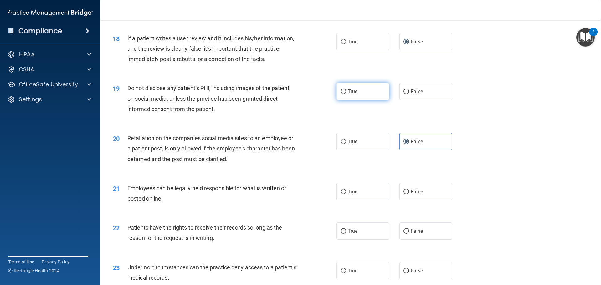
click at [336, 100] on label "True" at bounding box center [362, 91] width 53 height 17
click at [340, 94] on input "True" at bounding box center [343, 91] width 6 height 5
radio input "true"
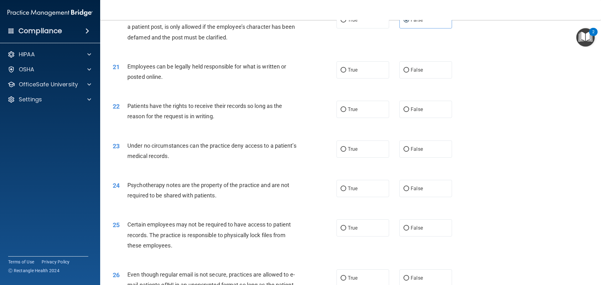
scroll to position [1001, 0]
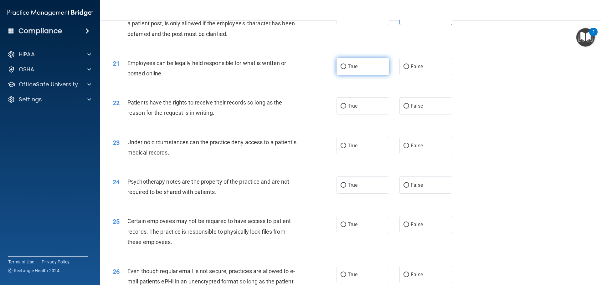
click at [342, 69] on input "True" at bounding box center [343, 66] width 6 height 5
radio input "true"
click at [406, 114] on label "False" at bounding box center [425, 105] width 53 height 17
click at [406, 109] on input "False" at bounding box center [406, 106] width 6 height 5
radio input "true"
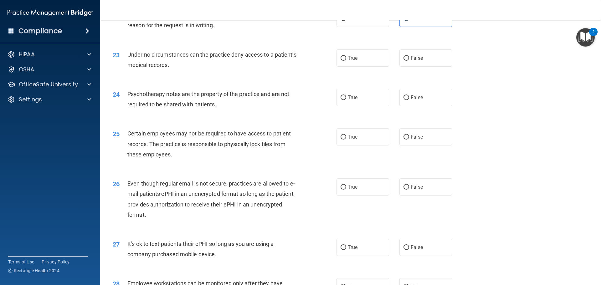
scroll to position [1095, 0]
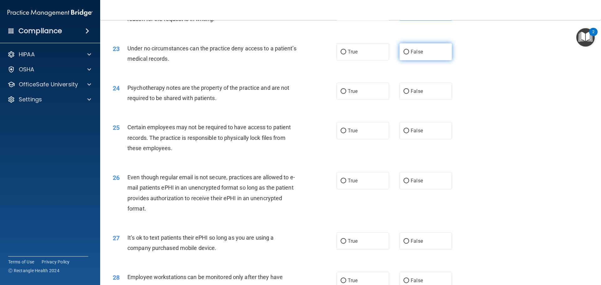
click at [404, 60] on label "False" at bounding box center [425, 51] width 53 height 17
click at [404, 54] on input "False" at bounding box center [406, 52] width 6 height 5
radio input "true"
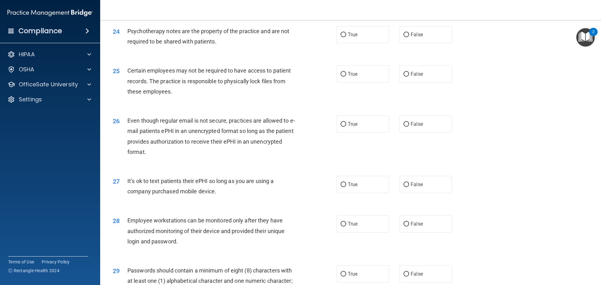
scroll to position [1157, 0]
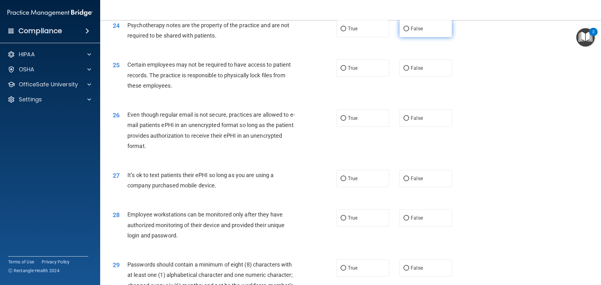
click at [405, 31] on input "False" at bounding box center [406, 29] width 6 height 5
radio input "true"
click at [345, 37] on label "True" at bounding box center [362, 28] width 53 height 17
click at [345, 31] on input "True" at bounding box center [343, 29] width 6 height 5
radio input "true"
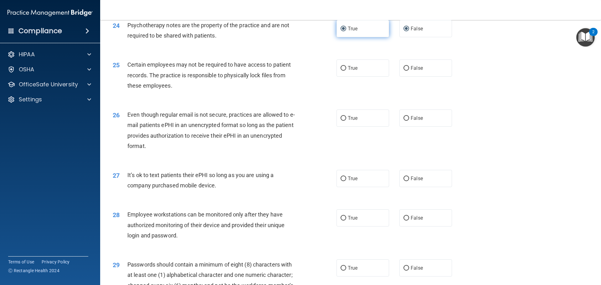
radio input "false"
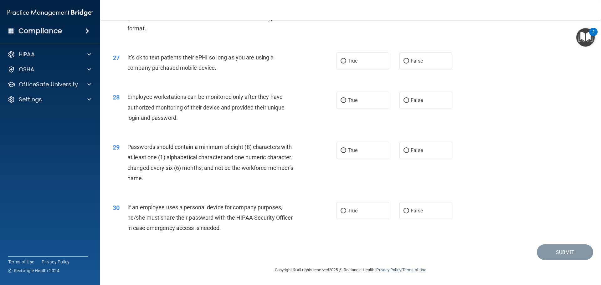
scroll to position [1285, 0]
click at [403, 100] on input "False" at bounding box center [406, 100] width 6 height 5
radio input "true"
drag, startPoint x: 401, startPoint y: 212, endPoint x: 404, endPoint y: 213, distance: 3.7
click at [403, 212] on input "False" at bounding box center [406, 211] width 6 height 5
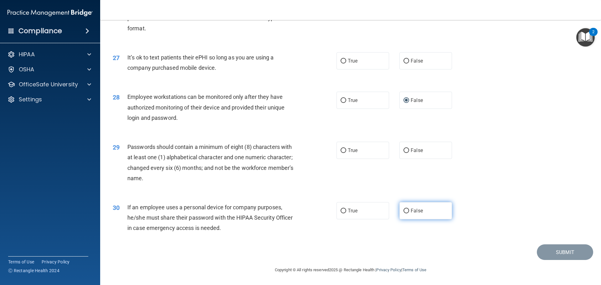
radio input "true"
click at [340, 151] on input "True" at bounding box center [343, 150] width 6 height 5
radio input "true"
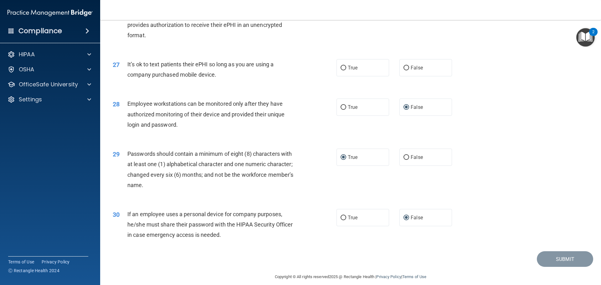
scroll to position [1254, 0]
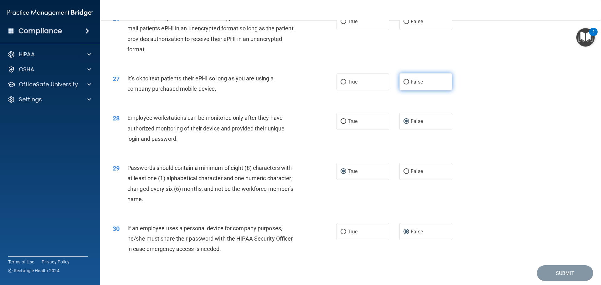
click at [400, 90] on label "False" at bounding box center [425, 81] width 53 height 17
click at [403, 84] on input "False" at bounding box center [406, 82] width 6 height 5
radio input "true"
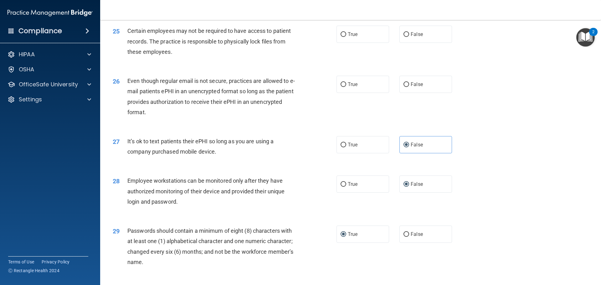
scroll to position [1160, 0]
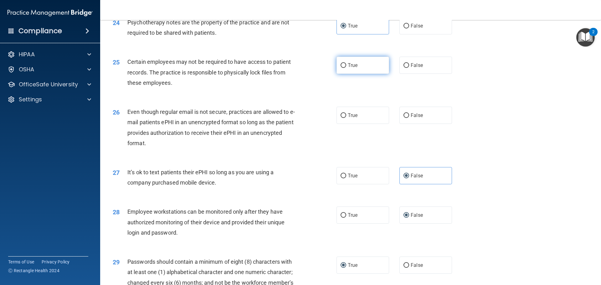
click at [340, 68] on input "True" at bounding box center [343, 65] width 6 height 5
radio input "true"
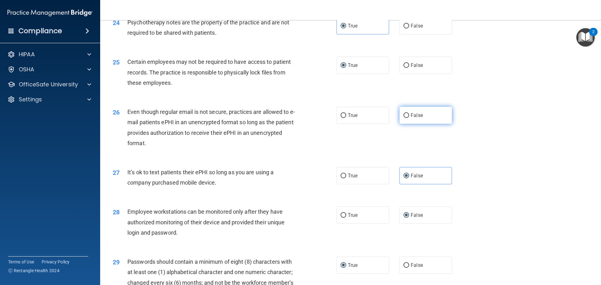
click at [404, 118] on input "False" at bounding box center [406, 115] width 6 height 5
radio input "true"
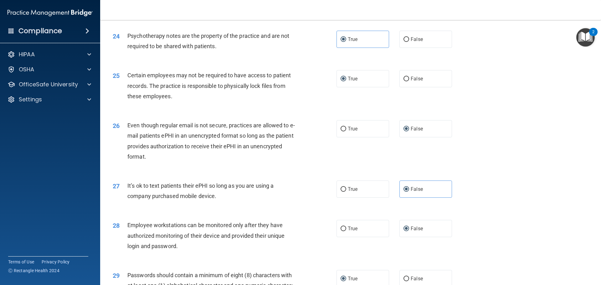
scroll to position [1129, 0]
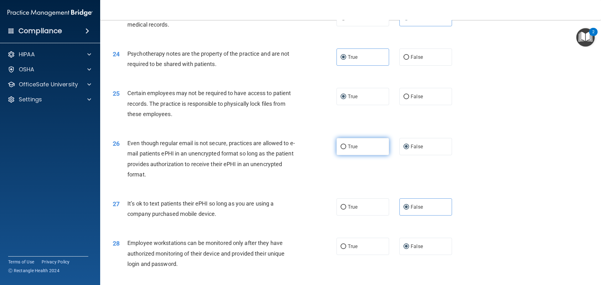
click at [352, 155] on label "True" at bounding box center [362, 146] width 53 height 17
click at [346, 149] on input "True" at bounding box center [343, 146] width 6 height 5
radio input "true"
radio input "false"
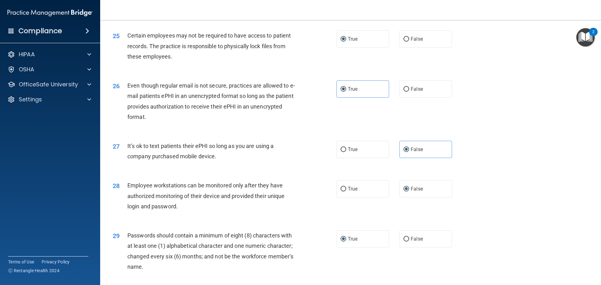
scroll to position [1285, 0]
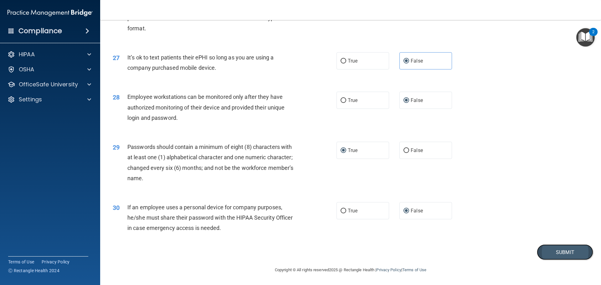
click at [564, 253] on button "Submit" at bounding box center [564, 252] width 56 height 16
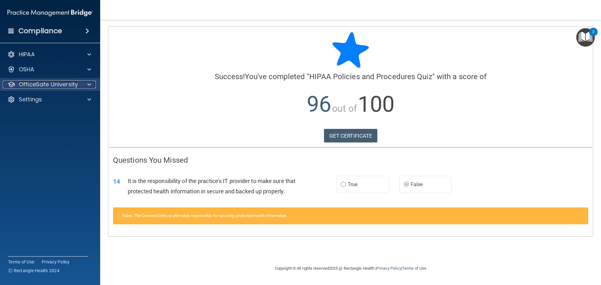
click at [86, 85] on div at bounding box center [88, 85] width 16 height 8
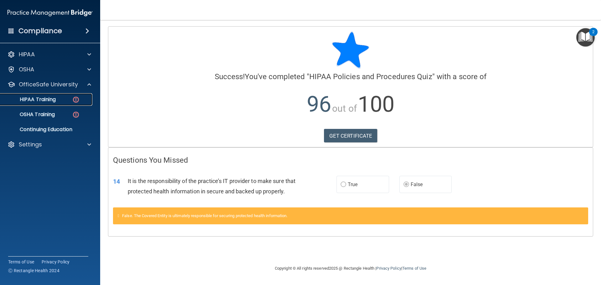
click at [73, 101] on img at bounding box center [76, 100] width 8 height 8
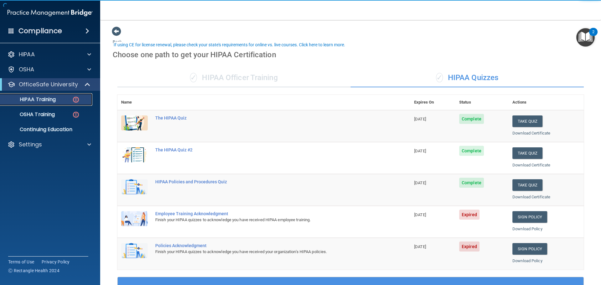
scroll to position [94, 0]
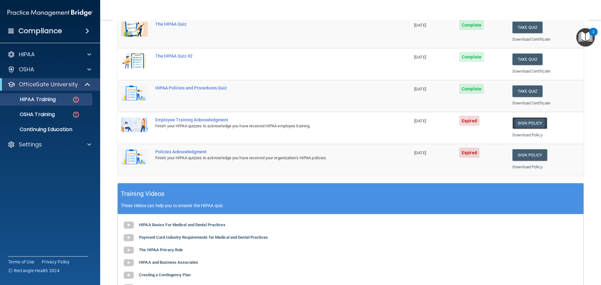
click at [521, 122] on link "Sign Policy" at bounding box center [529, 123] width 35 height 12
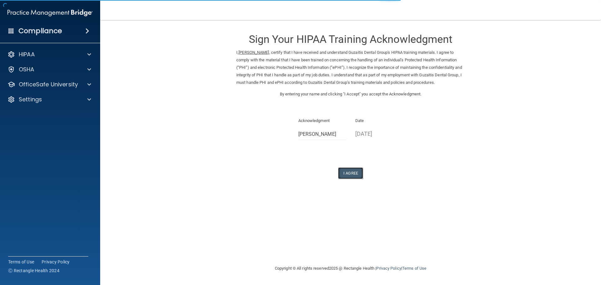
click at [347, 175] on button "I Agree" at bounding box center [350, 173] width 25 height 12
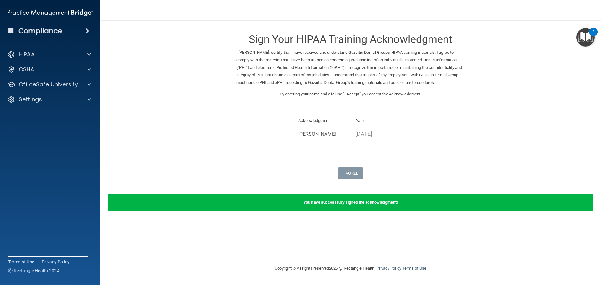
click at [352, 97] on p "By entering your name and clicking "I Accept" you accept the Acknowledgment." at bounding box center [350, 94] width 228 height 8
click at [333, 93] on p "By entering your name and clicking "I Accept" you accept the Acknowledgment." at bounding box center [350, 94] width 228 height 8
click at [367, 95] on p "By entering your name and clicking "I Accept" you accept the Acknowledgment." at bounding box center [350, 94] width 228 height 8
click at [284, 95] on p "By entering your name and clicking "I Accept" you accept the Acknowledgment." at bounding box center [350, 94] width 228 height 8
click at [266, 54] on ins "[PERSON_NAME]" at bounding box center [253, 52] width 30 height 5
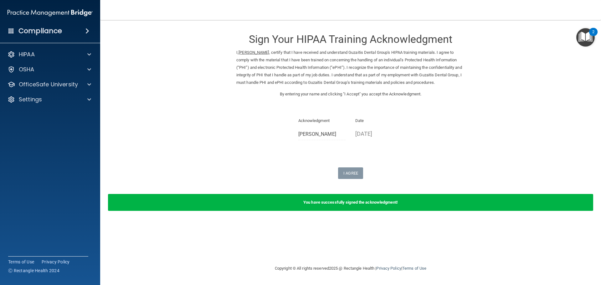
click at [264, 52] on ins "[PERSON_NAME]" at bounding box center [253, 52] width 30 height 5
click at [88, 84] on span at bounding box center [89, 85] width 4 height 8
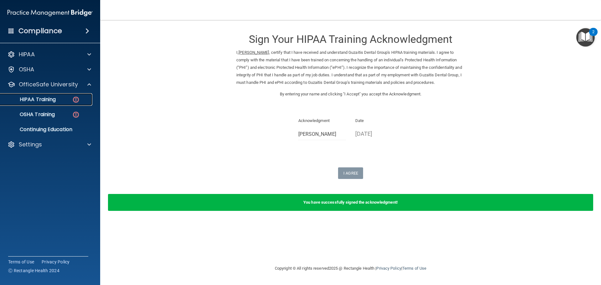
click at [82, 98] on div "HIPAA Training" at bounding box center [46, 99] width 85 height 6
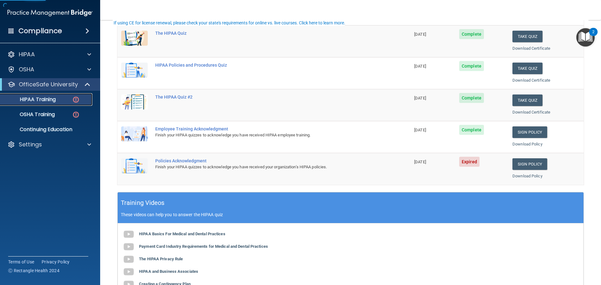
scroll to position [94, 0]
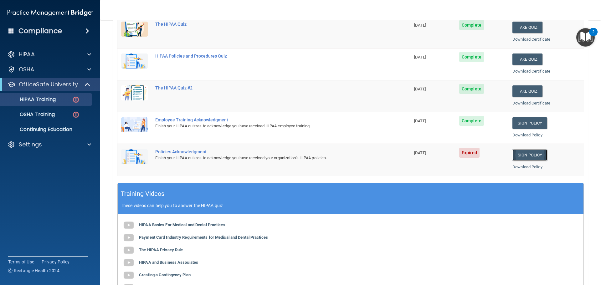
click at [523, 153] on link "Sign Policy" at bounding box center [529, 155] width 35 height 12
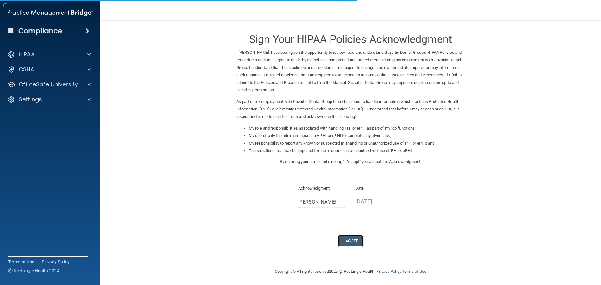
click at [350, 240] on button "I Agree" at bounding box center [350, 241] width 25 height 12
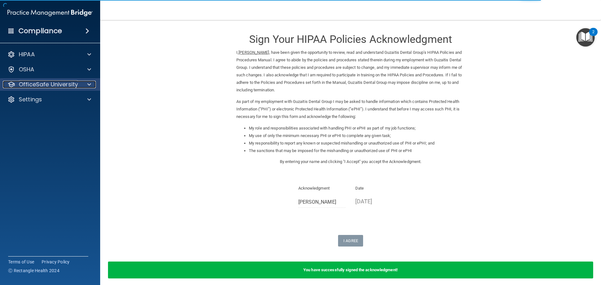
click at [93, 84] on div at bounding box center [88, 85] width 16 height 8
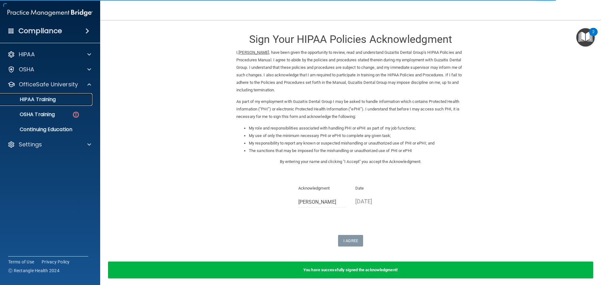
click at [77, 100] on div "HIPAA Training" at bounding box center [46, 99] width 85 height 6
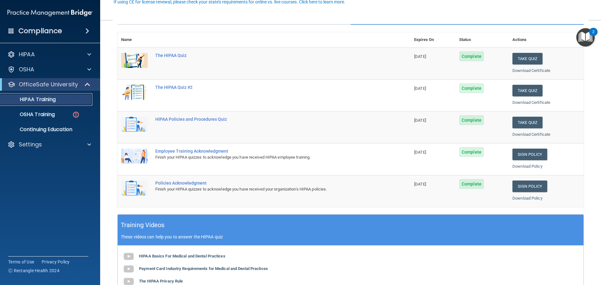
scroll to position [31, 0]
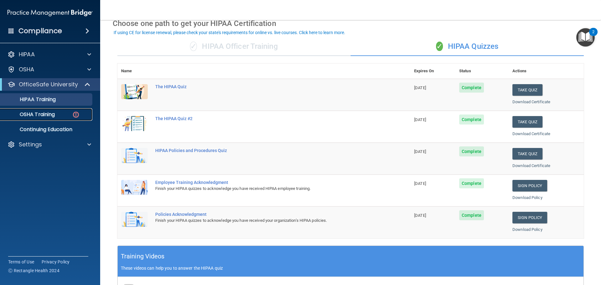
click at [61, 118] on link "OSHA Training" at bounding box center [43, 114] width 99 height 13
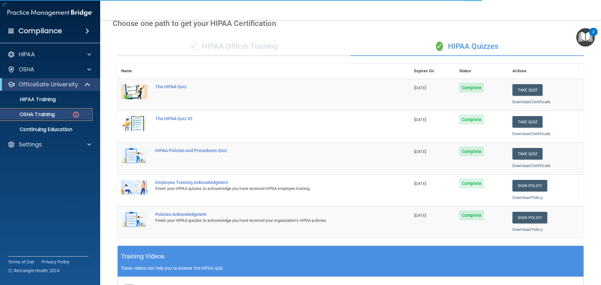
scroll to position [3, 0]
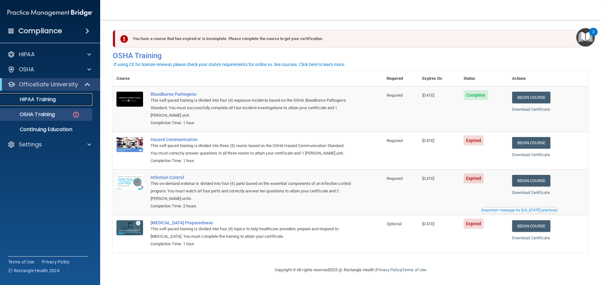
click at [50, 104] on link "HIPAA Training" at bounding box center [43, 99] width 99 height 13
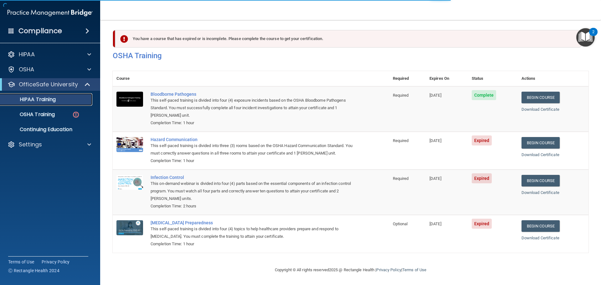
scroll to position [186, 0]
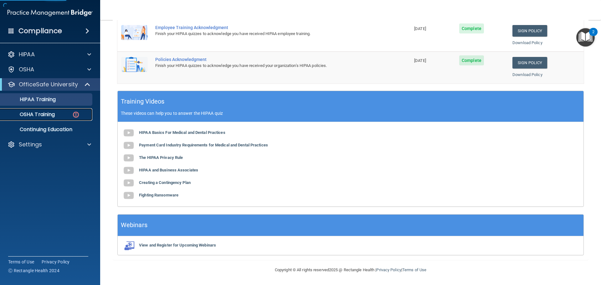
click at [56, 112] on div "OSHA Training" at bounding box center [46, 114] width 85 height 6
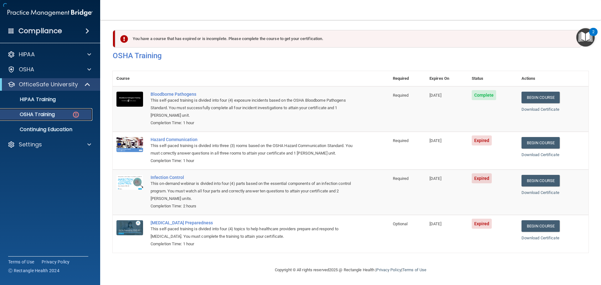
scroll to position [3, 0]
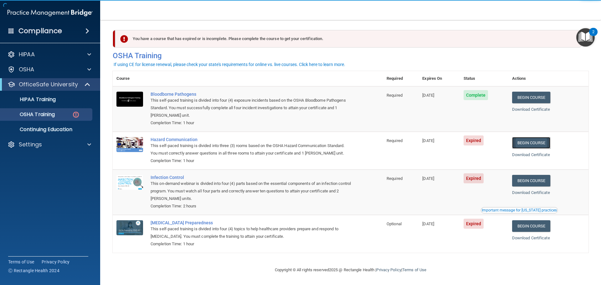
click at [524, 144] on link "Begin Course" at bounding box center [531, 143] width 38 height 12
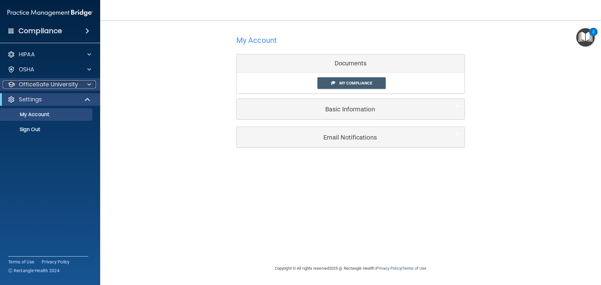
click at [85, 86] on div at bounding box center [88, 85] width 16 height 8
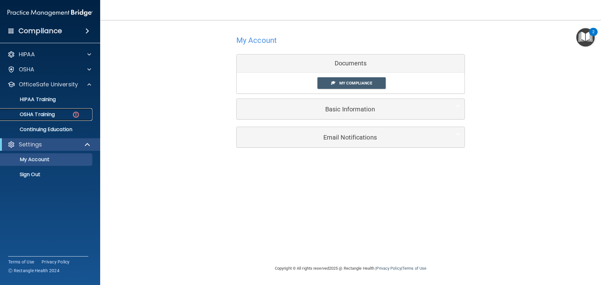
click at [82, 113] on div "OSHA Training" at bounding box center [46, 114] width 85 height 6
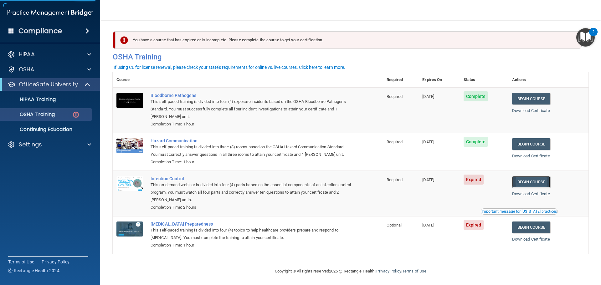
click at [532, 184] on link "Begin Course" at bounding box center [531, 182] width 38 height 12
click at [60, 95] on link "HIPAA Training" at bounding box center [43, 99] width 99 height 13
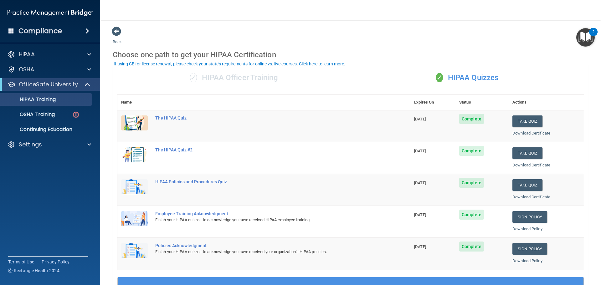
click at [208, 75] on div "✓ HIPAA Officer Training" at bounding box center [233, 77] width 233 height 19
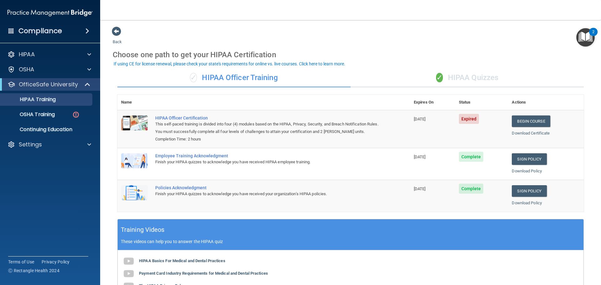
click at [250, 77] on div "✓ HIPAA Officer Training" at bounding box center [233, 77] width 233 height 19
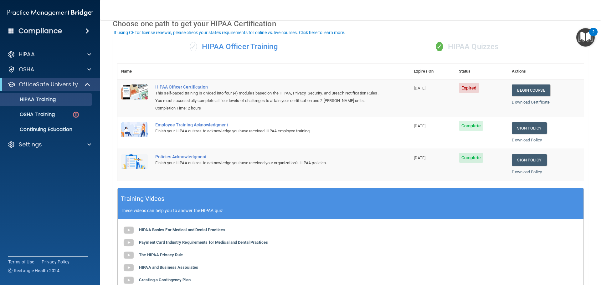
scroll to position [31, 0]
click at [41, 111] on p "OSHA Training" at bounding box center [29, 114] width 51 height 6
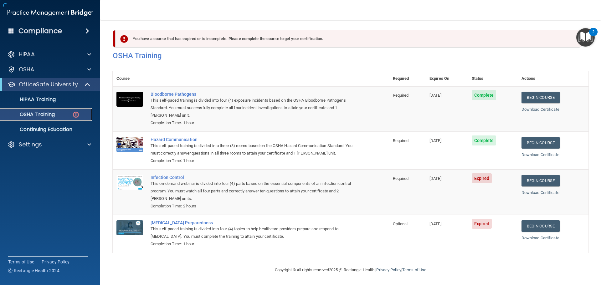
scroll to position [3, 0]
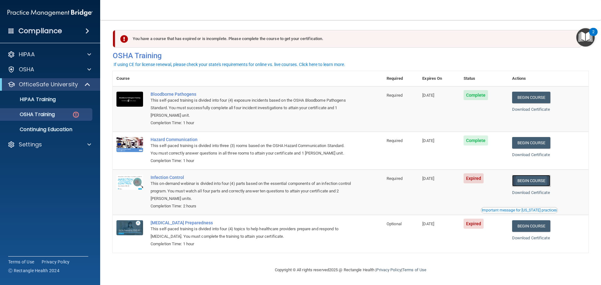
click at [521, 183] on link "Begin Course" at bounding box center [531, 181] width 38 height 12
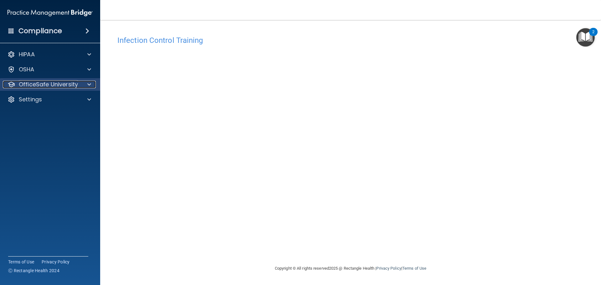
click at [86, 86] on div at bounding box center [88, 85] width 16 height 8
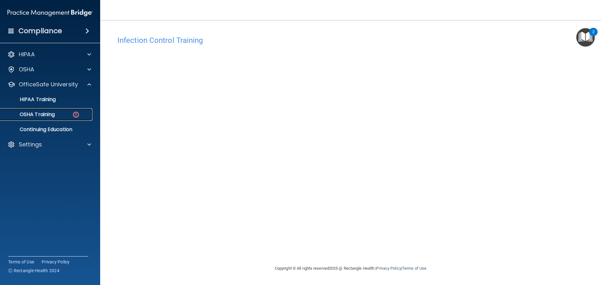
click at [74, 115] on img at bounding box center [76, 115] width 8 height 8
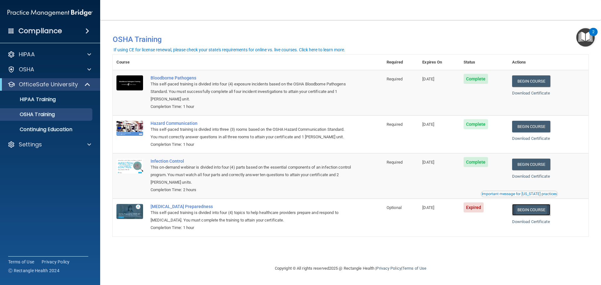
click at [541, 212] on link "Begin Course" at bounding box center [531, 210] width 38 height 12
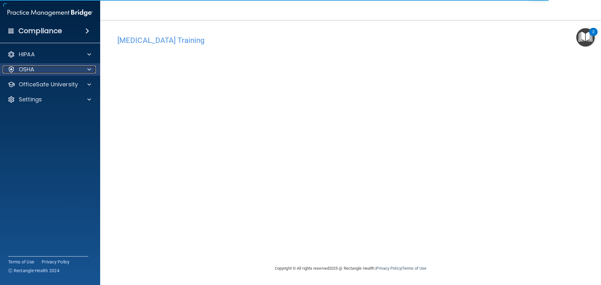
click at [90, 72] on span at bounding box center [89, 70] width 4 height 8
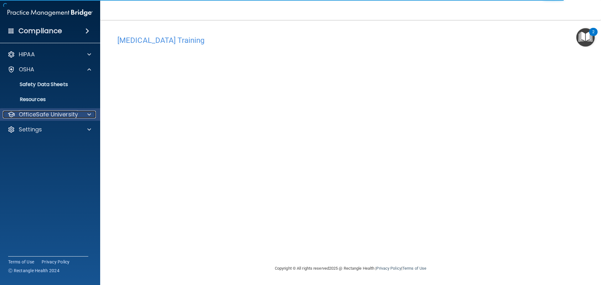
click at [86, 115] on div at bounding box center [88, 115] width 16 height 8
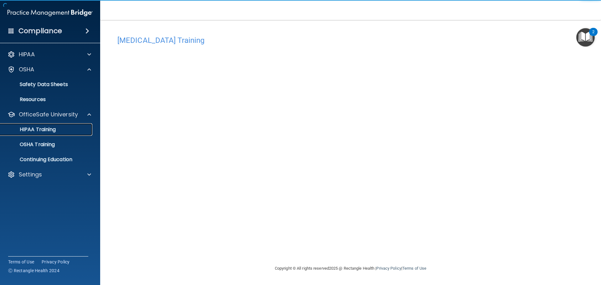
click at [53, 133] on link "HIPAA Training" at bounding box center [43, 129] width 99 height 13
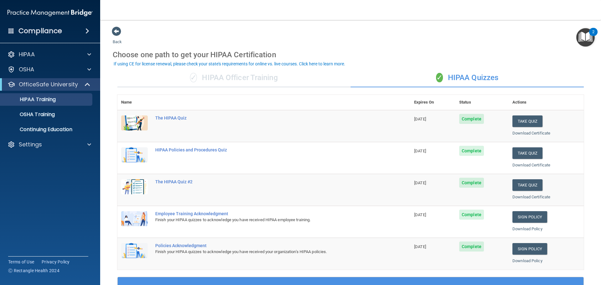
click at [130, 62] on div "If using CE for license renewal, please check your state's requirements for onl…" at bounding box center [229, 64] width 231 height 4
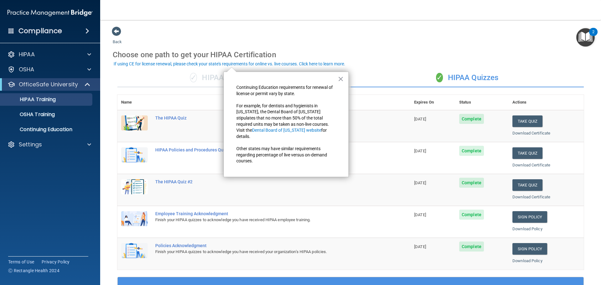
click at [349, 59] on div "Choose one path to get your HIPAA Certification" at bounding box center [350, 55] width 475 height 18
click at [342, 72] on div "× Continuing Education requirements for renewal of license or permit vary by st…" at bounding box center [285, 124] width 125 height 105
drag, startPoint x: 340, startPoint y: 79, endPoint x: 345, endPoint y: 79, distance: 5.0
click at [341, 79] on button "×" at bounding box center [340, 79] width 6 height 10
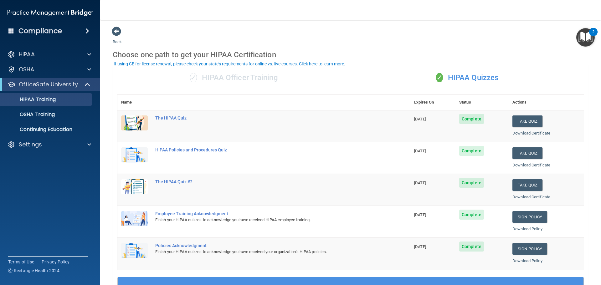
click at [296, 70] on div "✓ HIPAA Officer Training" at bounding box center [233, 77] width 233 height 19
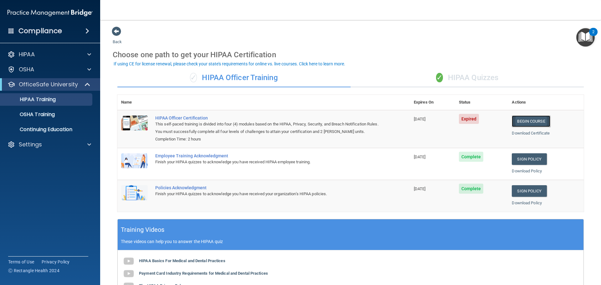
click at [532, 123] on link "Begin Course" at bounding box center [530, 121] width 38 height 12
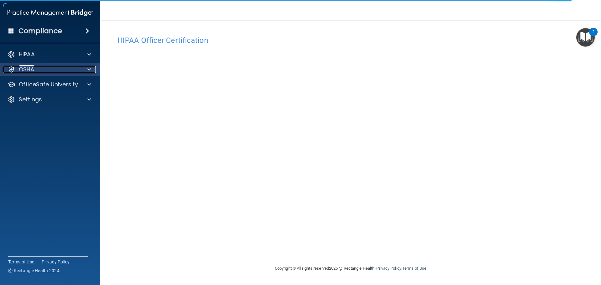
click at [87, 69] on div at bounding box center [88, 70] width 16 height 8
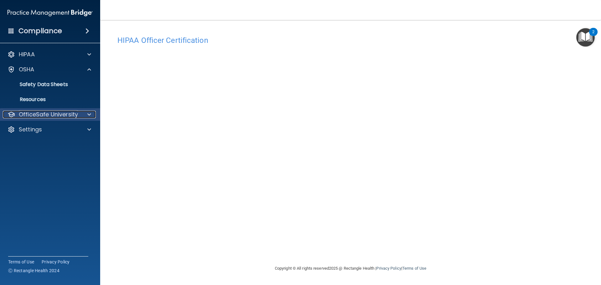
click at [85, 112] on div at bounding box center [88, 115] width 16 height 8
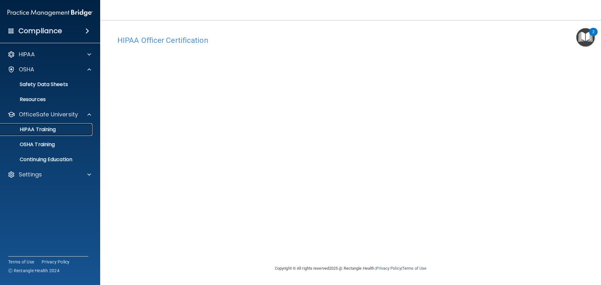
click at [54, 130] on p "HIPAA Training" at bounding box center [30, 129] width 52 height 6
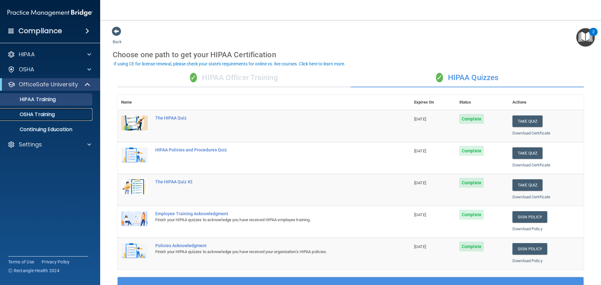
click at [58, 114] on div "OSHA Training" at bounding box center [46, 114] width 85 height 6
